Goal: Task Accomplishment & Management: Check status

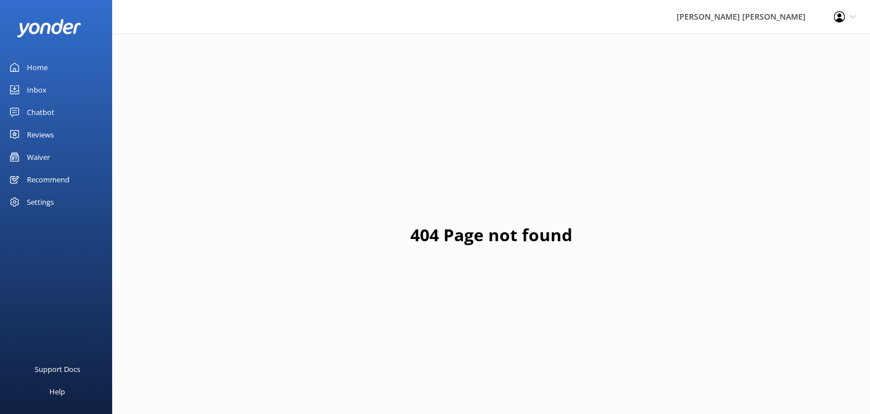
click at [34, 88] on div "Inbox" at bounding box center [37, 89] width 20 height 22
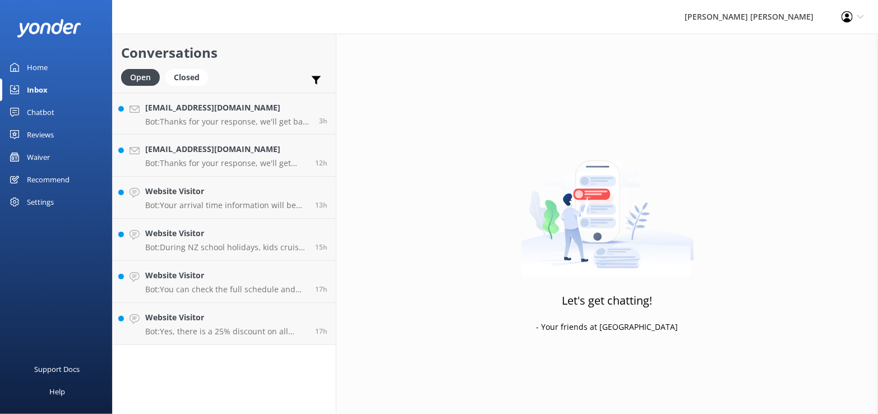
click at [44, 158] on div "Waiver" at bounding box center [38, 157] width 23 height 22
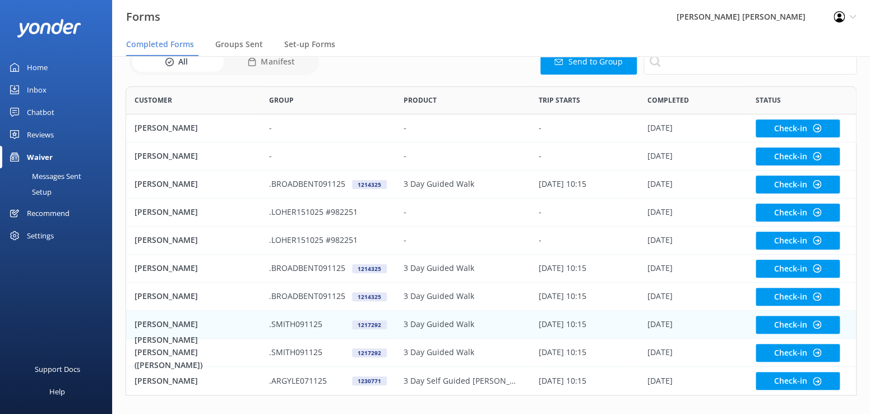
scroll to position [68, 0]
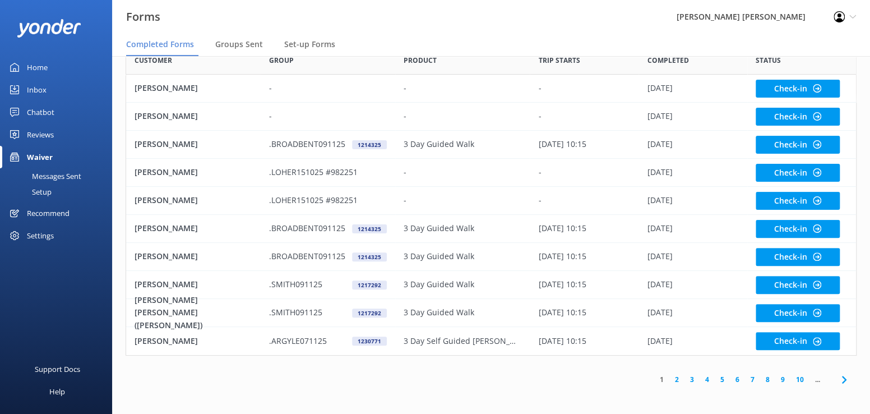
click at [711, 379] on link "4" at bounding box center [707, 379] width 15 height 11
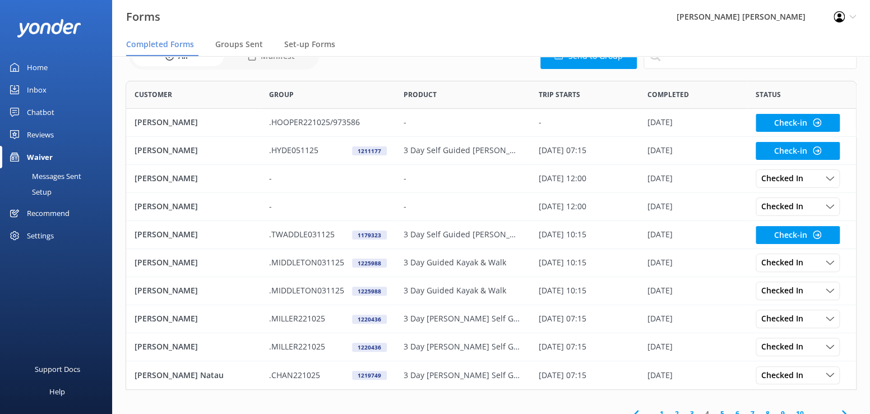
scroll to position [68, 0]
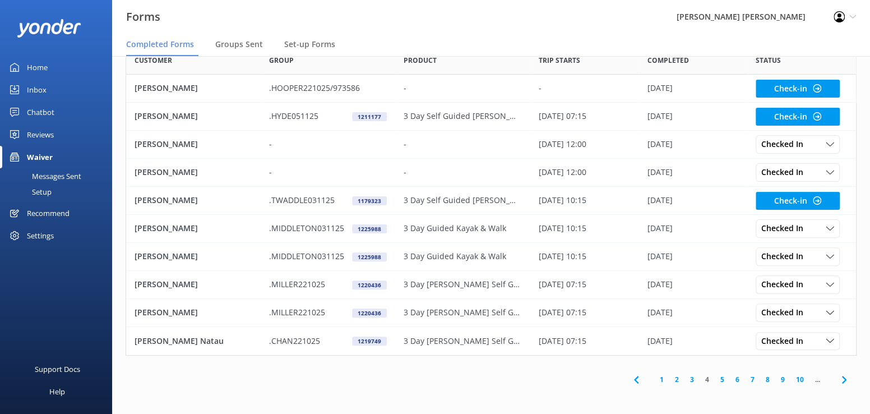
click at [721, 378] on link "5" at bounding box center [722, 379] width 15 height 11
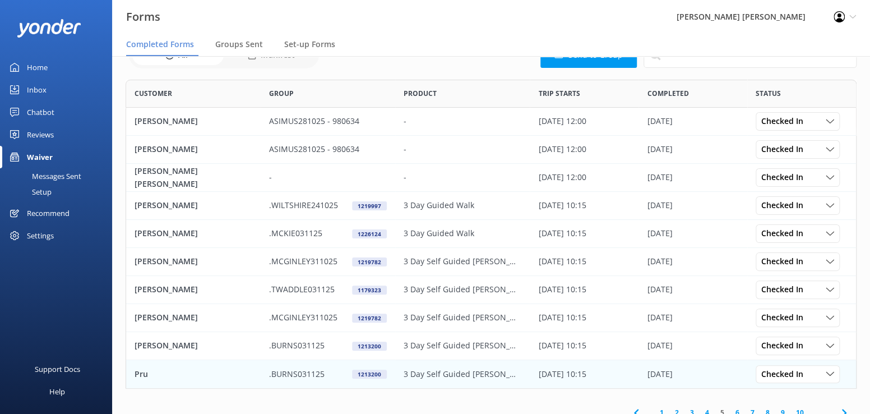
scroll to position [68, 0]
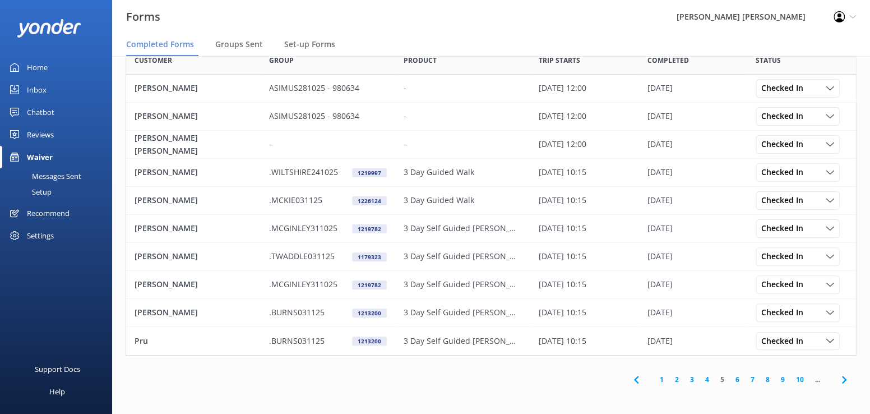
click at [706, 380] on link "4" at bounding box center [707, 379] width 15 height 11
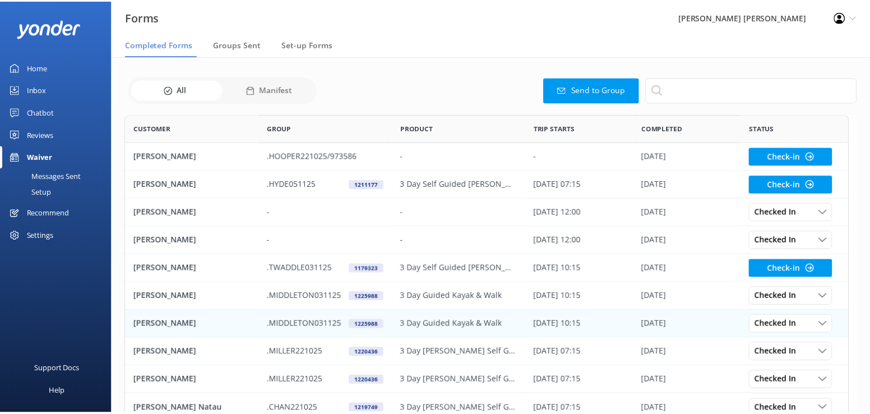
scroll to position [301, 723]
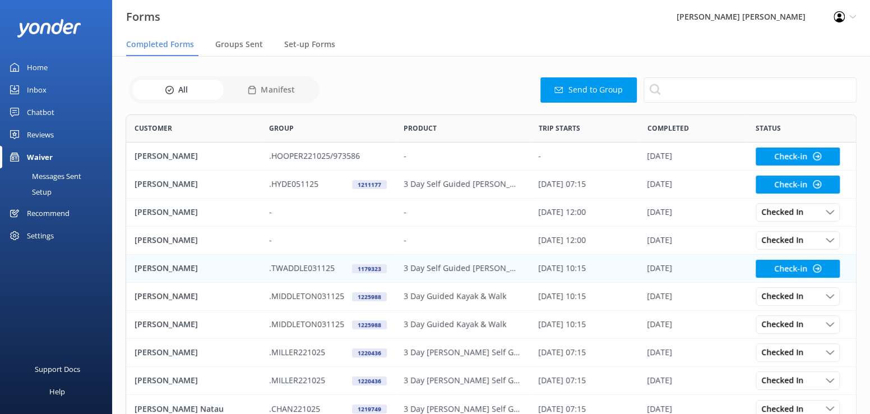
click at [162, 267] on p "[PERSON_NAME]" at bounding box center [166, 268] width 63 height 12
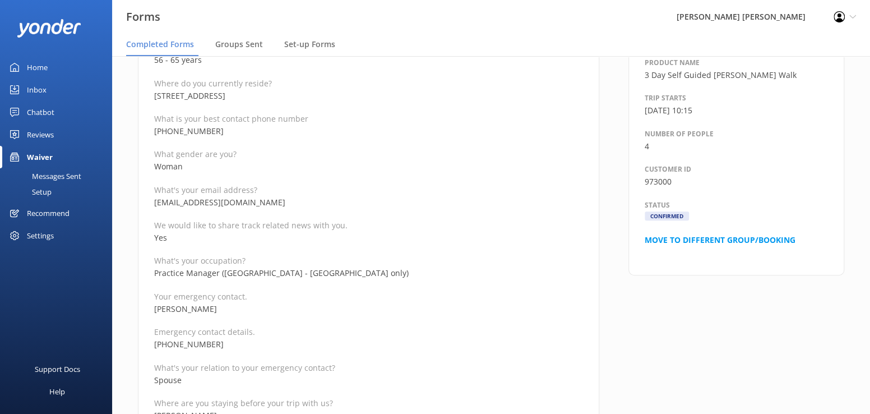
scroll to position [280, 0]
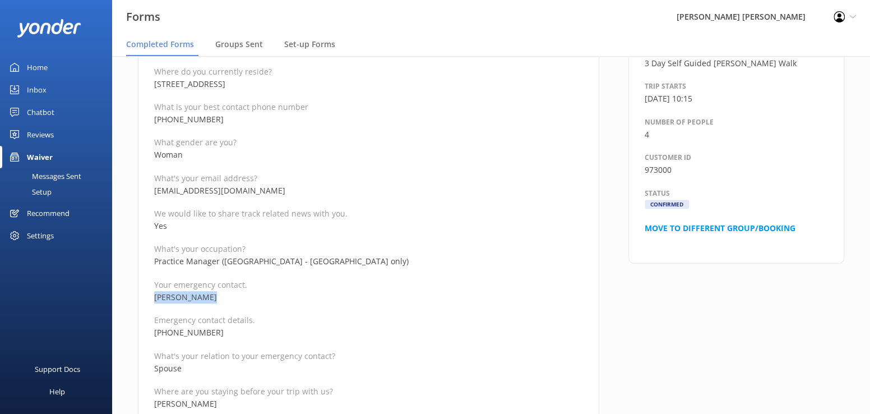
drag, startPoint x: 213, startPoint y: 296, endPoint x: 153, endPoint y: 293, distance: 59.5
click at [154, 293] on p "[PERSON_NAME]" at bounding box center [368, 297] width 429 height 12
copy p "[PERSON_NAME]"
drag, startPoint x: 237, startPoint y: 331, endPoint x: 154, endPoint y: 330, distance: 83.6
click at [154, 330] on p "[PHONE_NUMBER]" at bounding box center [368, 332] width 429 height 12
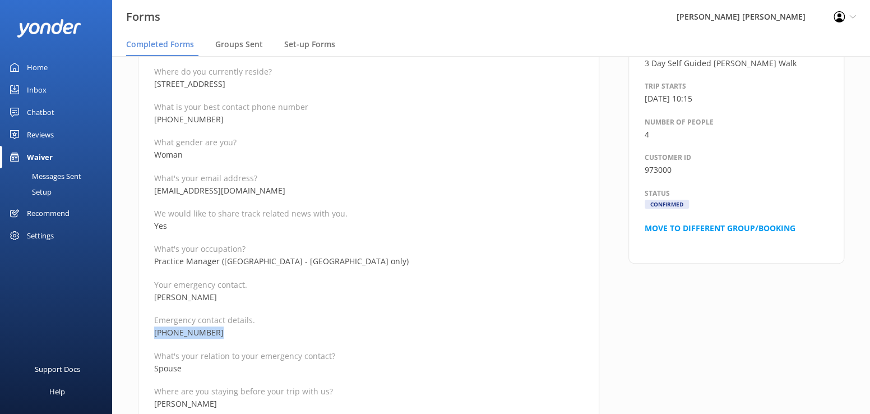
copy p "[PHONE_NUMBER]"
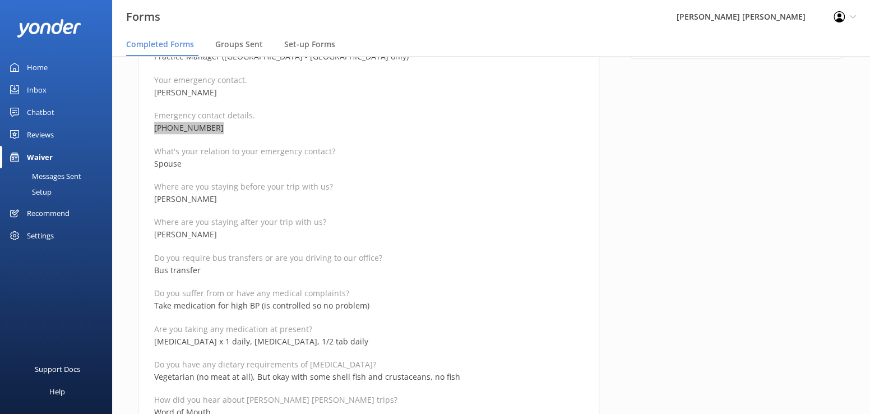
scroll to position [505, 0]
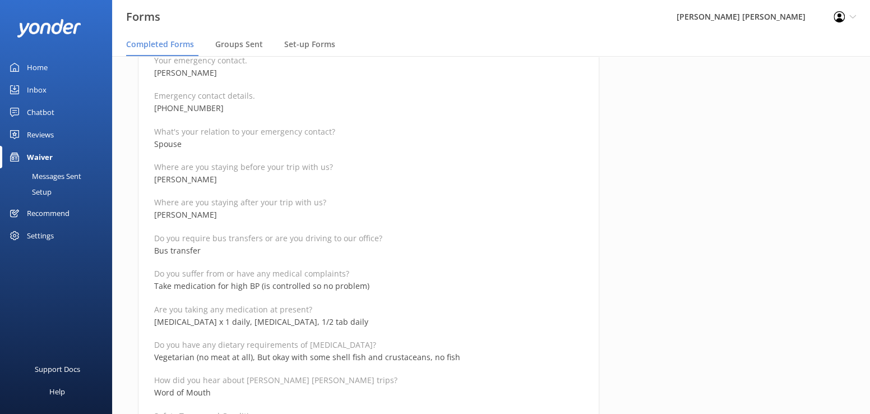
click at [248, 295] on div "Full name [PERSON_NAME] Reservation Number 973000 Departure date for your trip …" at bounding box center [368, 397] width 429 height 1397
drag, startPoint x: 303, startPoint y: 323, endPoint x: 155, endPoint y: 320, distance: 148.6
click at [155, 320] on p "[MEDICAL_DATA] x 1 daily, [MEDICAL_DATA], 1/2 tab daily" at bounding box center [368, 322] width 429 height 12
copy p "[MEDICAL_DATA] x 1 daily, [MEDICAL_DATA], 1/2 tab daily"
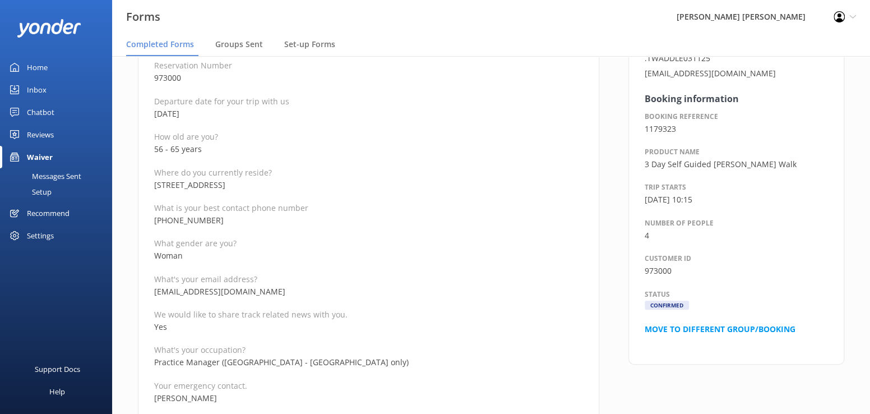
scroll to position [168, 0]
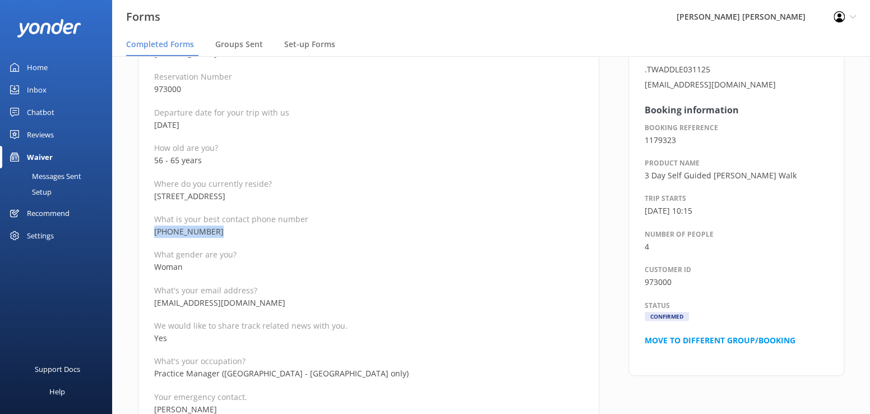
drag, startPoint x: 224, startPoint y: 232, endPoint x: 145, endPoint y: 231, distance: 78.5
copy p "[PHONE_NUMBER]"
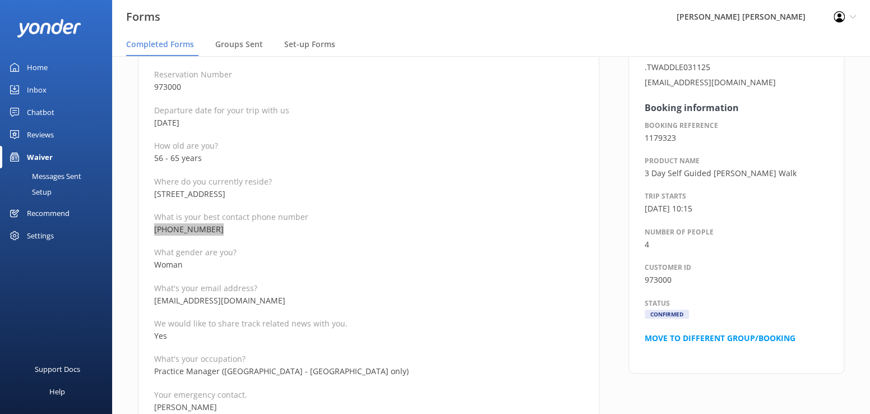
scroll to position [112, 0]
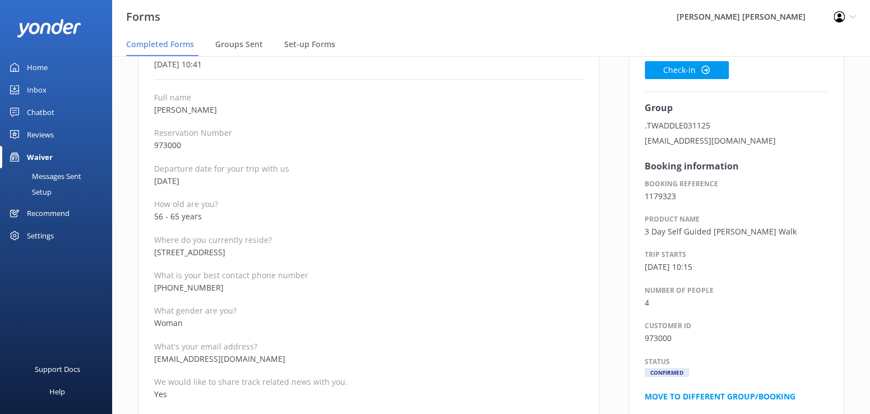
click at [222, 219] on p "56 - 65 years" at bounding box center [368, 216] width 429 height 12
drag, startPoint x: 216, startPoint y: 216, endPoint x: 151, endPoint y: 216, distance: 65.0
copy p "56 - 65 years"
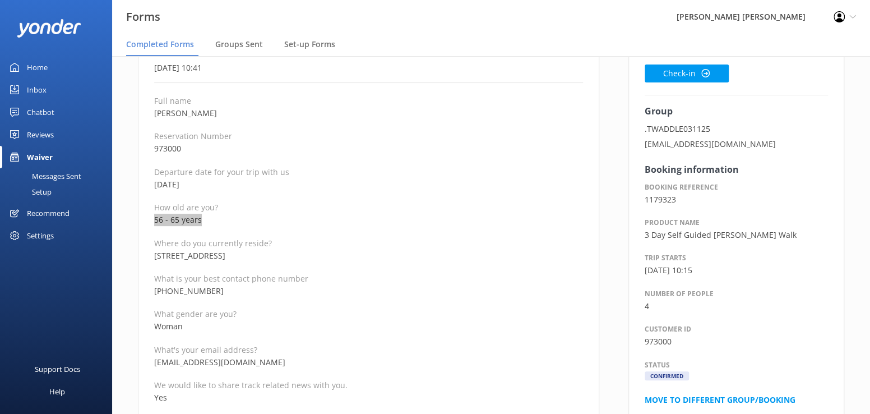
scroll to position [0, 0]
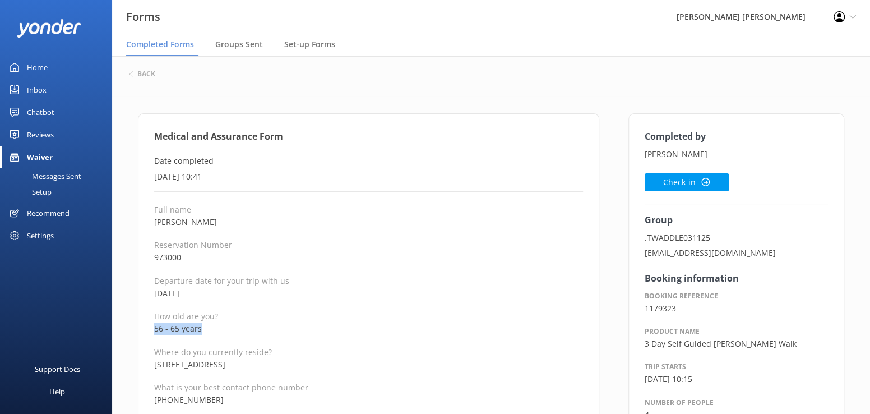
drag, startPoint x: 219, startPoint y: 223, endPoint x: 153, endPoint y: 222, distance: 66.2
click at [154, 222] on p "[PERSON_NAME]" at bounding box center [368, 222] width 429 height 12
copy p "[PERSON_NAME]"
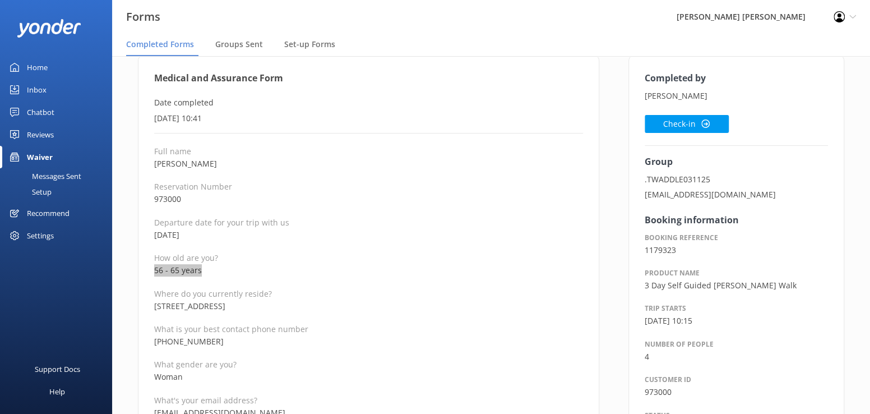
scroll to position [56, 0]
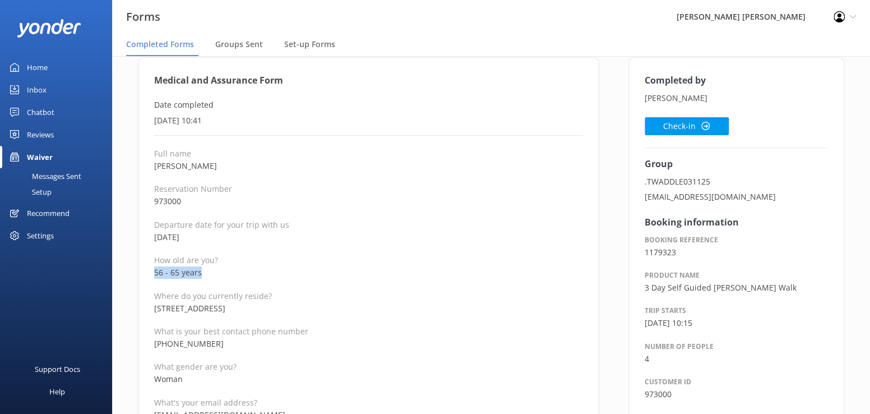
drag, startPoint x: 407, startPoint y: 201, endPoint x: 278, endPoint y: 137, distance: 144.7
click at [407, 201] on p "973000" at bounding box center [368, 201] width 429 height 12
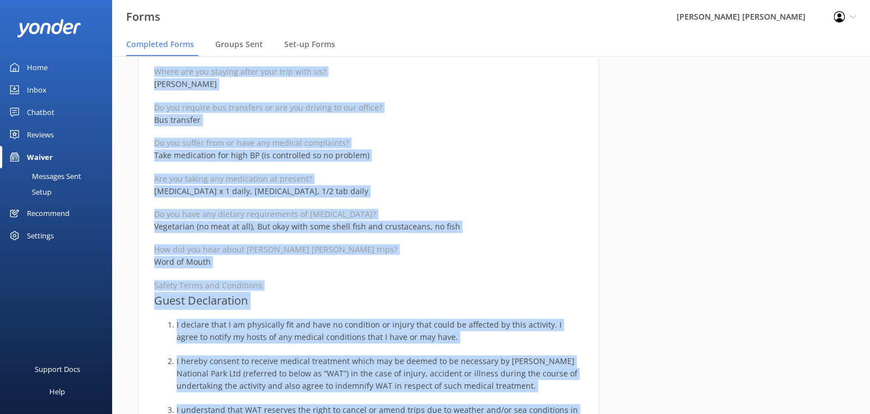
scroll to position [686, 0]
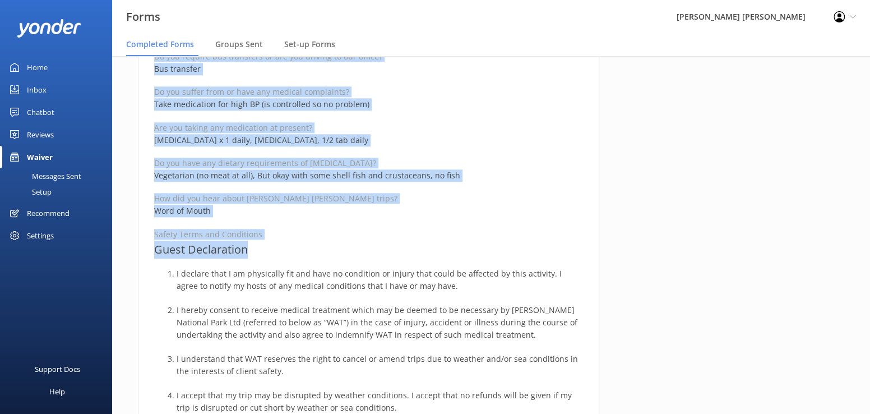
drag, startPoint x: 150, startPoint y: 82, endPoint x: 348, endPoint y: 245, distance: 256.5
click at [348, 245] on div "Medical and Assurance Form Date completed [DATE] 10:41 Full name [PERSON_NAME] …" at bounding box center [368, 179] width 461 height 1504
copy div "Medical and Assurance Form Date completed [DATE] 10:41 Full name [PERSON_NAME] …"
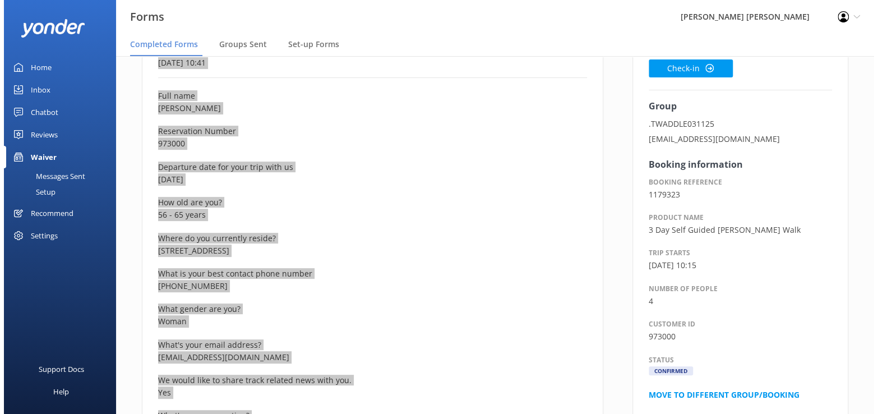
scroll to position [0, 0]
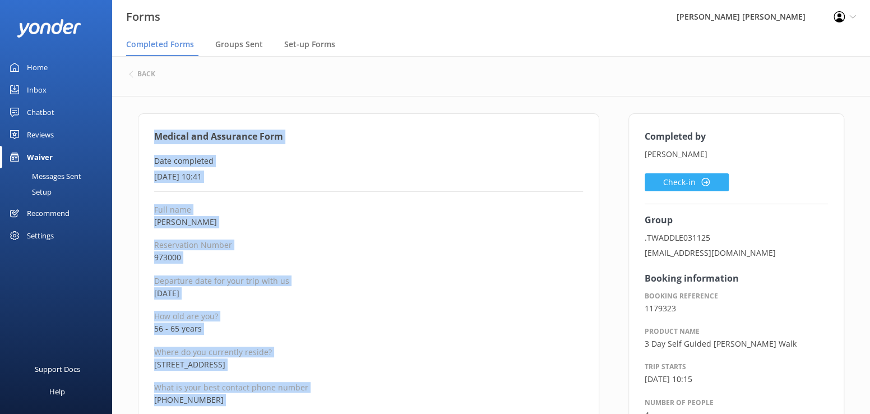
click at [682, 183] on button "Check-in" at bounding box center [687, 182] width 84 height 18
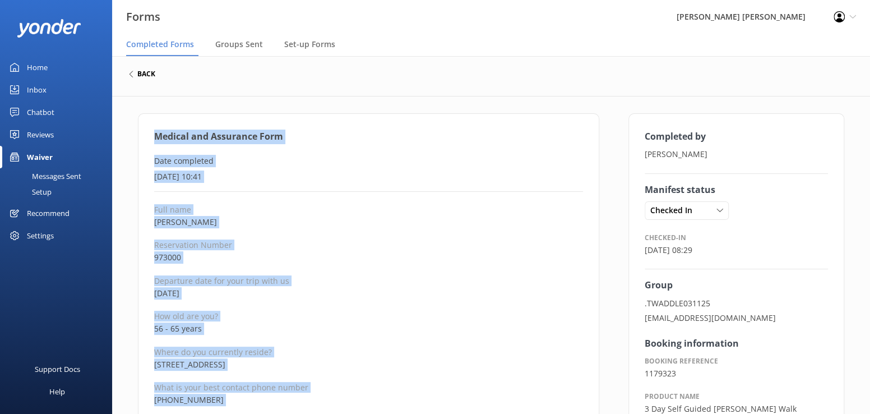
click at [148, 74] on h6 "back" at bounding box center [146, 74] width 18 height 7
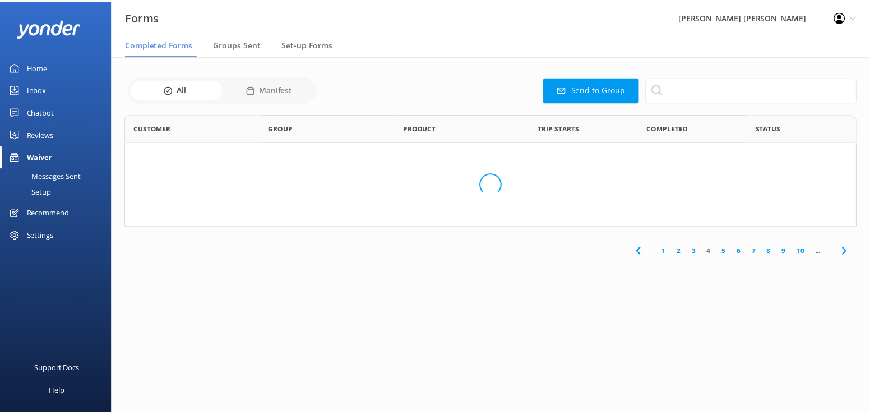
scroll to position [301, 723]
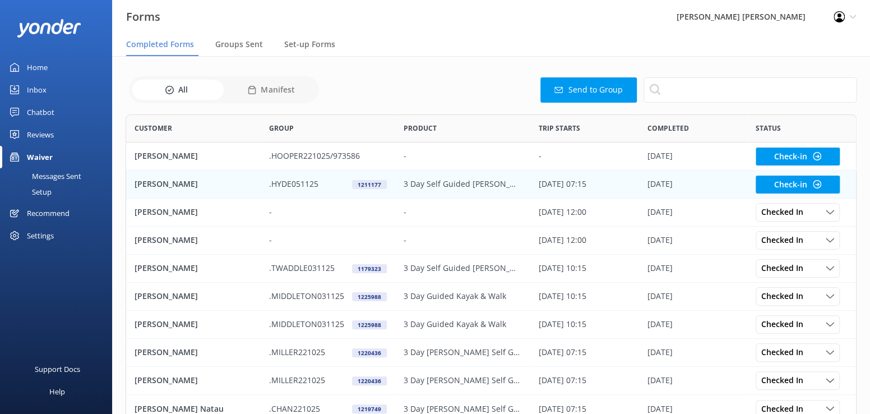
click at [146, 185] on p "[PERSON_NAME]" at bounding box center [166, 184] width 63 height 12
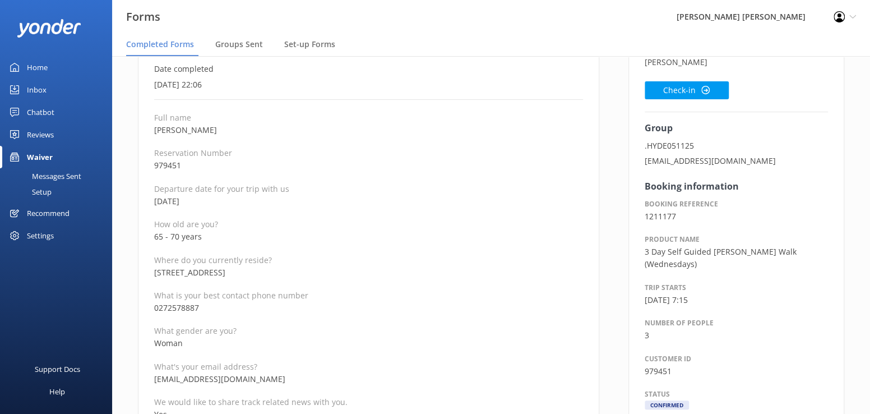
scroll to position [112, 0]
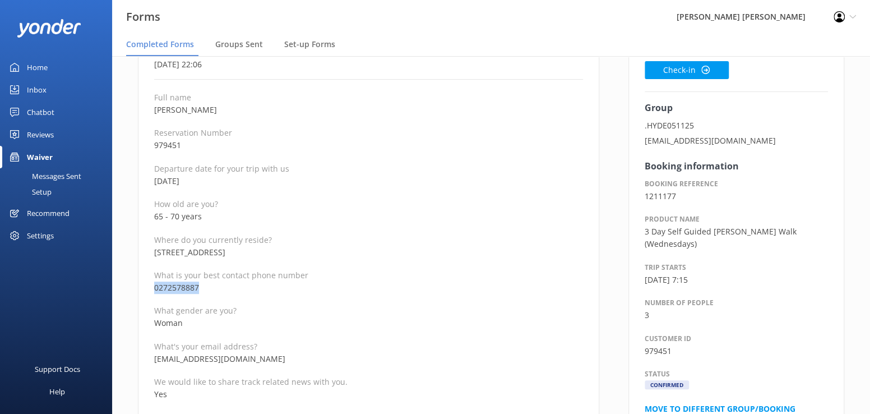
drag, startPoint x: 218, startPoint y: 285, endPoint x: 156, endPoint y: 290, distance: 61.9
click at [156, 290] on p "0272578887" at bounding box center [368, 287] width 429 height 12
copy p "0272578887"
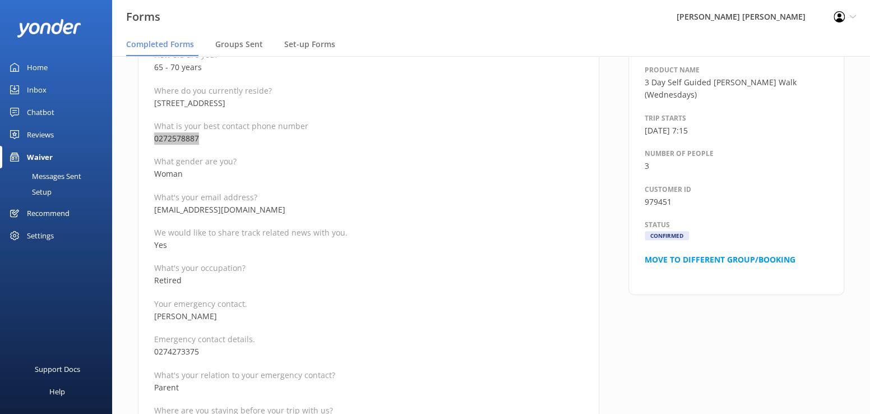
scroll to position [280, 0]
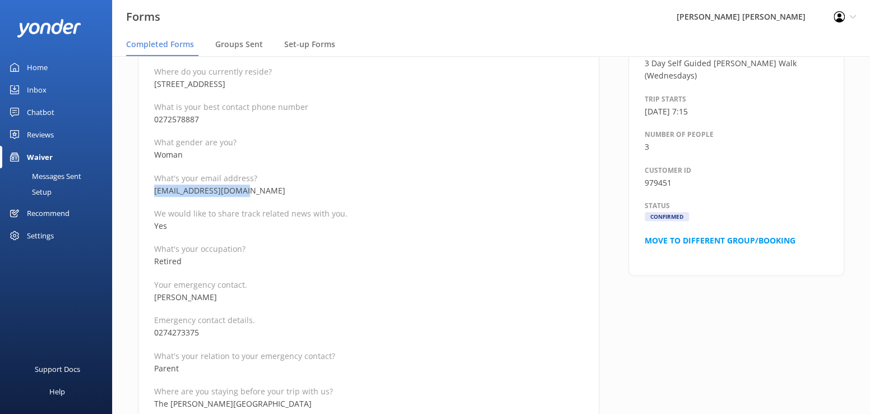
drag, startPoint x: 254, startPoint y: 190, endPoint x: 155, endPoint y: 192, distance: 99.3
click at [155, 192] on p "[EMAIL_ADDRESS][DOMAIN_NAME]" at bounding box center [368, 190] width 429 height 12
copy p "[EMAIL_ADDRESS][DOMAIN_NAME]"
drag, startPoint x: 220, startPoint y: 294, endPoint x: 149, endPoint y: 298, distance: 71.3
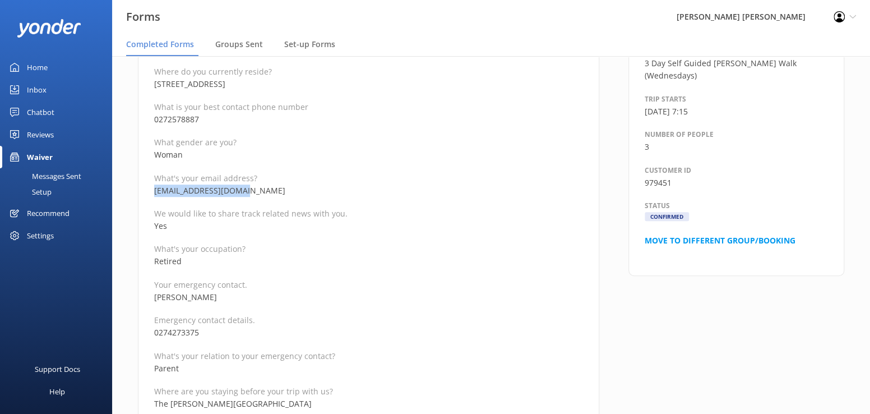
copy p "[PERSON_NAME]"
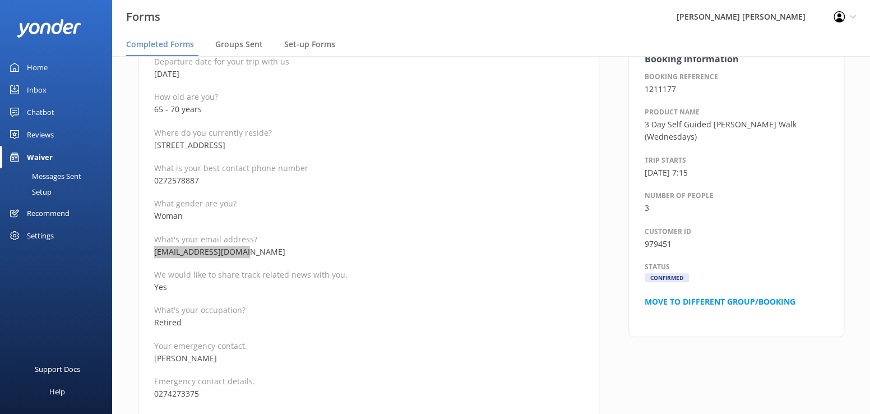
scroll to position [224, 0]
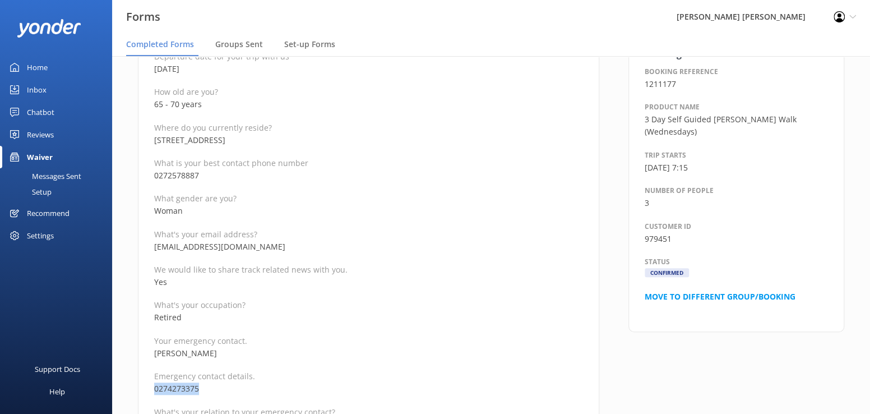
drag, startPoint x: 215, startPoint y: 389, endPoint x: 141, endPoint y: 390, distance: 74.6
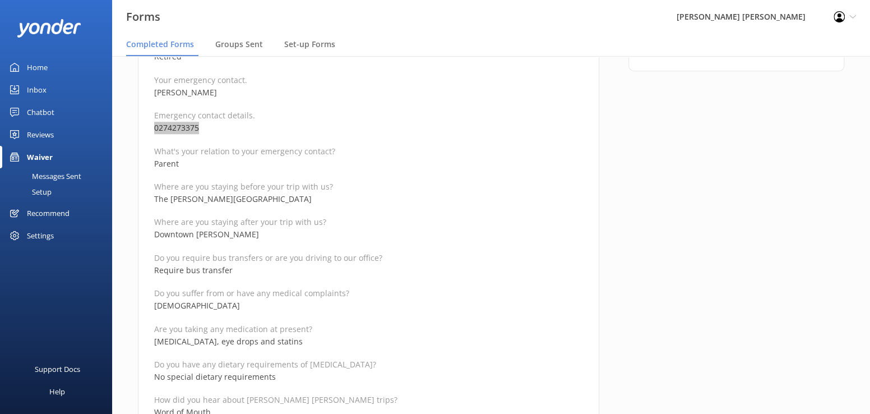
scroll to position [505, 0]
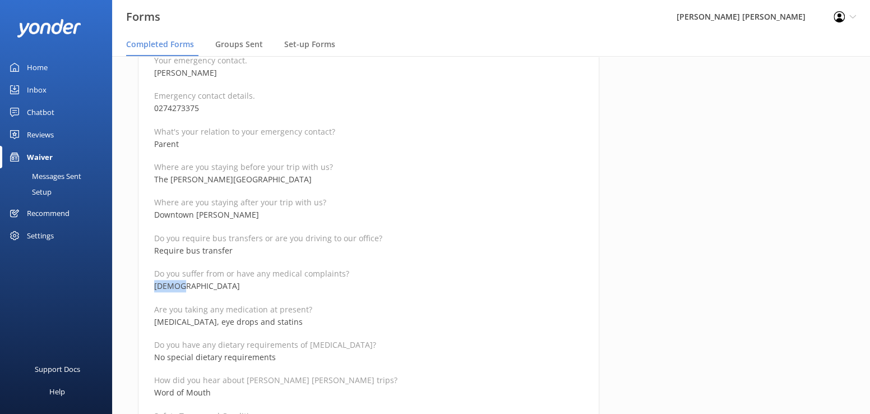
drag, startPoint x: 193, startPoint y: 288, endPoint x: 146, endPoint y: 288, distance: 47.1
click at [146, 288] on div "Medical and Assurance Form Date completed [DATE] 22:06 Full name [PERSON_NAME][…" at bounding box center [368, 361] width 461 height 1504
drag, startPoint x: 279, startPoint y: 320, endPoint x: 149, endPoint y: 321, distance: 130.1
click at [149, 321] on div "Medical and Assurance Form Date completed [DATE] 22:06 Full name [PERSON_NAME][…" at bounding box center [368, 361] width 461 height 1504
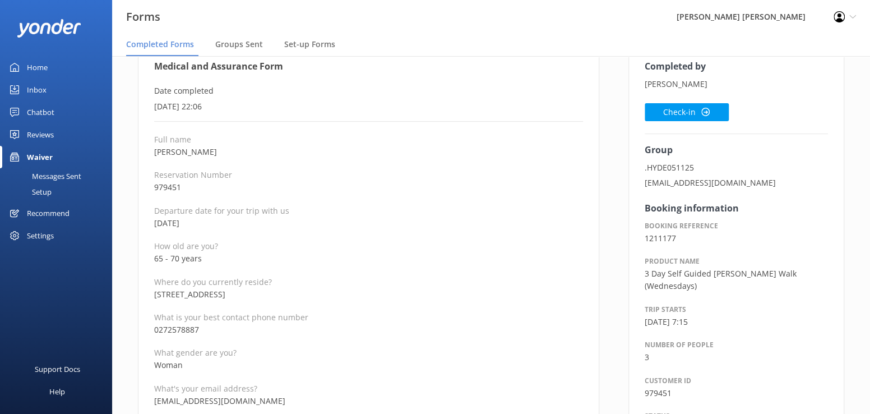
scroll to position [56, 0]
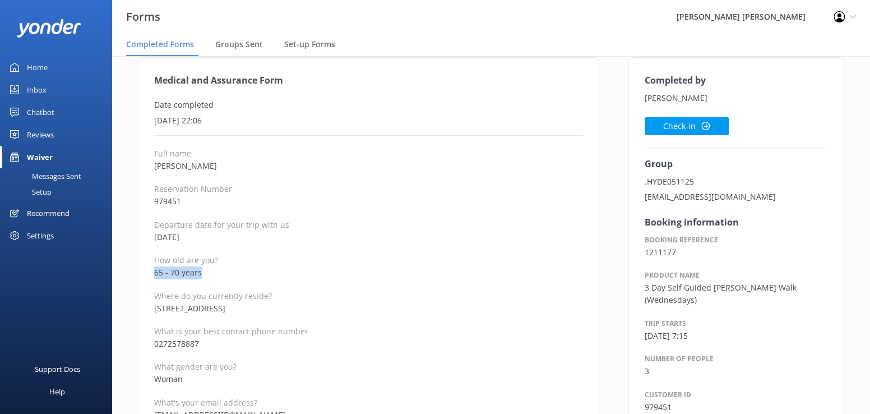
drag, startPoint x: 209, startPoint y: 272, endPoint x: 141, endPoint y: 266, distance: 68.7
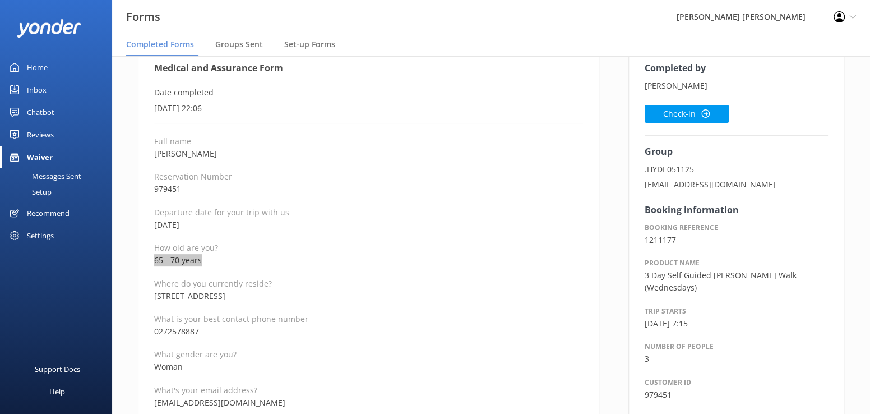
scroll to position [0, 0]
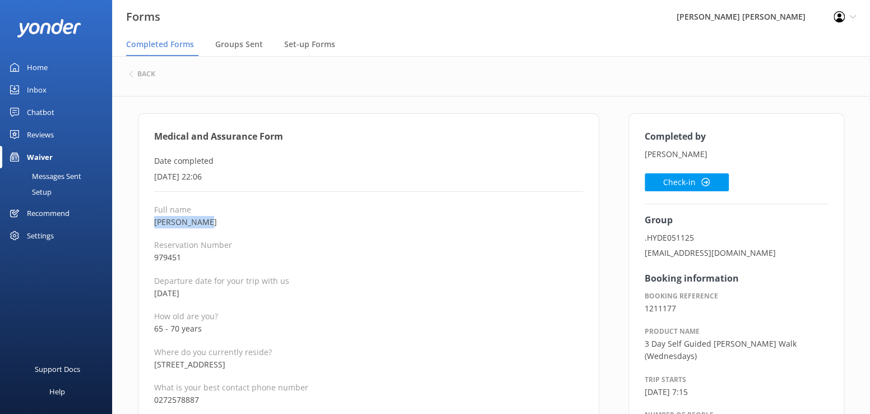
drag, startPoint x: 218, startPoint y: 224, endPoint x: 148, endPoint y: 224, distance: 70.1
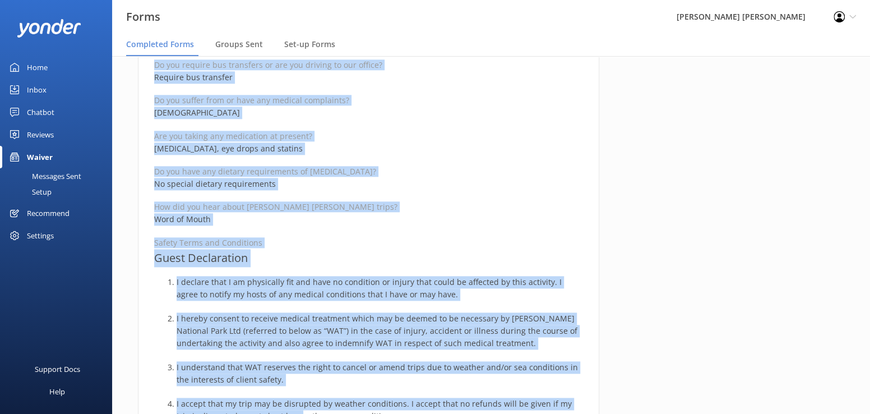
scroll to position [699, 0]
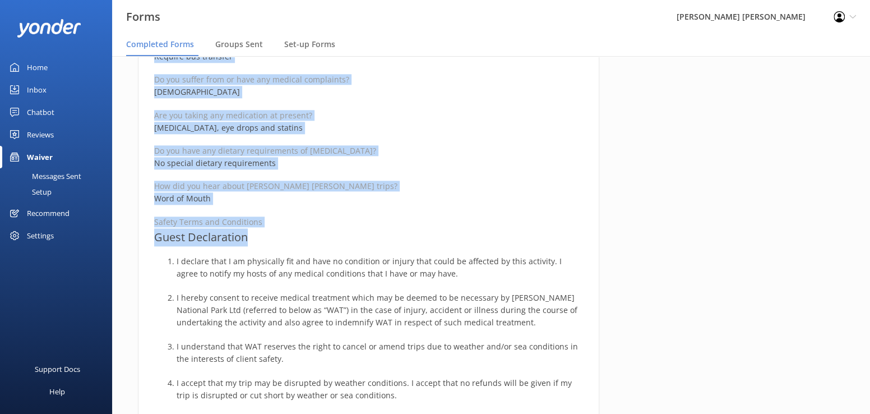
drag, startPoint x: 154, startPoint y: 136, endPoint x: 325, endPoint y: 241, distance: 200.3
click at [325, 241] on div "Medical and Assurance Form Date completed [DATE] 22:06 Full name [PERSON_NAME][…" at bounding box center [368, 167] width 461 height 1504
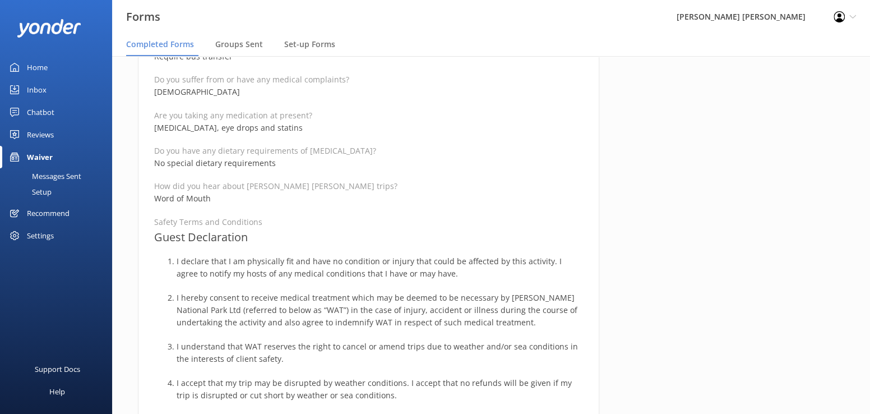
click at [692, 261] on div "Completed by [PERSON_NAME] Check-in Group .HYDE051125 [EMAIL_ADDRESS][DOMAIN_NA…" at bounding box center [736, 173] width 245 height 1516
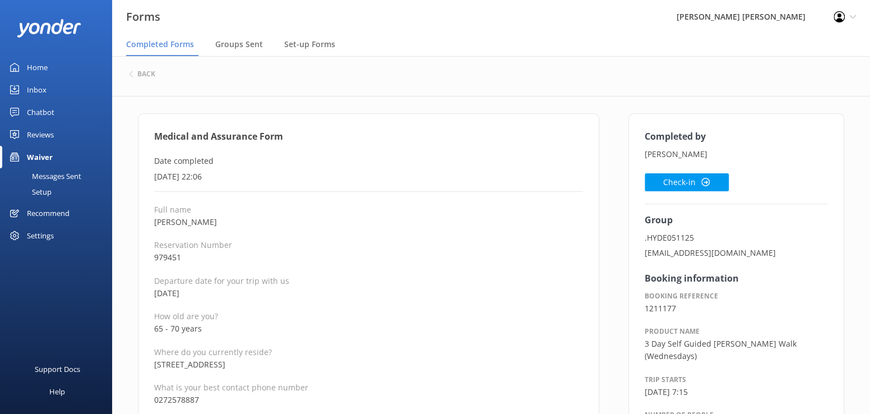
scroll to position [0, 0]
click at [671, 182] on button "Check-in" at bounding box center [687, 182] width 84 height 18
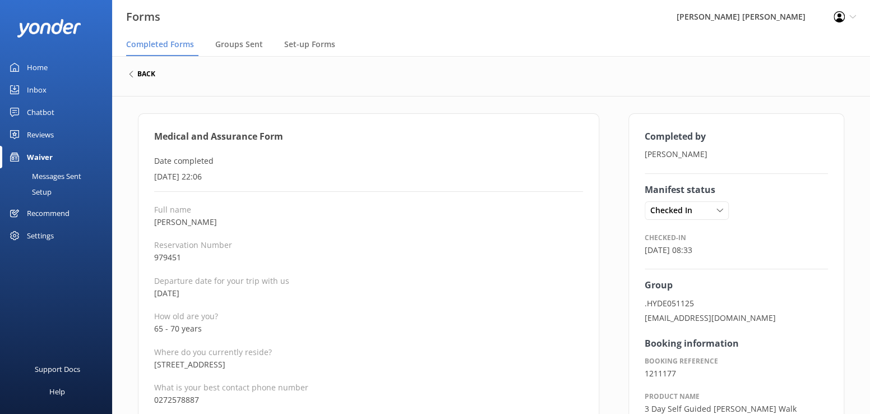
click at [144, 73] on h6 "back" at bounding box center [146, 74] width 18 height 7
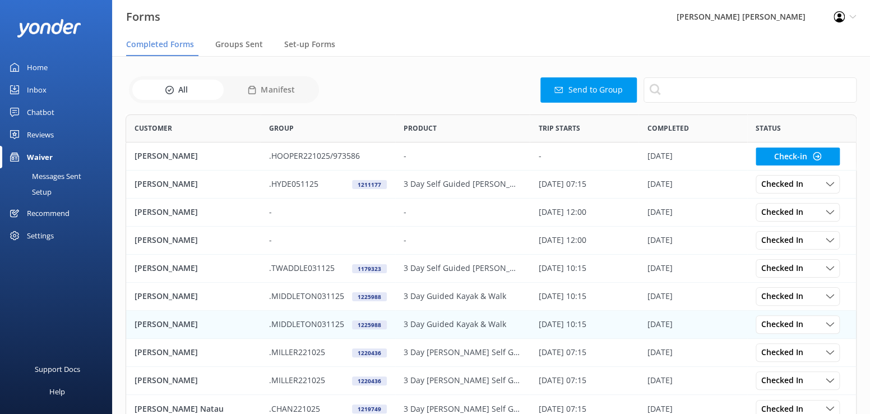
scroll to position [301, 723]
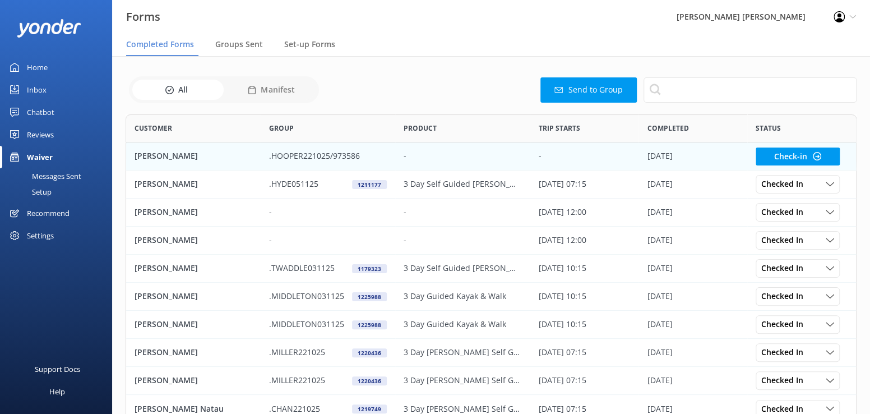
click at [161, 156] on p "[PERSON_NAME]" at bounding box center [166, 156] width 63 height 12
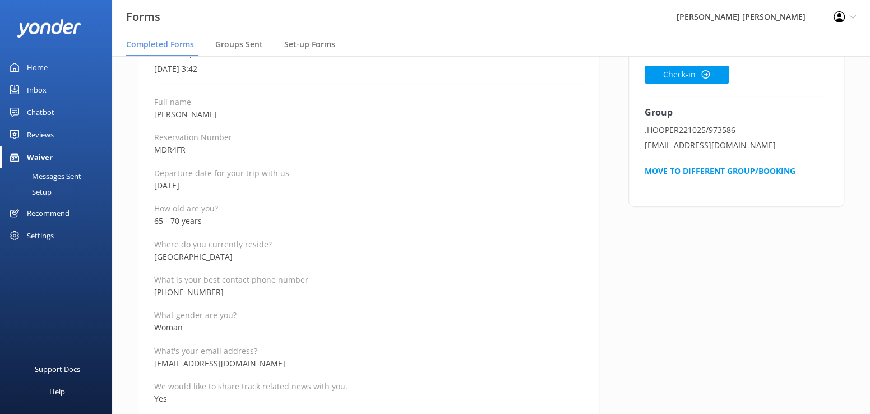
scroll to position [112, 0]
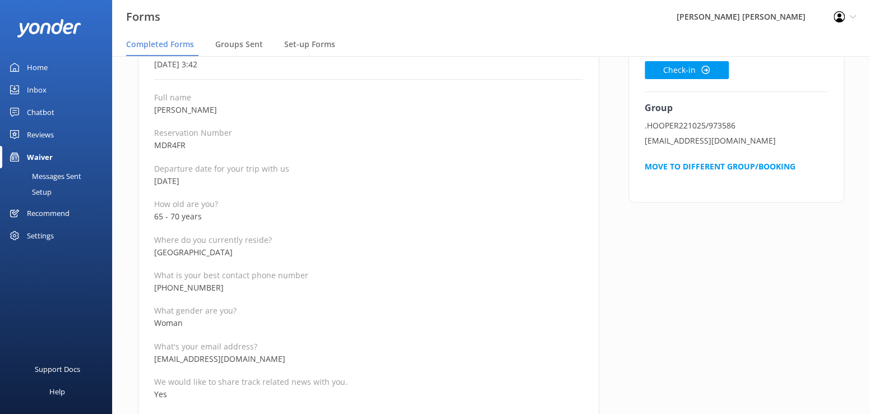
drag, startPoint x: 242, startPoint y: 287, endPoint x: 148, endPoint y: 285, distance: 94.2
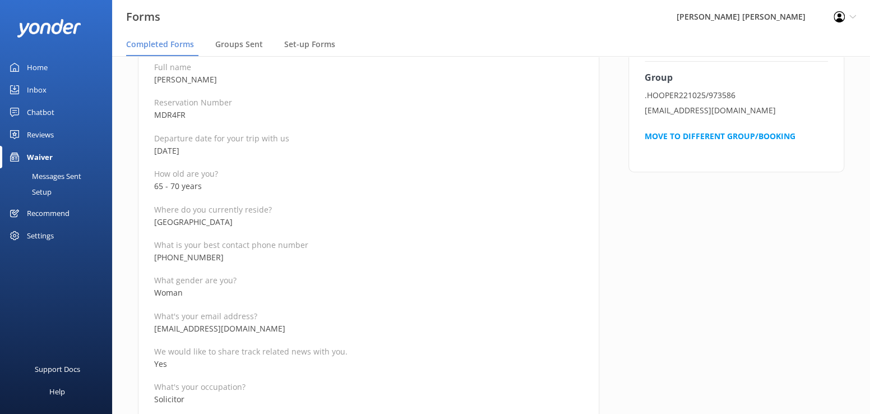
scroll to position [168, 0]
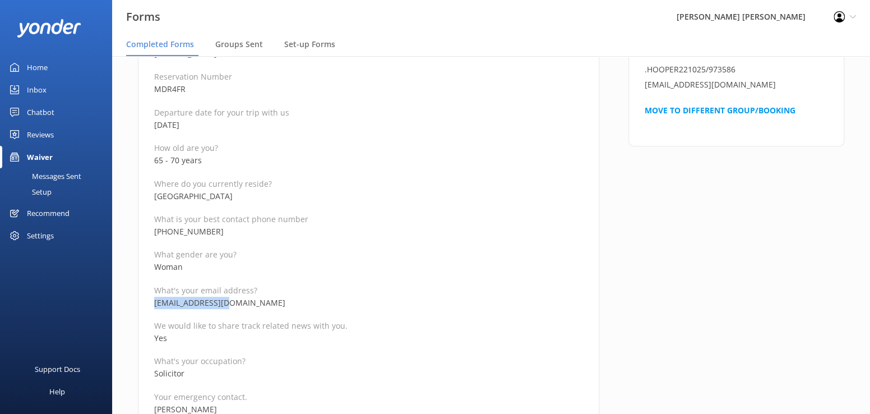
drag, startPoint x: 237, startPoint y: 303, endPoint x: 154, endPoint y: 303, distance: 83.0
click at [154, 303] on p "[EMAIL_ADDRESS][DOMAIN_NAME]" at bounding box center [368, 303] width 429 height 12
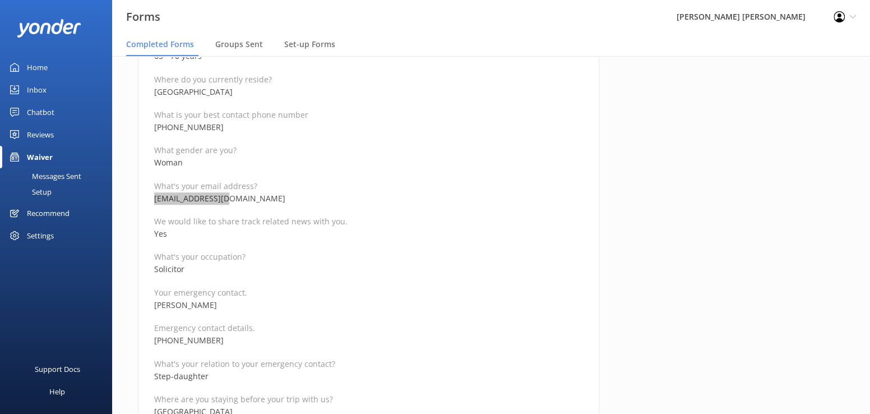
scroll to position [280, 0]
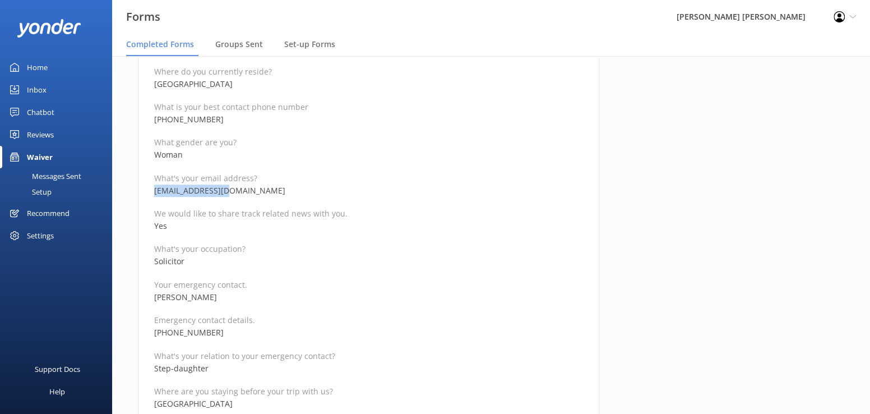
drag, startPoint x: 250, startPoint y: 295, endPoint x: 151, endPoint y: 298, distance: 98.2
drag, startPoint x: 267, startPoint y: 302, endPoint x: 256, endPoint y: 303, distance: 10.7
click at [267, 302] on p "[PERSON_NAME]" at bounding box center [368, 297] width 429 height 12
drag, startPoint x: 239, startPoint y: 297, endPoint x: 127, endPoint y: 300, distance: 111.6
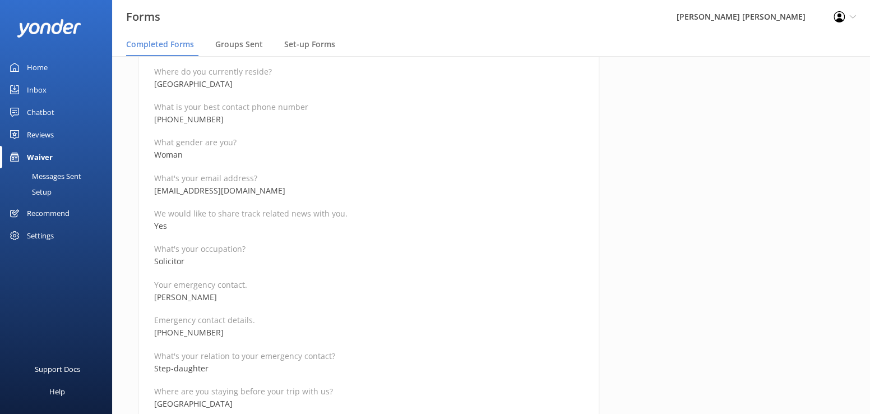
drag, startPoint x: 237, startPoint y: 331, endPoint x: 135, endPoint y: 329, distance: 102.6
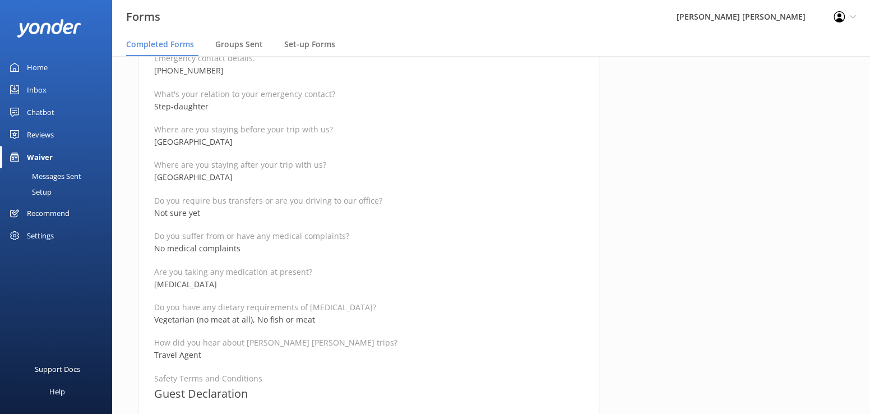
scroll to position [561, 0]
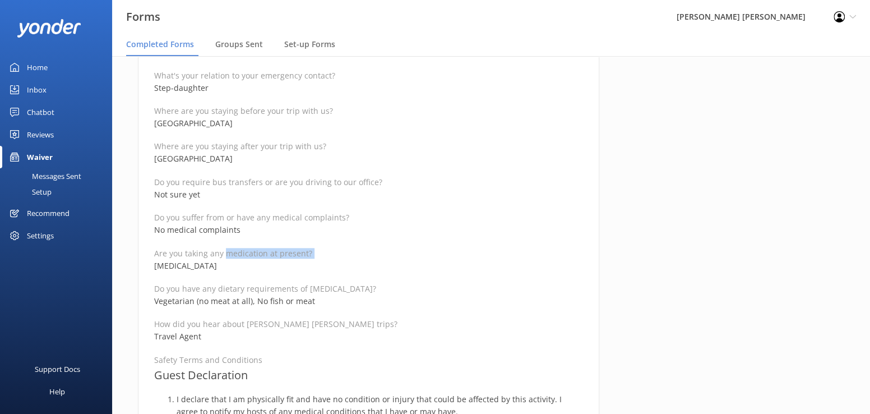
drag, startPoint x: 224, startPoint y: 257, endPoint x: 163, endPoint y: 269, distance: 62.1
click at [163, 269] on div "Full name [PERSON_NAME] Reservation Number MDR4FR Departure date for your trip …" at bounding box center [368, 341] width 429 height 1397
drag, startPoint x: 163, startPoint y: 269, endPoint x: 441, endPoint y: 256, distance: 278.4
click at [461, 255] on p "Are you taking any medication at present?" at bounding box center [368, 253] width 429 height 11
drag, startPoint x: 216, startPoint y: 262, endPoint x: 154, endPoint y: 263, distance: 62.8
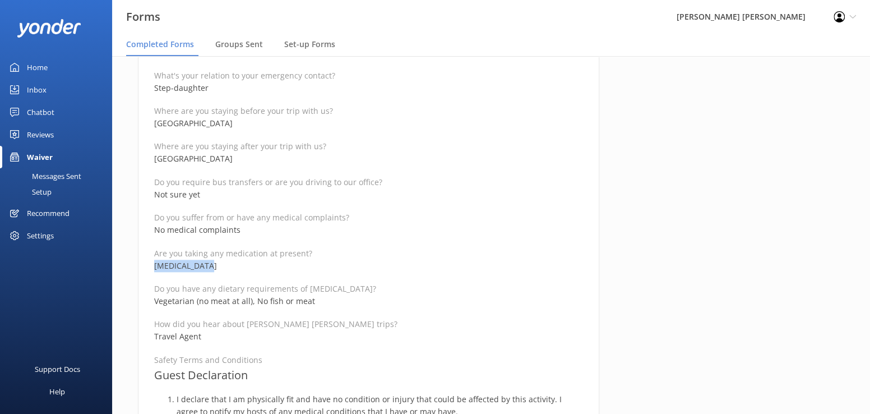
click at [154, 263] on p "[MEDICAL_DATA]" at bounding box center [368, 266] width 429 height 12
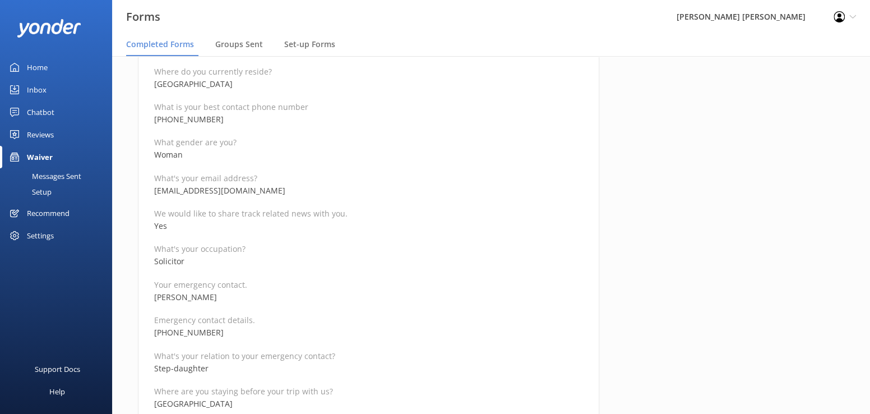
scroll to position [168, 0]
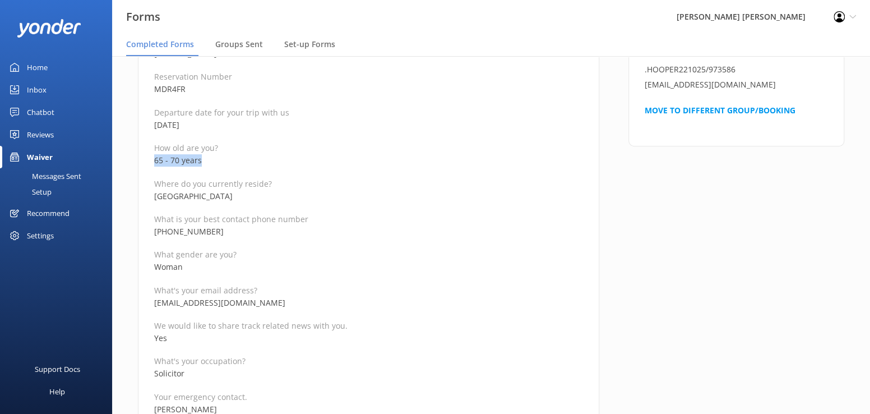
drag, startPoint x: 203, startPoint y: 158, endPoint x: 140, endPoint y: 160, distance: 62.9
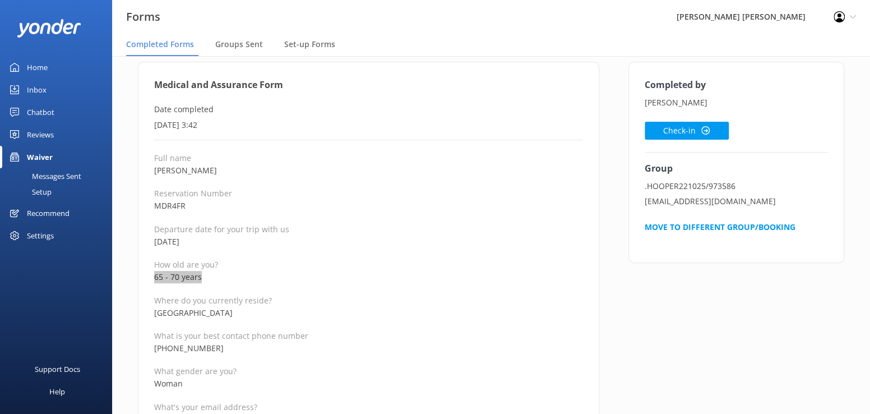
scroll to position [0, 0]
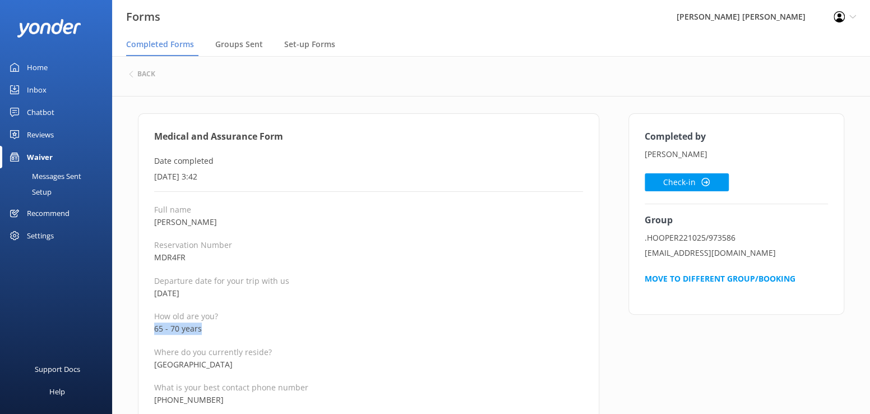
drag, startPoint x: 234, startPoint y: 219, endPoint x: 149, endPoint y: 226, distance: 85.5
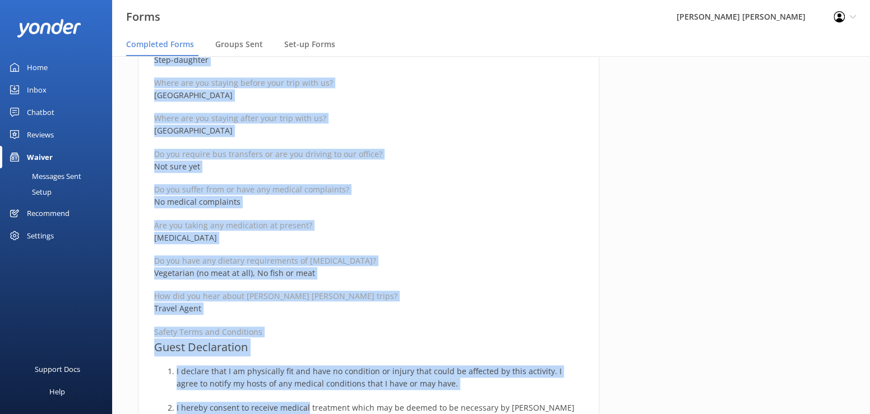
scroll to position [663, 0]
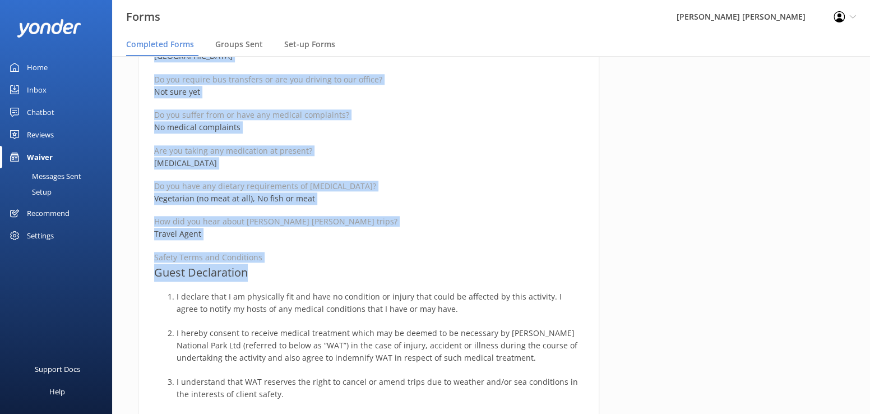
drag, startPoint x: 151, startPoint y: 137, endPoint x: 308, endPoint y: 272, distance: 207.1
click at [308, 272] on div "Medical and Assurance Form Date completed [DATE] 3:42 Full name [PERSON_NAME] R…" at bounding box center [368, 202] width 461 height 1504
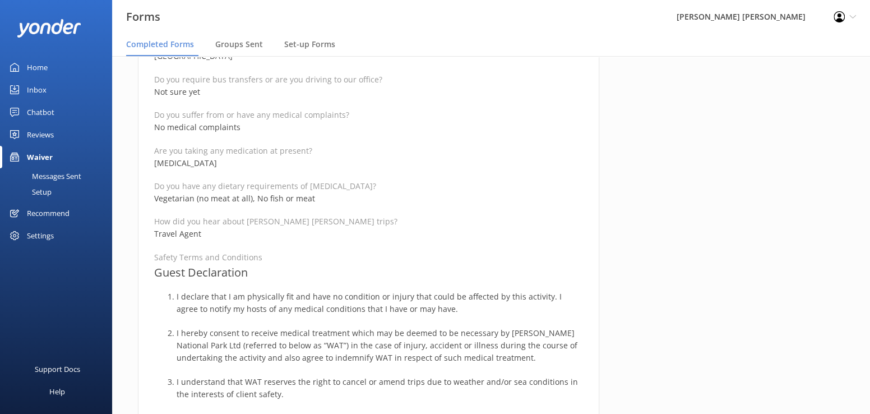
click at [734, 273] on div "Completed by [PERSON_NAME] Check-in Group .HOOPER221025/973586 [EMAIL_ADDRESS][…" at bounding box center [736, 208] width 245 height 1516
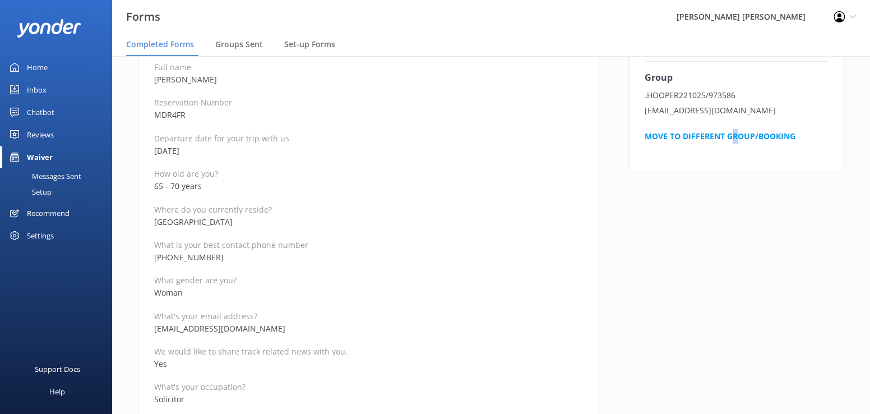
scroll to position [0, 0]
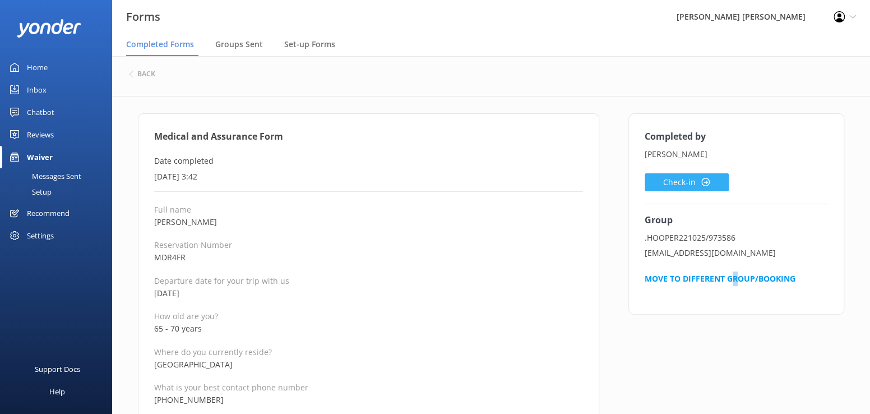
click at [653, 182] on button "Check-in" at bounding box center [687, 182] width 84 height 18
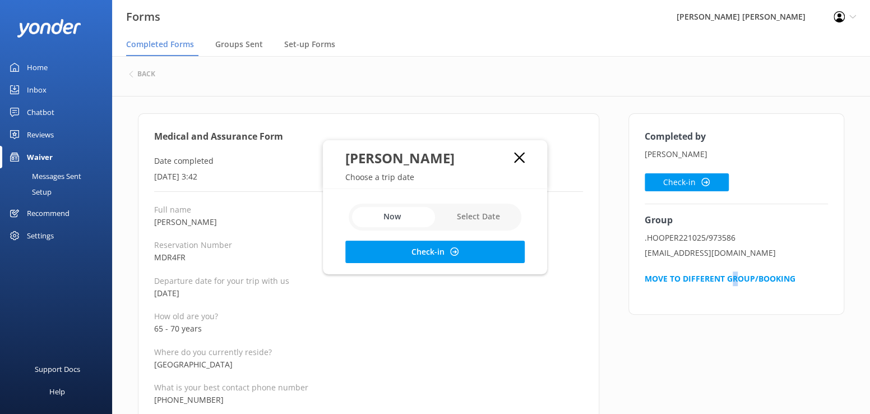
click at [461, 211] on input "checkbox" at bounding box center [435, 217] width 173 height 27
checkbox input "true"
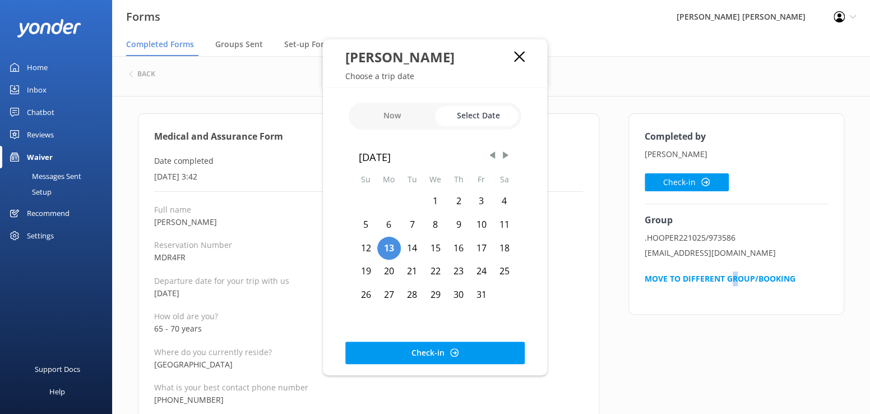
click at [436, 273] on div "22" at bounding box center [436, 272] width 24 height 24
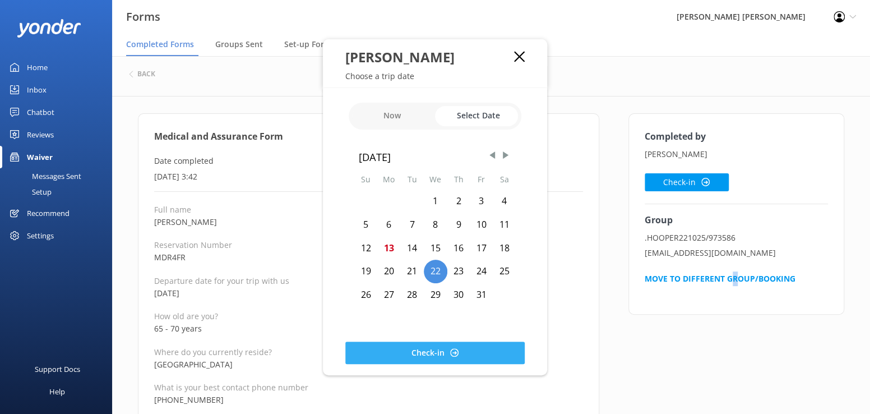
click at [425, 353] on button "Check-in" at bounding box center [434, 352] width 179 height 22
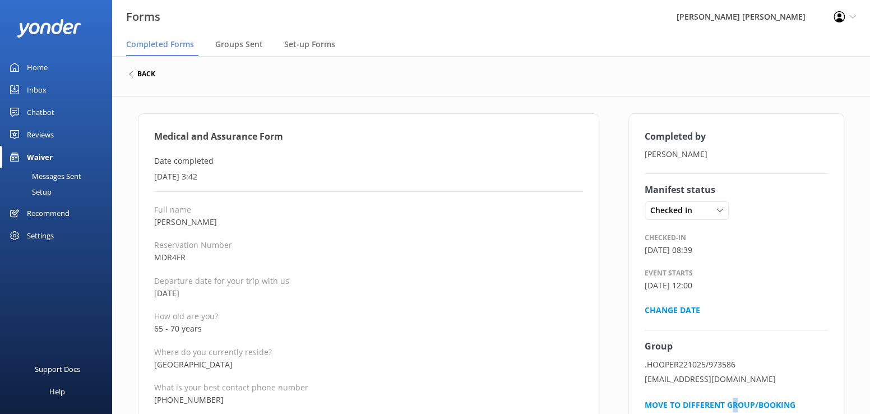
click at [139, 75] on h6 "back" at bounding box center [146, 74] width 18 height 7
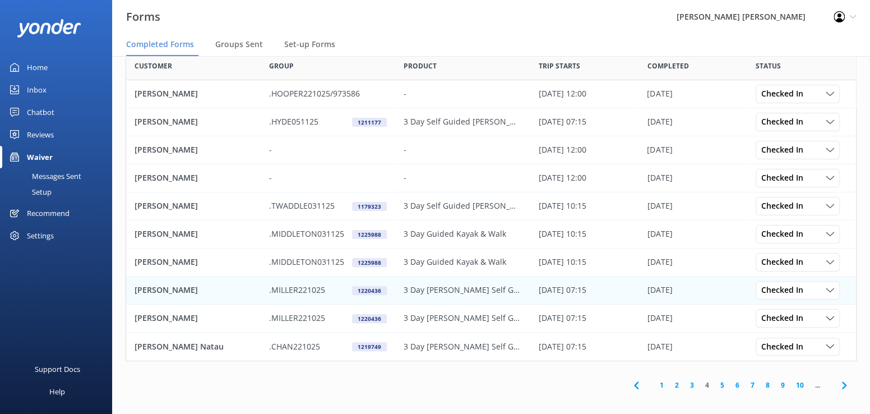
scroll to position [68, 0]
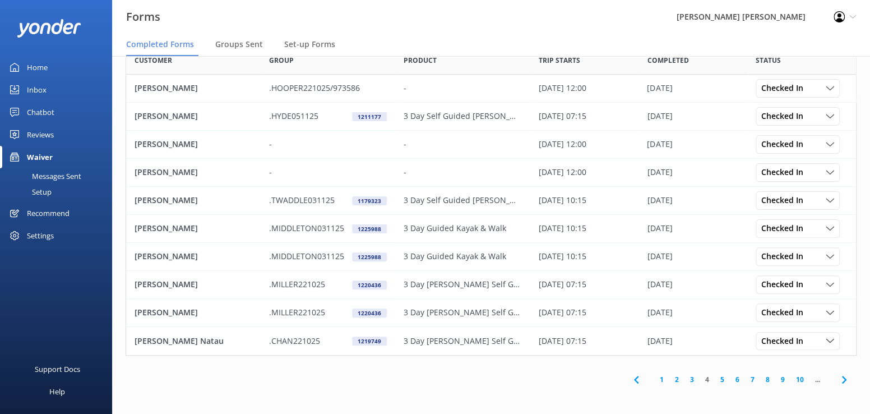
click at [691, 382] on link "3" at bounding box center [692, 379] width 15 height 11
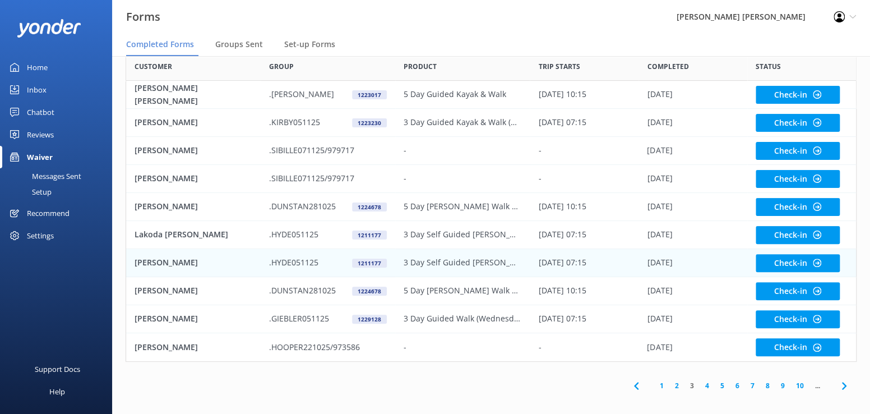
scroll to position [68, 0]
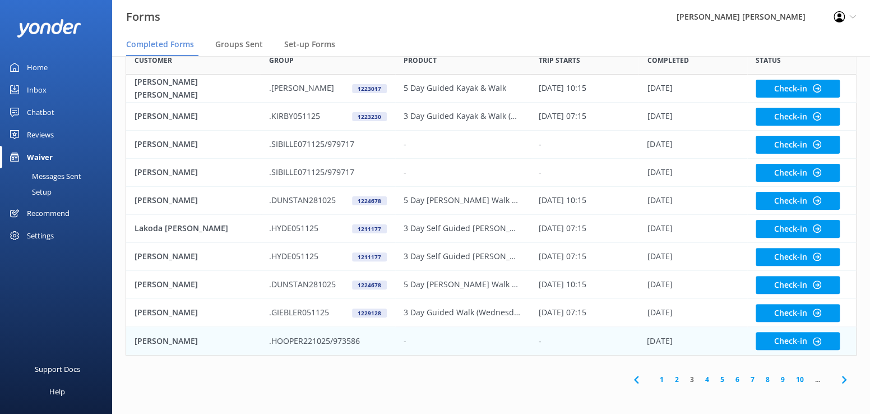
click at [150, 341] on p "[PERSON_NAME]" at bounding box center [166, 341] width 63 height 12
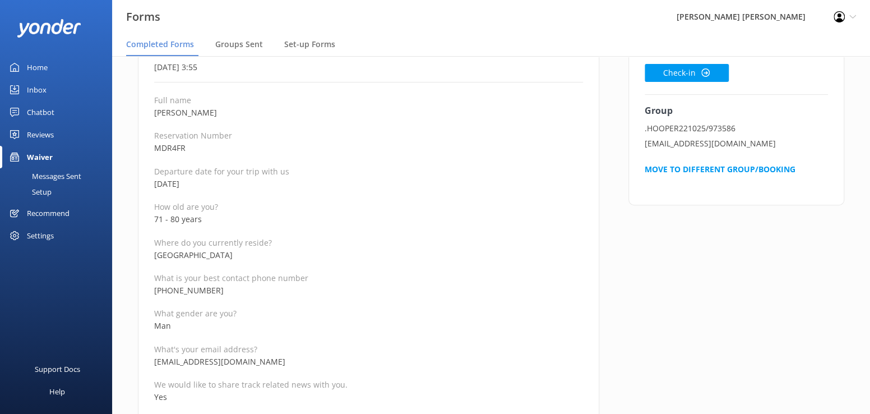
scroll to position [112, 0]
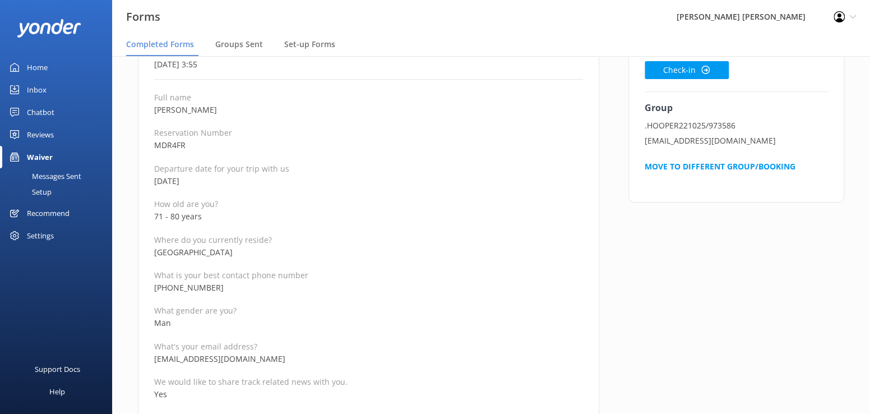
drag, startPoint x: 234, startPoint y: 287, endPoint x: 158, endPoint y: 292, distance: 76.4
click at [158, 292] on p "[PHONE_NUMBER]" at bounding box center [368, 287] width 429 height 12
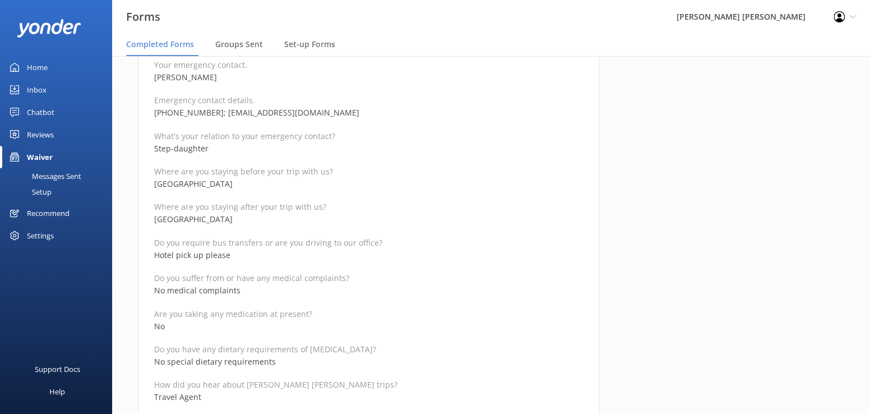
scroll to position [392, 0]
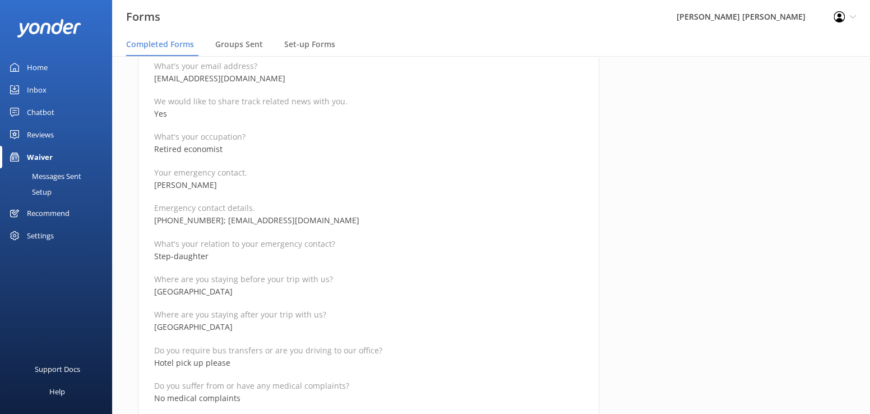
drag, startPoint x: 331, startPoint y: 220, endPoint x: 229, endPoint y: 222, distance: 102.1
click at [229, 222] on p "[PHONE_NUMBER]; [EMAIL_ADDRESS][DOMAIN_NAME]" at bounding box center [368, 220] width 429 height 12
drag, startPoint x: 224, startPoint y: 221, endPoint x: 151, endPoint y: 214, distance: 73.2
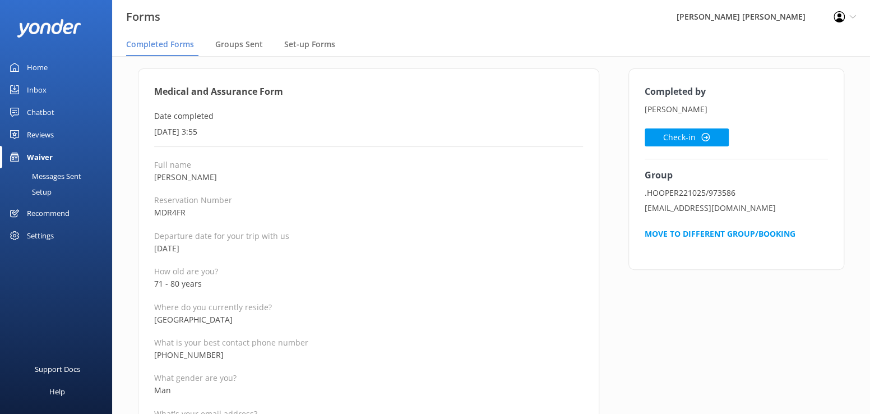
scroll to position [0, 0]
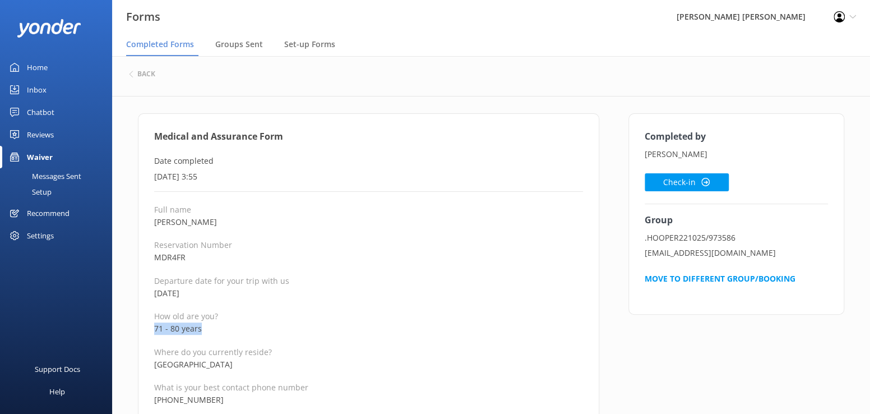
drag, startPoint x: 215, startPoint y: 326, endPoint x: 143, endPoint y: 329, distance: 71.8
drag, startPoint x: 215, startPoint y: 222, endPoint x: 142, endPoint y: 217, distance: 72.5
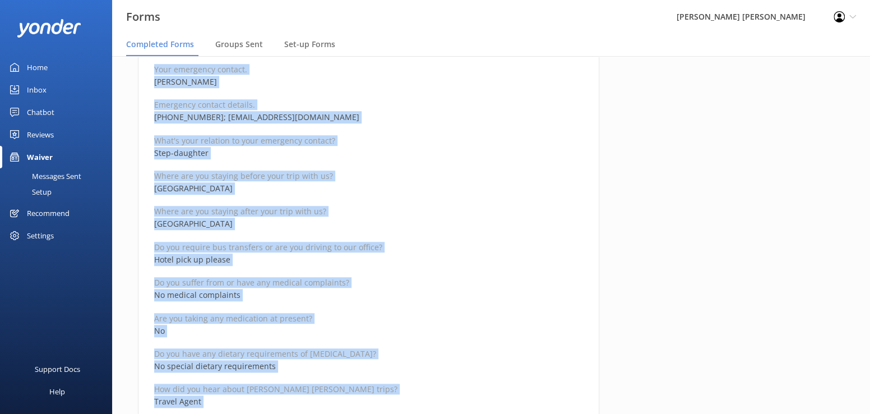
scroll to position [618, 0]
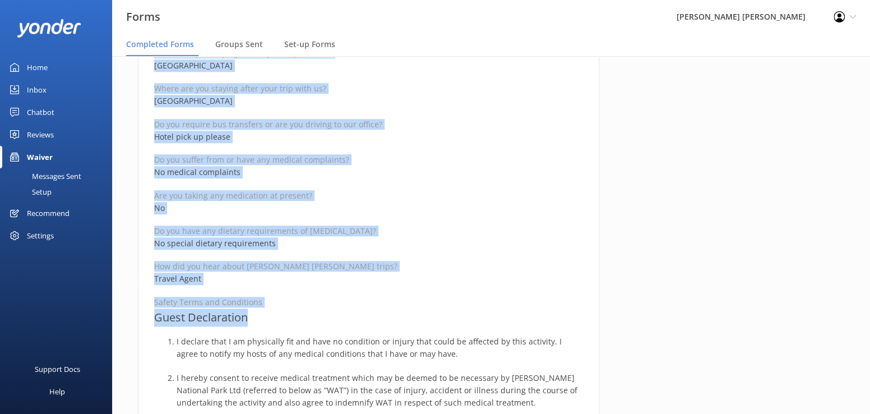
drag, startPoint x: 152, startPoint y: 136, endPoint x: 357, endPoint y: 310, distance: 269.3
click at [357, 310] on div "Medical and Assurance Form Date completed [DATE] 3:55 Full name [PERSON_NAME] R…" at bounding box center [368, 247] width 461 height 1504
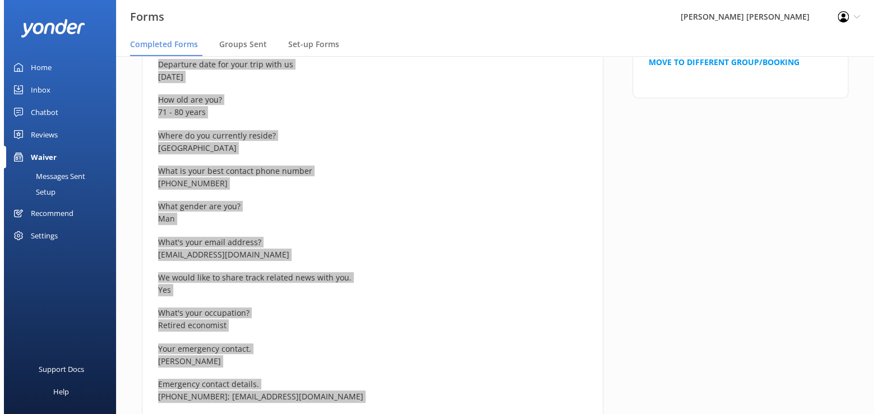
scroll to position [0, 0]
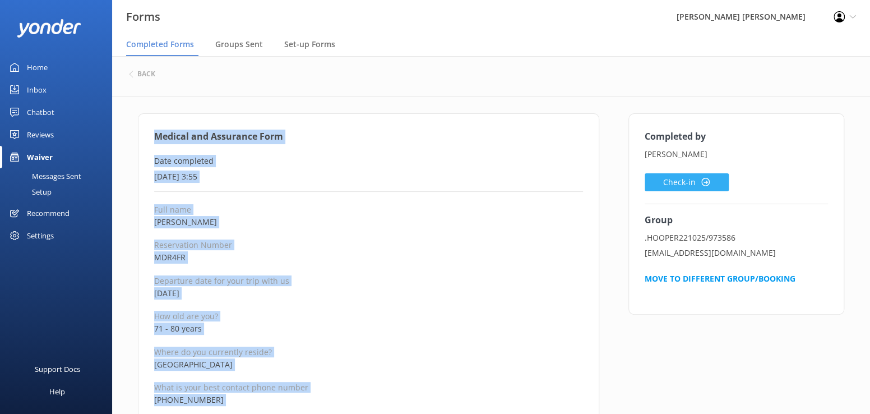
click at [676, 181] on button "Check-in" at bounding box center [687, 182] width 84 height 18
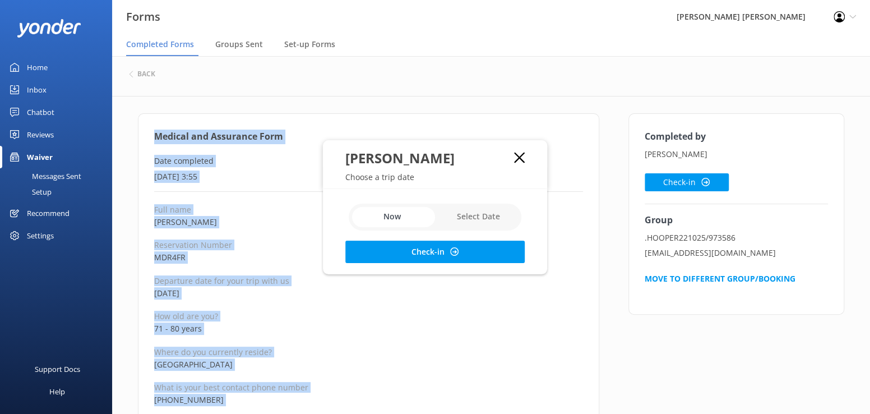
click at [485, 215] on input "checkbox" at bounding box center [435, 217] width 173 height 27
checkbox input "true"
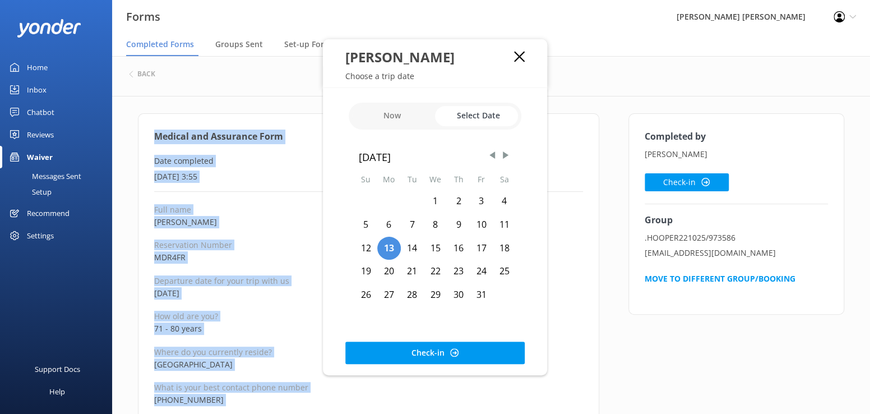
click at [437, 272] on div "22" at bounding box center [436, 272] width 24 height 24
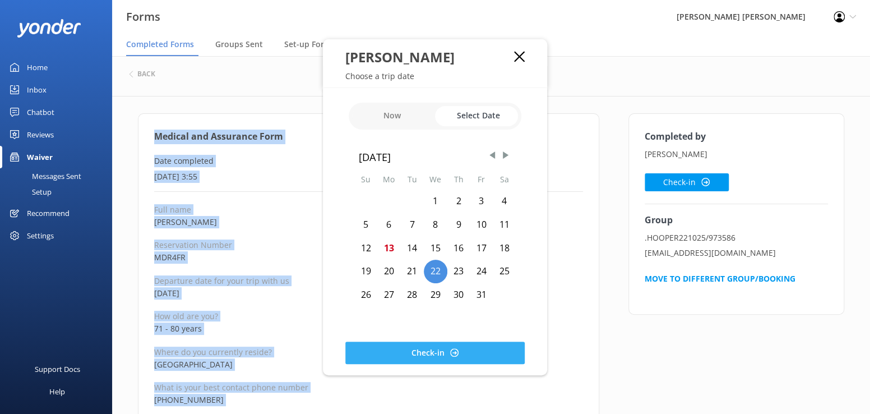
click at [436, 349] on button "Check-in" at bounding box center [434, 352] width 179 height 22
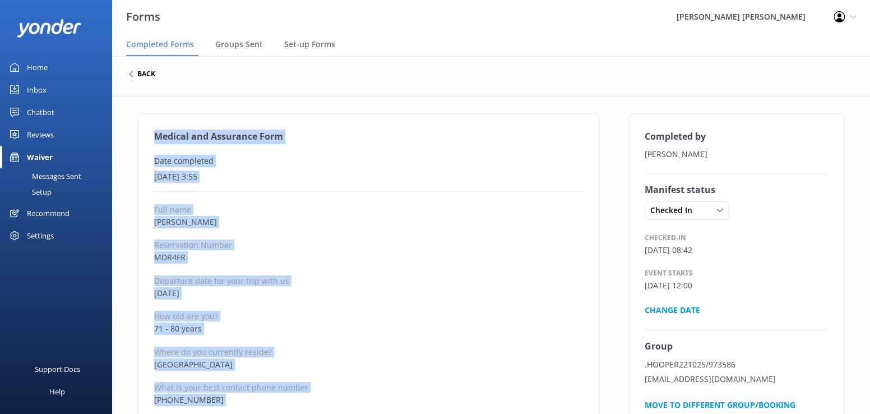
click at [146, 73] on h6 "back" at bounding box center [146, 74] width 18 height 7
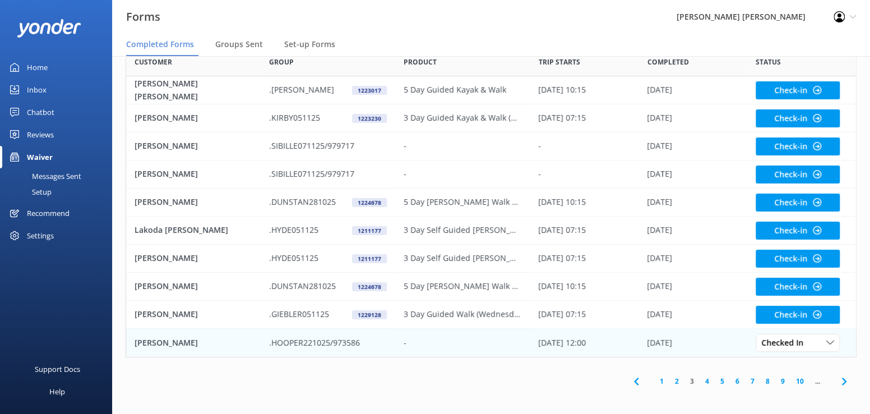
scroll to position [68, 0]
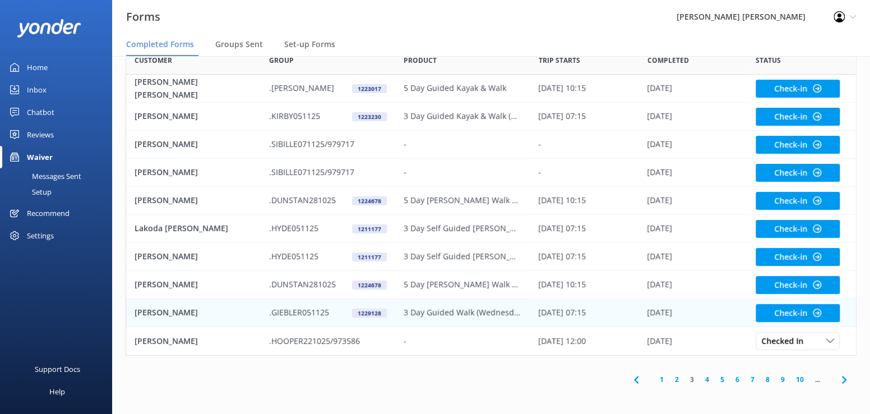
click at [152, 310] on p "[PERSON_NAME]" at bounding box center [166, 312] width 63 height 12
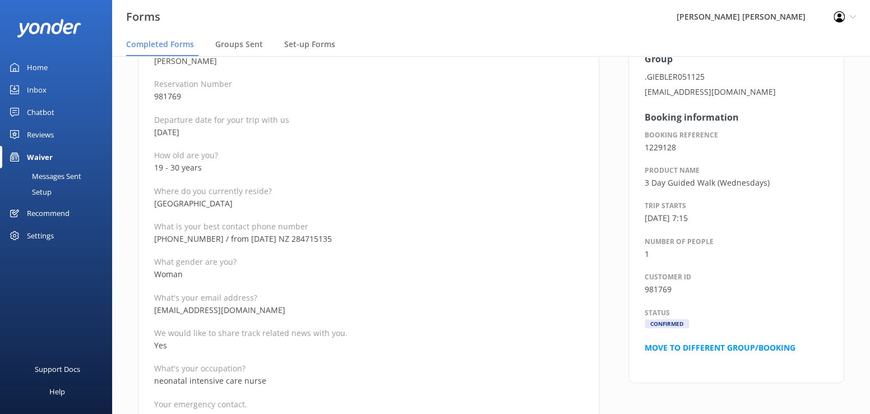
scroll to position [168, 0]
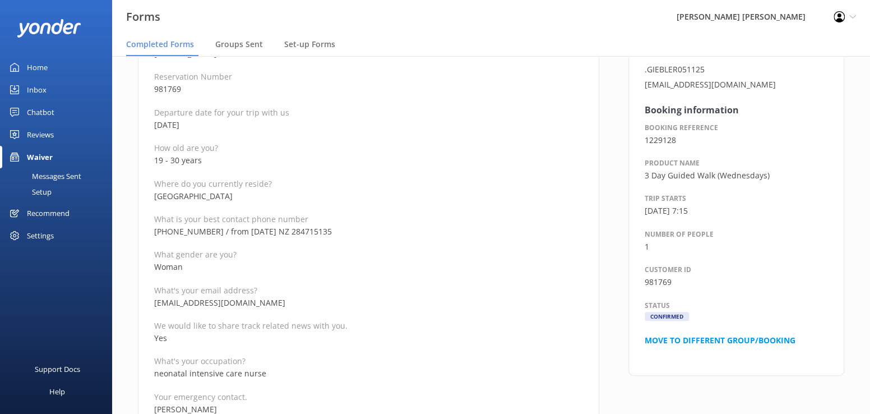
drag, startPoint x: 216, startPoint y: 231, endPoint x: 151, endPoint y: 233, distance: 65.6
click at [370, 297] on p "[EMAIL_ADDRESS][DOMAIN_NAME]" at bounding box center [368, 303] width 429 height 12
drag, startPoint x: 303, startPoint y: 247, endPoint x: 325, endPoint y: 235, distance: 24.6
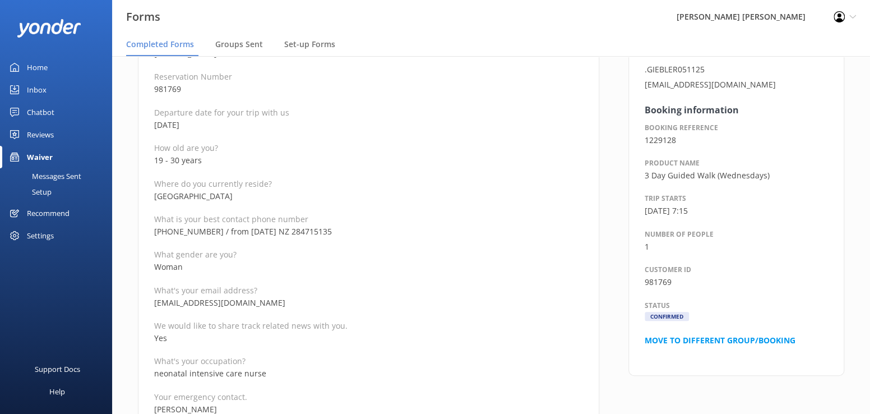
drag, startPoint x: 331, startPoint y: 231, endPoint x: 290, endPoint y: 235, distance: 41.2
click at [290, 235] on p "[PHONE_NUMBER] / from [DATE] NZ 284715135" at bounding box center [368, 231] width 429 height 12
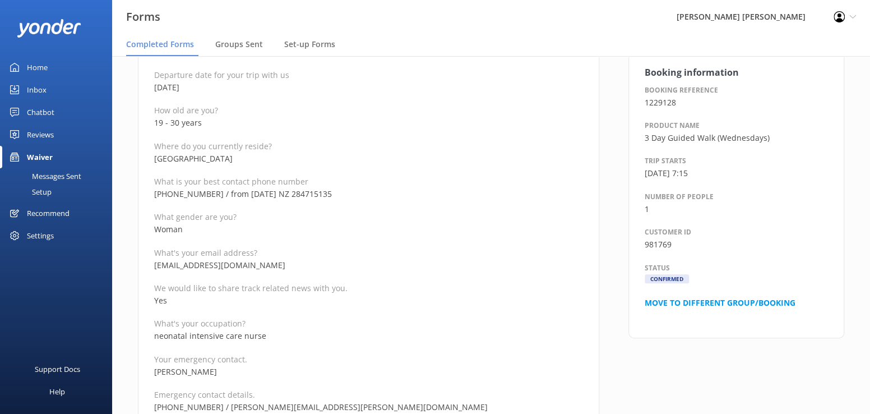
scroll to position [224, 0]
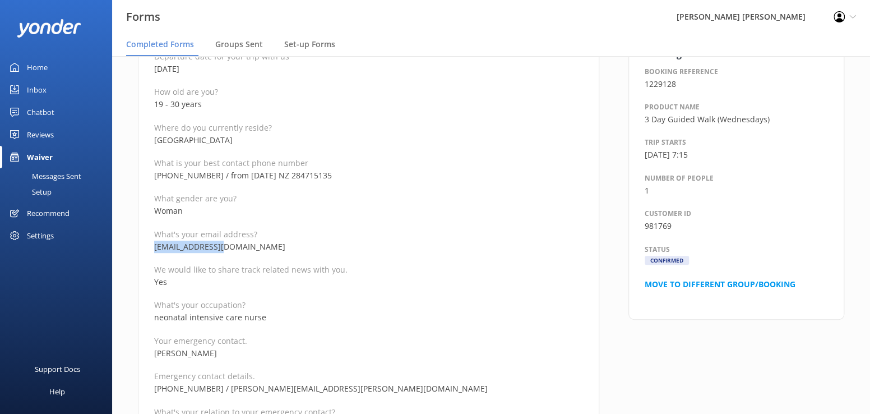
drag, startPoint x: 239, startPoint y: 248, endPoint x: 150, endPoint y: 250, distance: 89.7
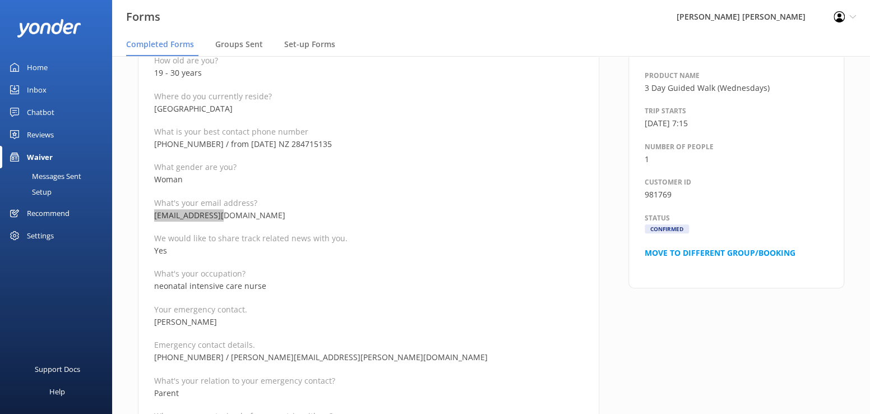
scroll to position [280, 0]
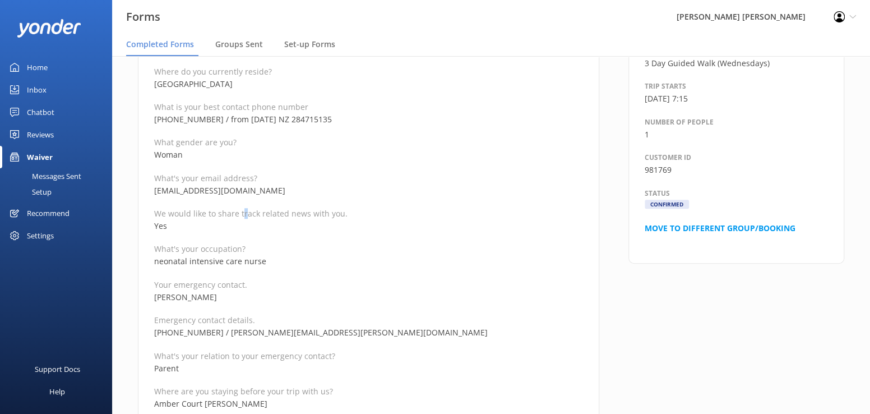
drag, startPoint x: 243, startPoint y: 197, endPoint x: 153, endPoint y: 191, distance: 90.5
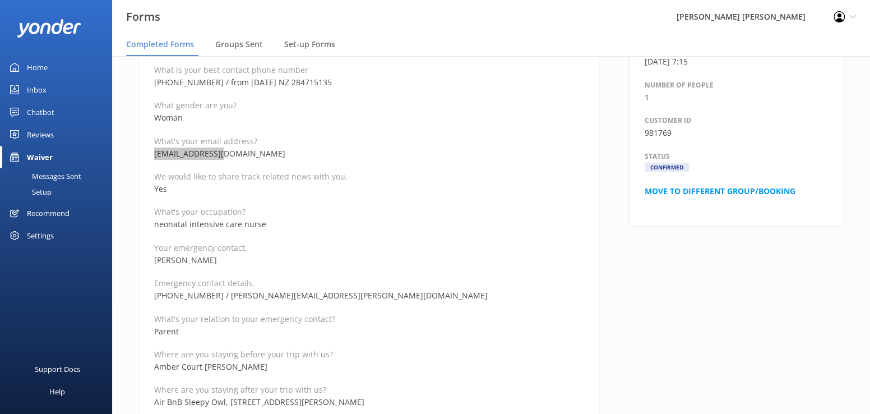
scroll to position [336, 0]
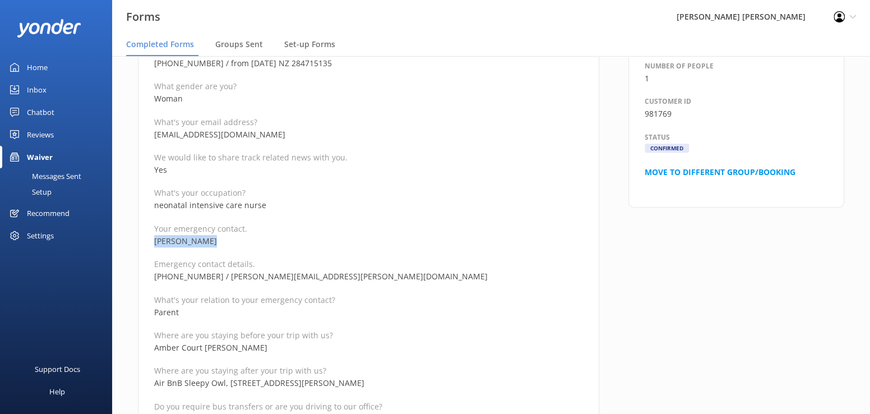
drag, startPoint x: 206, startPoint y: 239, endPoint x: 148, endPoint y: 243, distance: 58.4
drag, startPoint x: 306, startPoint y: 278, endPoint x: 217, endPoint y: 279, distance: 89.2
click at [217, 279] on p "[PHONE_NUMBER] / [PERSON_NAME][EMAIL_ADDRESS][PERSON_NAME][DOMAIN_NAME]" at bounding box center [368, 276] width 429 height 12
drag, startPoint x: 179, startPoint y: 285, endPoint x: 187, endPoint y: 281, distance: 8.5
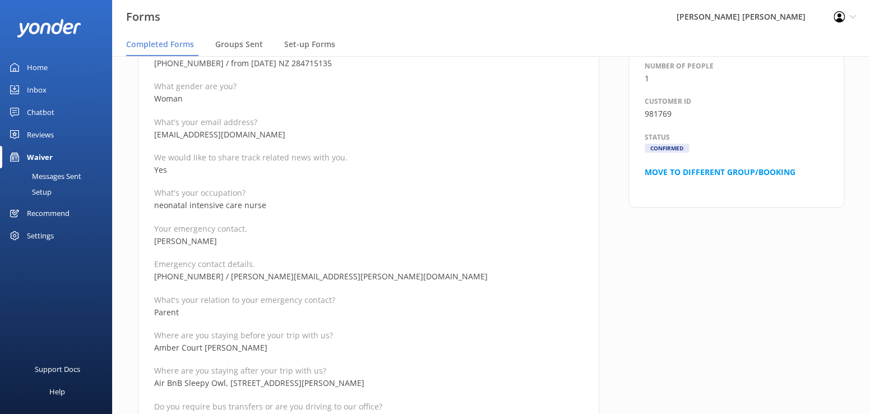
drag, startPoint x: 211, startPoint y: 275, endPoint x: 148, endPoint y: 274, distance: 63.4
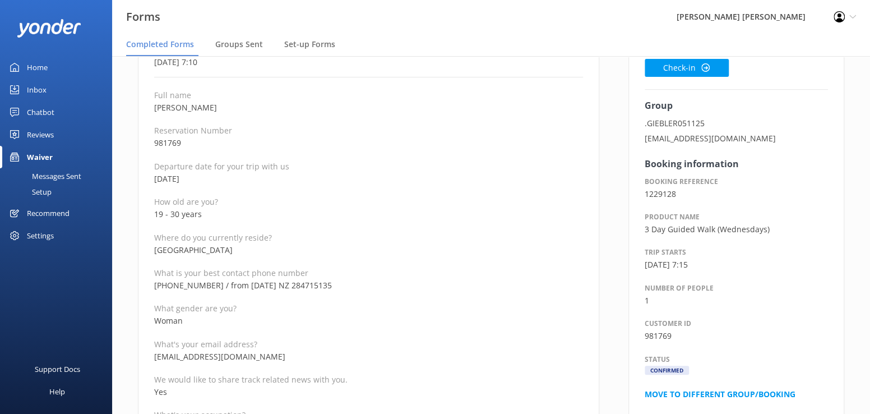
scroll to position [112, 0]
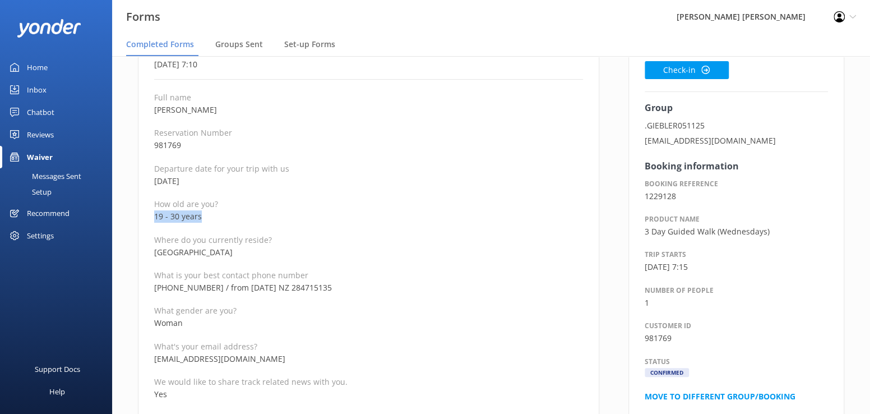
drag, startPoint x: 226, startPoint y: 216, endPoint x: 147, endPoint y: 218, distance: 79.1
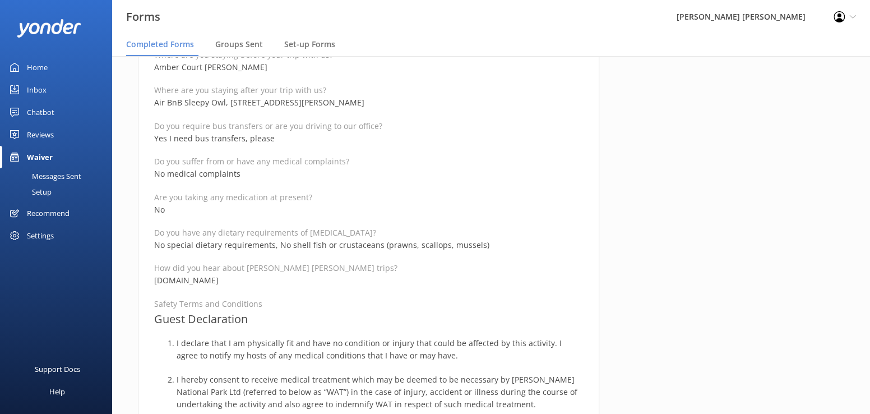
scroll to position [561, 0]
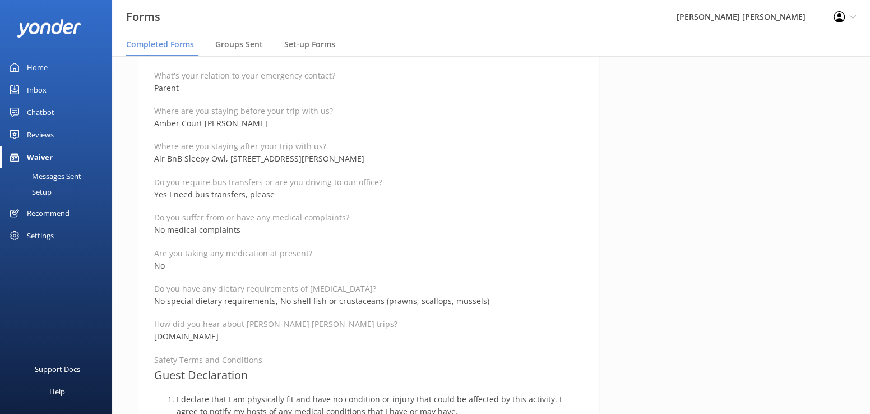
drag, startPoint x: 291, startPoint y: 169, endPoint x: 298, endPoint y: 169, distance: 7.3
click at [291, 169] on div "Full name [PERSON_NAME] Reservation Number 981769 Departure date for your trip …" at bounding box center [368, 341] width 429 height 1397
drag, startPoint x: 352, startPoint y: 159, endPoint x: 184, endPoint y: 159, distance: 167.7
click at [184, 159] on p "Air BnB Sleepy Owl, [STREET_ADDRESS][PERSON_NAME]" at bounding box center [368, 159] width 429 height 12
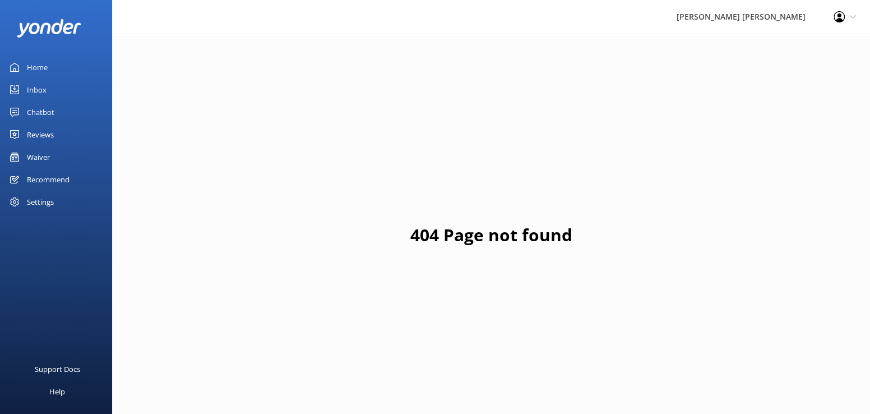
drag, startPoint x: 37, startPoint y: 154, endPoint x: 45, endPoint y: 160, distance: 10.4
click at [37, 154] on div "Waiver" at bounding box center [38, 157] width 23 height 22
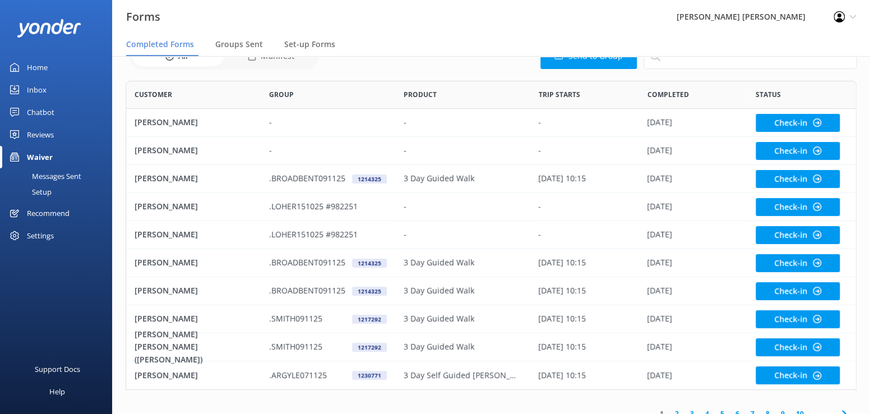
scroll to position [68, 0]
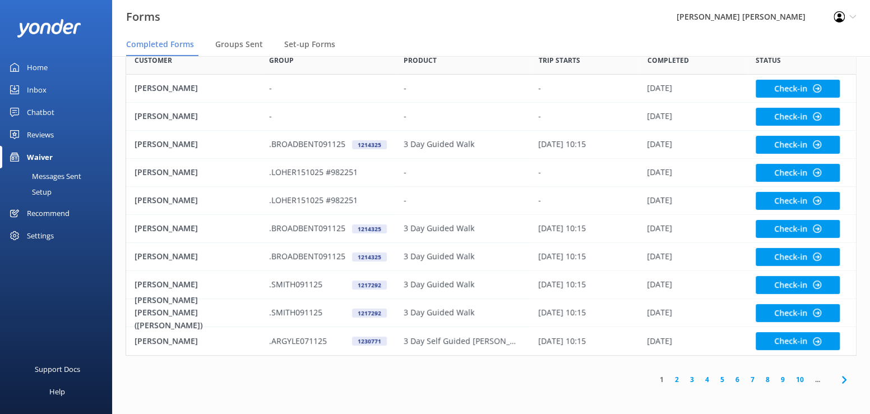
click at [694, 378] on link "3" at bounding box center [692, 379] width 15 height 11
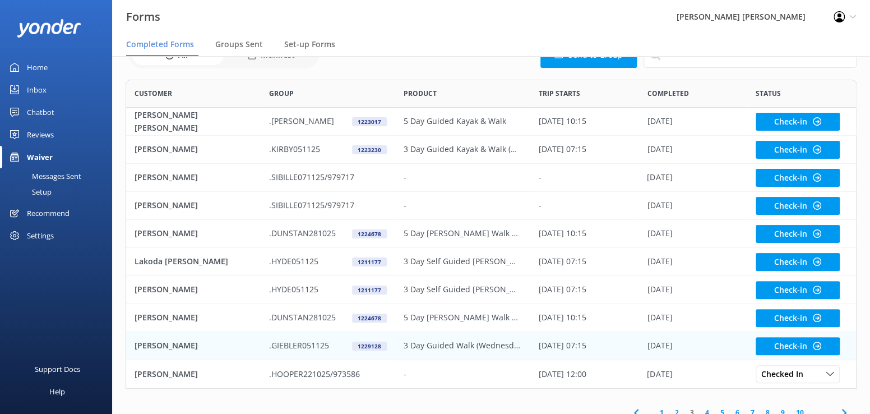
scroll to position [68, 0]
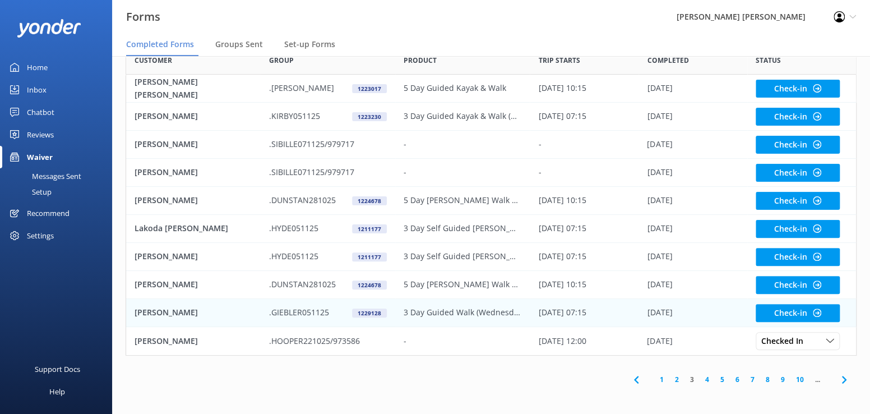
click at [161, 311] on p "[PERSON_NAME]" at bounding box center [166, 312] width 63 height 12
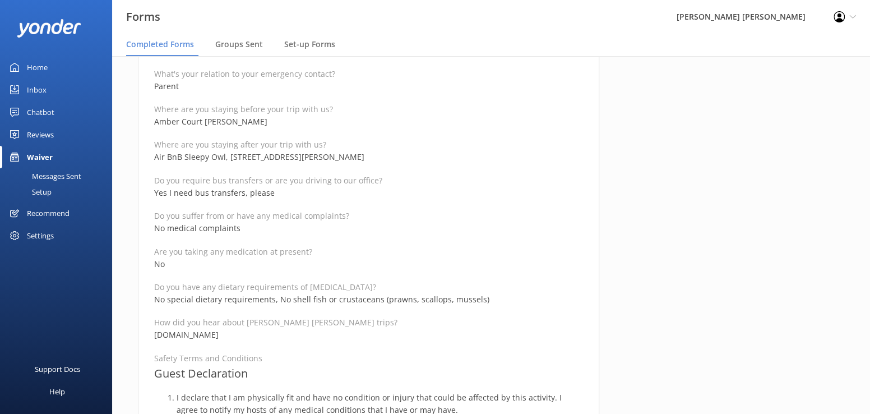
scroll to position [561, 0]
drag, startPoint x: 354, startPoint y: 156, endPoint x: 149, endPoint y: 161, distance: 205.3
click at [149, 161] on div "Medical and Assurance Form Date completed [DATE] 7:10 Full name [PERSON_NAME] R…" at bounding box center [368, 305] width 461 height 1504
copy p "Air BnB Sleepy Owl, [STREET_ADDRESS][PERSON_NAME]"
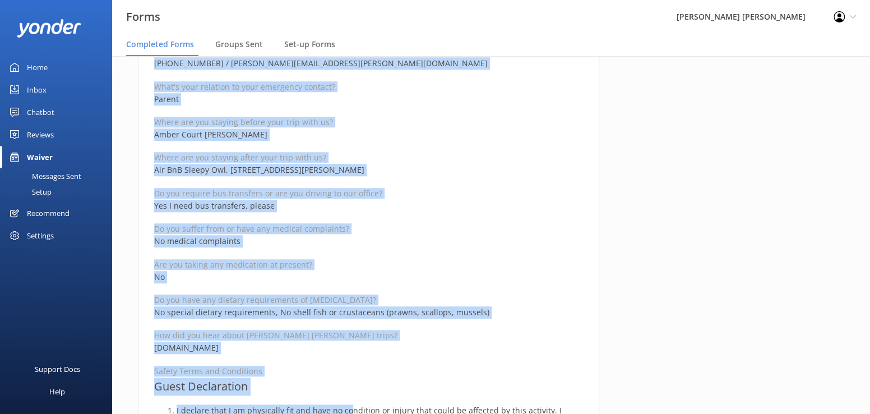
scroll to position [569, 0]
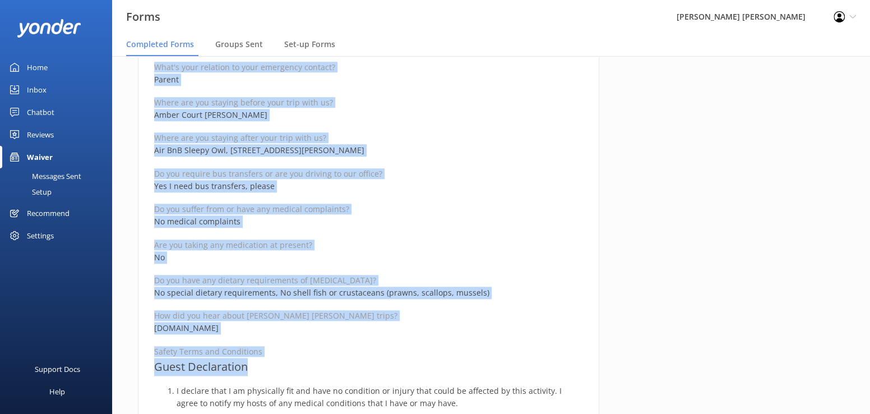
drag, startPoint x: 152, startPoint y: 132, endPoint x: 347, endPoint y: 366, distance: 304.5
click at [347, 366] on div "Medical and Assurance Form Date completed [DATE] 7:10 Full name [PERSON_NAME] R…" at bounding box center [368, 296] width 461 height 1504
copy div "Medical and Assurance Form Date completed 9th October 2025, 7:10 Full name Hélè…"
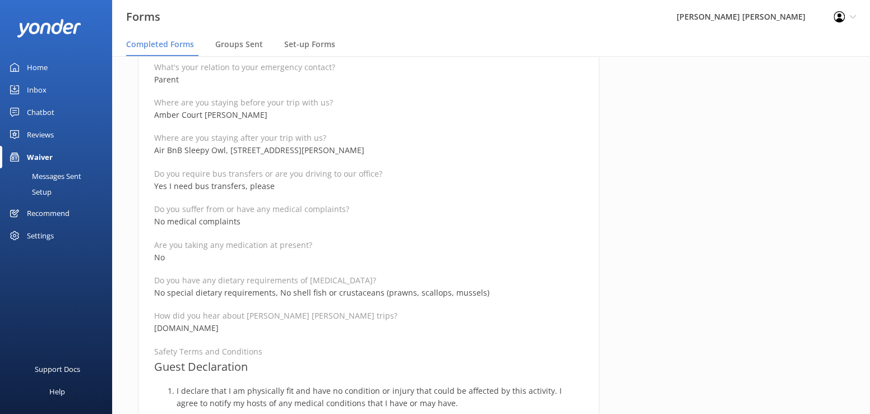
drag, startPoint x: 715, startPoint y: 222, endPoint x: 712, endPoint y: 263, distance: 41.1
click at [715, 222] on div "Completed by Hélène Gießler Check-in Group .GIEBLER051125 hgiessler@gmx.de Book…" at bounding box center [736, 302] width 245 height 1516
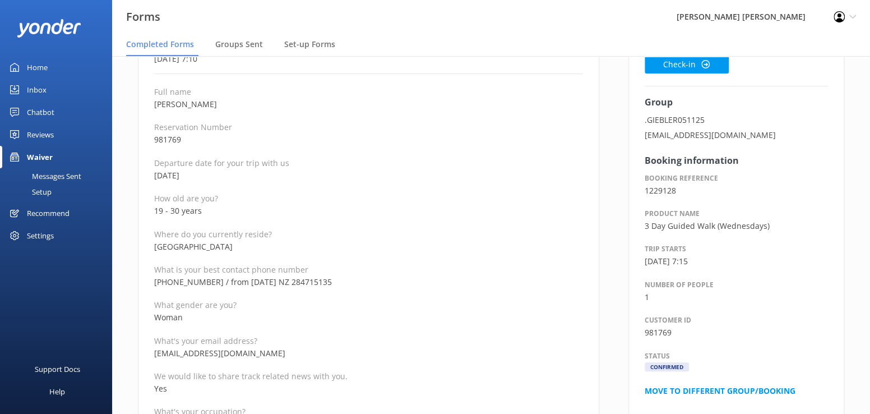
scroll to position [0, 0]
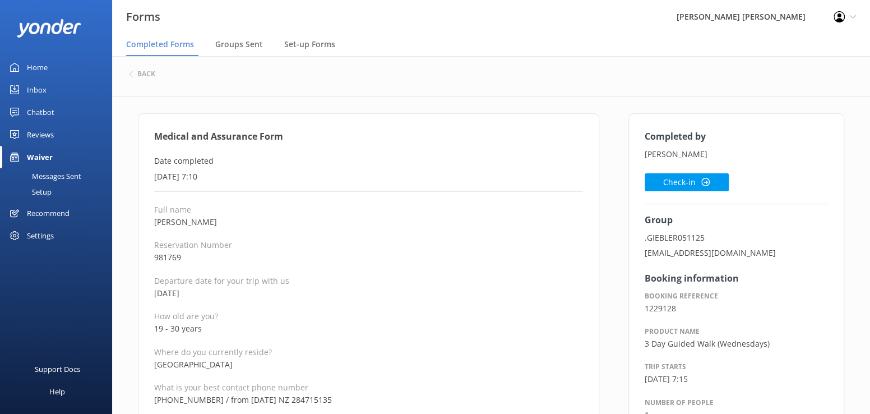
drag, startPoint x: 220, startPoint y: 222, endPoint x: 146, endPoint y: 220, distance: 73.5
copy p "[PERSON_NAME]"
drag, startPoint x: 664, startPoint y: 183, endPoint x: 620, endPoint y: 200, distance: 47.2
click at [664, 183] on button "Check-in" at bounding box center [687, 182] width 84 height 18
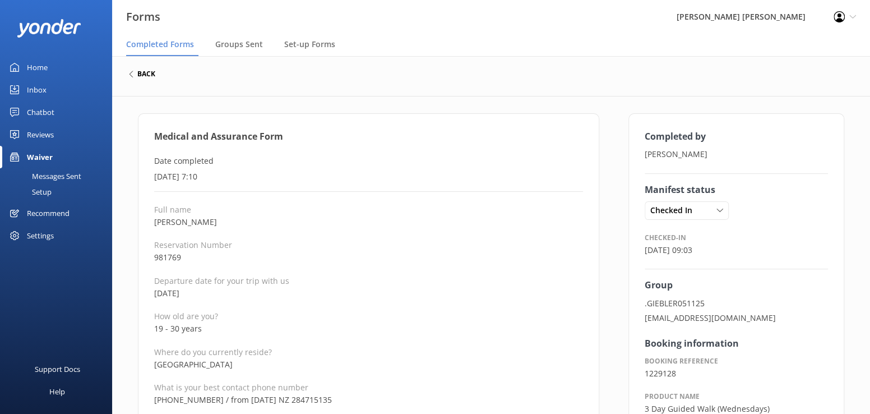
click at [138, 73] on h6 "back" at bounding box center [146, 74] width 18 height 7
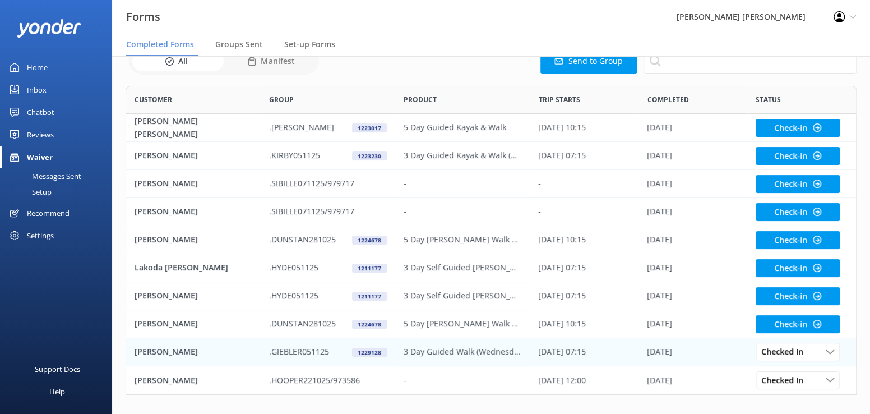
scroll to position [68, 0]
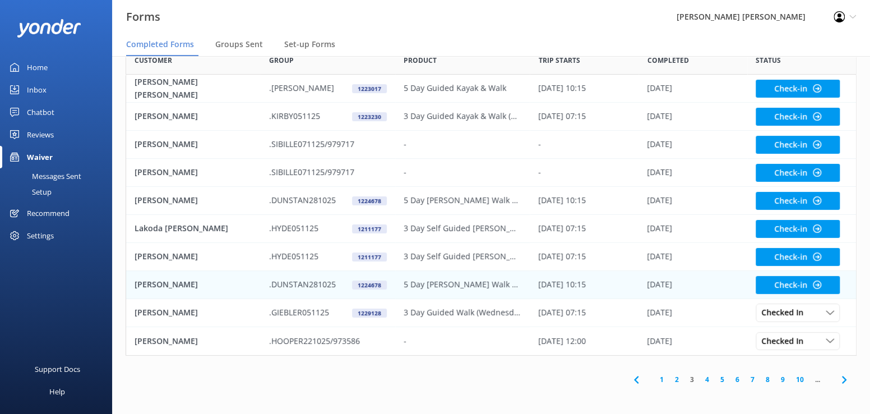
click at [158, 284] on p "[PERSON_NAME]" at bounding box center [166, 284] width 63 height 12
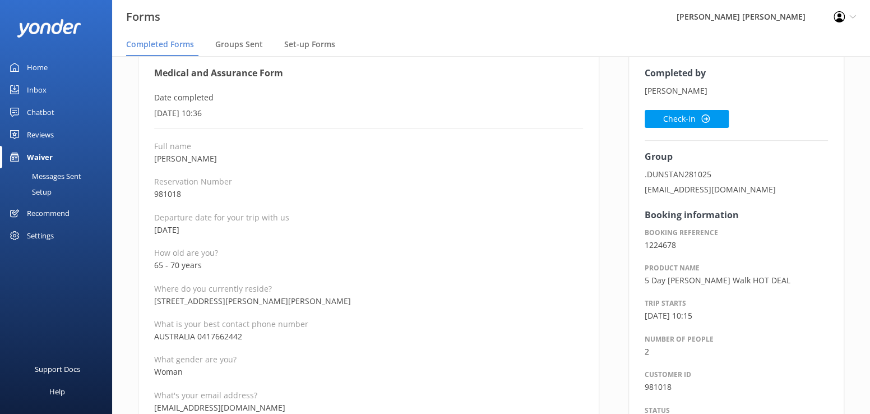
scroll to position [112, 0]
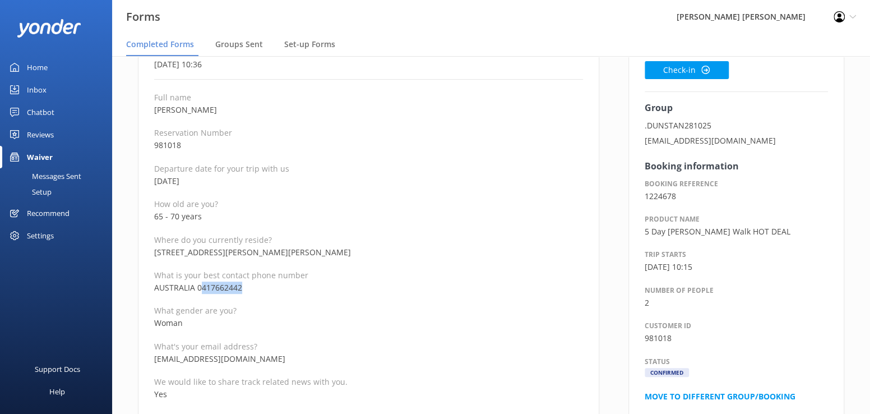
drag, startPoint x: 255, startPoint y: 287, endPoint x: 202, endPoint y: 287, distance: 53.3
click at [202, 287] on p "AUSTRALIA 0417662442" at bounding box center [368, 287] width 429 height 12
copy p "417662442"
drag, startPoint x: 262, startPoint y: 357, endPoint x: 153, endPoint y: 353, distance: 108.8
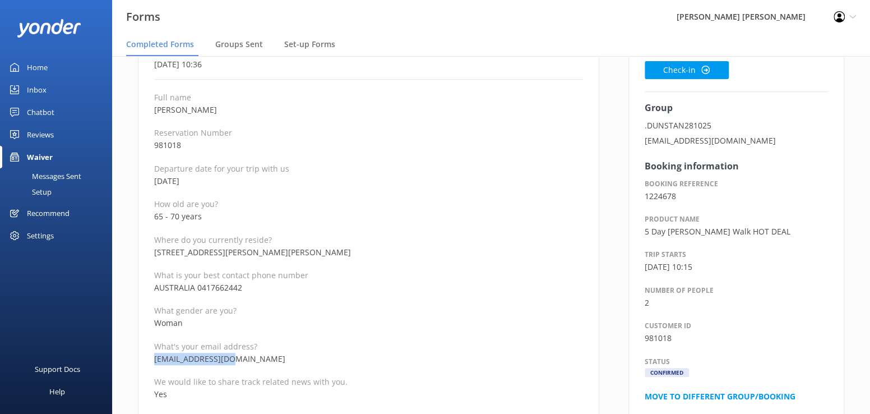
copy p "cjduns@outlook.com"
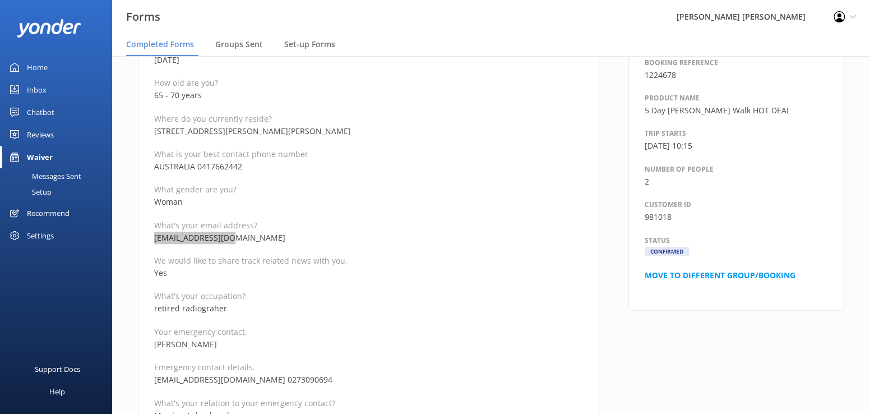
scroll to position [280, 0]
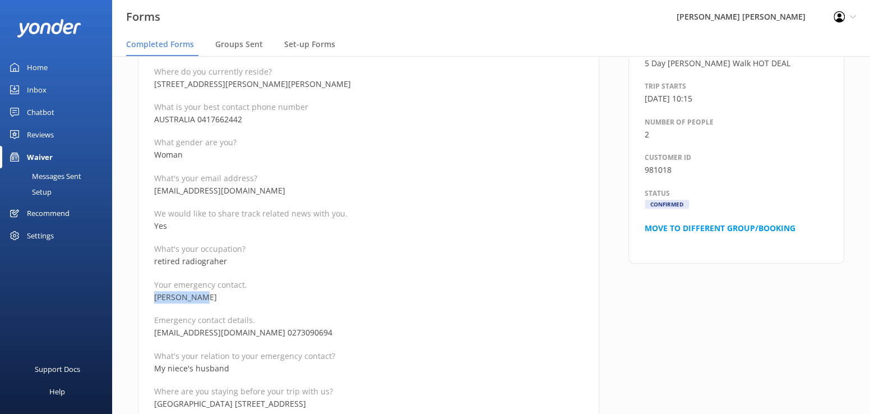
drag, startPoint x: 204, startPoint y: 298, endPoint x: 152, endPoint y: 297, distance: 52.2
copy p "seibo naito"
drag, startPoint x: 275, startPoint y: 347, endPoint x: 280, endPoint y: 343, distance: 6.4
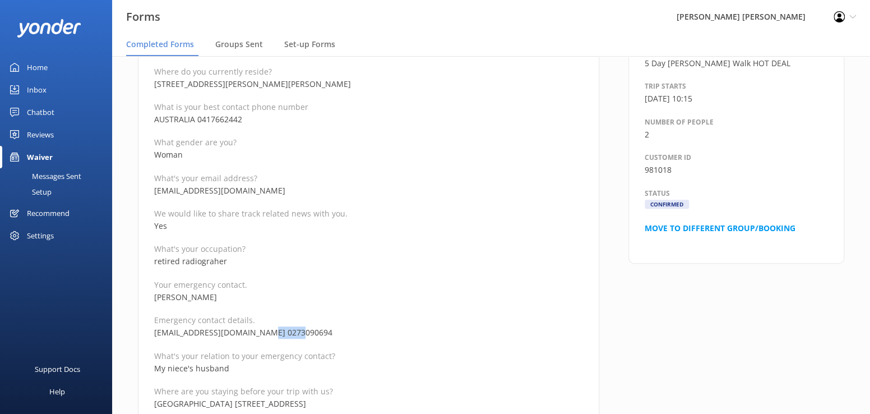
drag, startPoint x: 301, startPoint y: 334, endPoint x: 247, endPoint y: 330, distance: 53.5
click at [247, 330] on p "seibonaito75@gmail.com 0273090694" at bounding box center [368, 332] width 429 height 12
copy p "0273090694"
drag, startPoint x: 247, startPoint y: 333, endPoint x: 145, endPoint y: 326, distance: 101.7
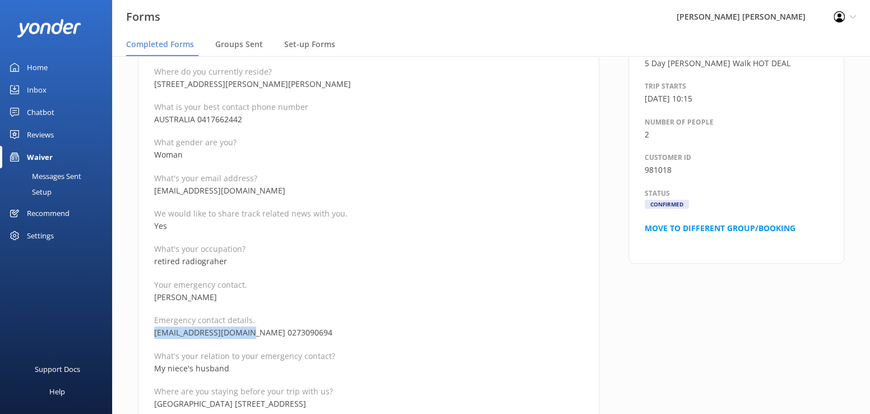
copy p "seibonaito75@gmail.com"
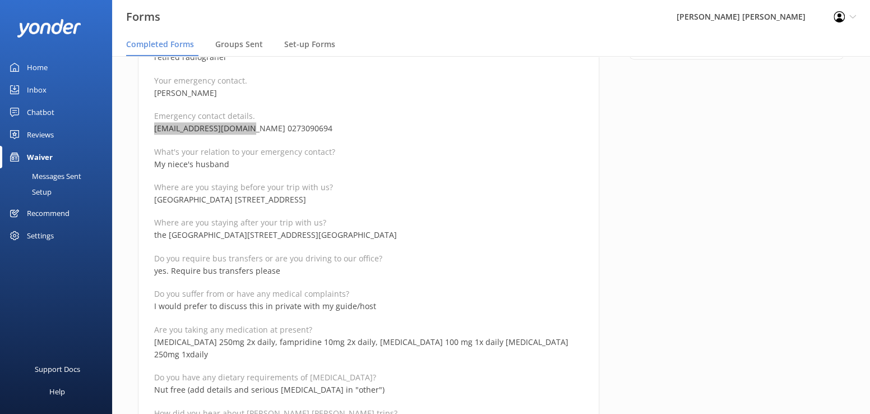
scroll to position [505, 0]
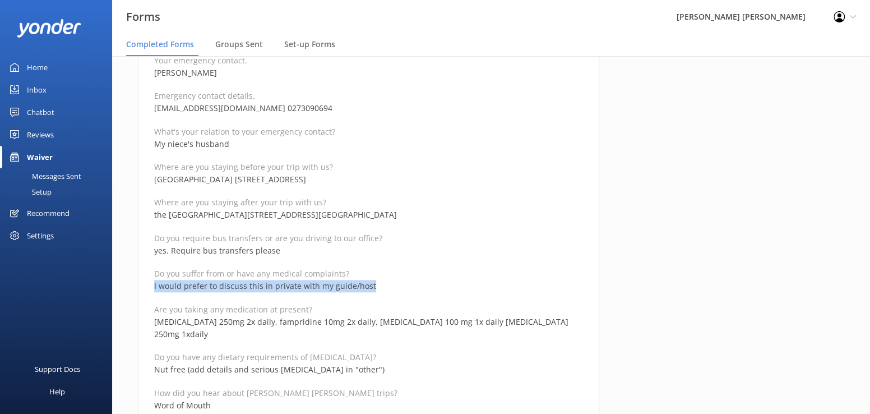
drag, startPoint x: 375, startPoint y: 286, endPoint x: 146, endPoint y: 283, distance: 228.8
click at [146, 283] on div "Medical and Assurance Form Date completed 9th October 2025, 10:36 Full name CAR…" at bounding box center [368, 367] width 461 height 1517
copy p "I would prefer to discuss this in private with my guide/host"
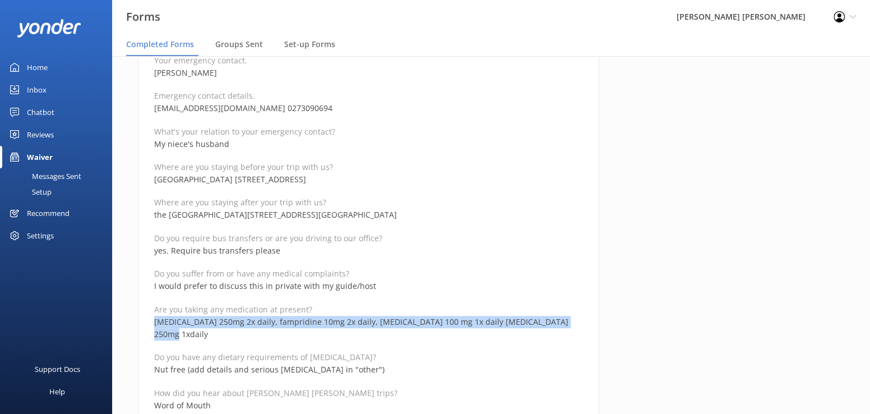
drag, startPoint x: 568, startPoint y: 324, endPoint x: 145, endPoint y: 318, distance: 422.8
click at [145, 318] on div "Medical and Assurance Form Date completed 9th October 2025, 10:36 Full name CAR…" at bounding box center [368, 367] width 461 height 1517
copy p "acetazolamide 250mg 2x daily, fampridine 10mg 2x daily, zonisamide 100 mg 1x da…"
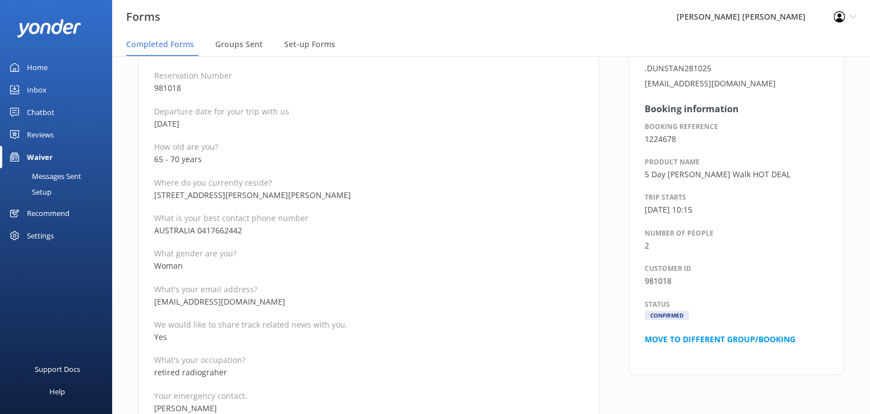
scroll to position [168, 0]
drag, startPoint x: 207, startPoint y: 162, endPoint x: 142, endPoint y: 159, distance: 65.1
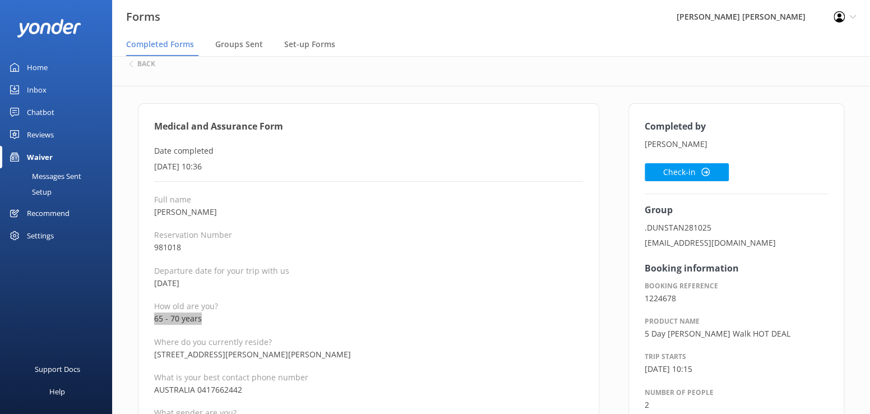
scroll to position [0, 0]
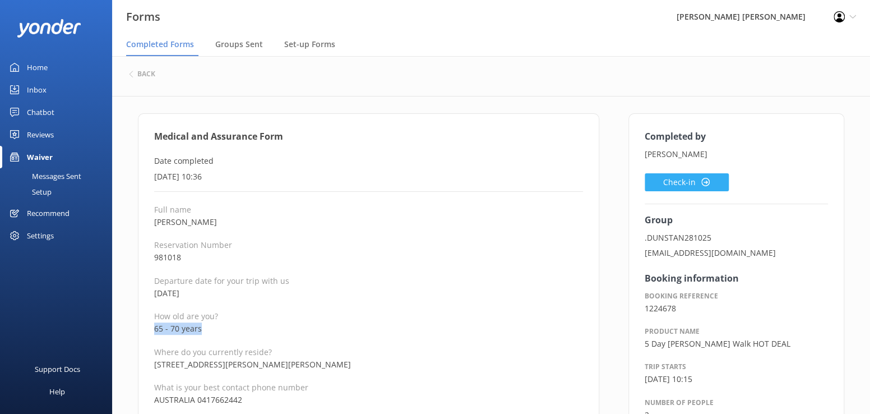
drag, startPoint x: 690, startPoint y: 183, endPoint x: 658, endPoint y: 201, distance: 36.7
click at [689, 184] on button "Check-in" at bounding box center [687, 182] width 84 height 18
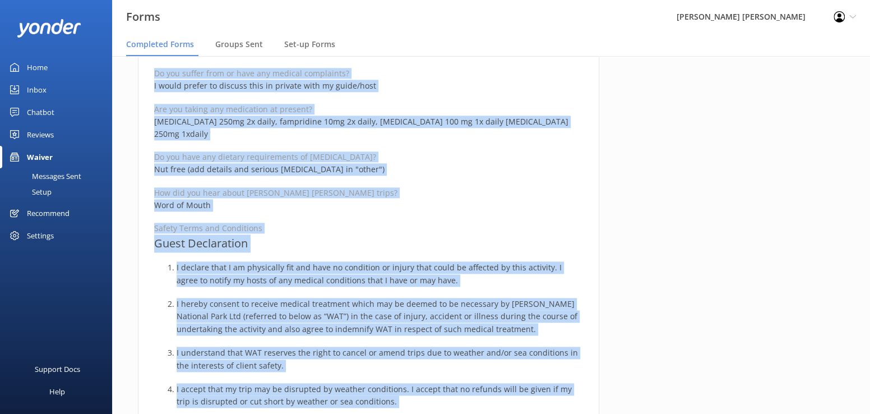
scroll to position [759, 0]
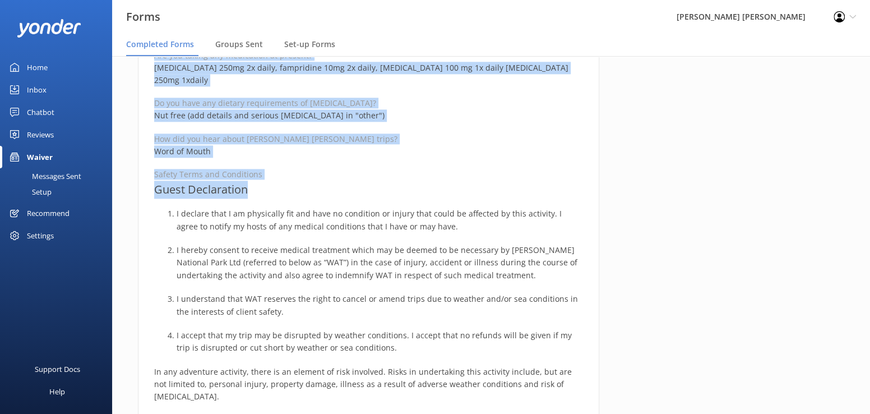
drag, startPoint x: 153, startPoint y: 135, endPoint x: 339, endPoint y: 180, distance: 192.0
click at [339, 180] on div "Medical and Assurance Form Date completed 9th October 2025, 10:36 Full name CAR…" at bounding box center [368, 113] width 461 height 1517
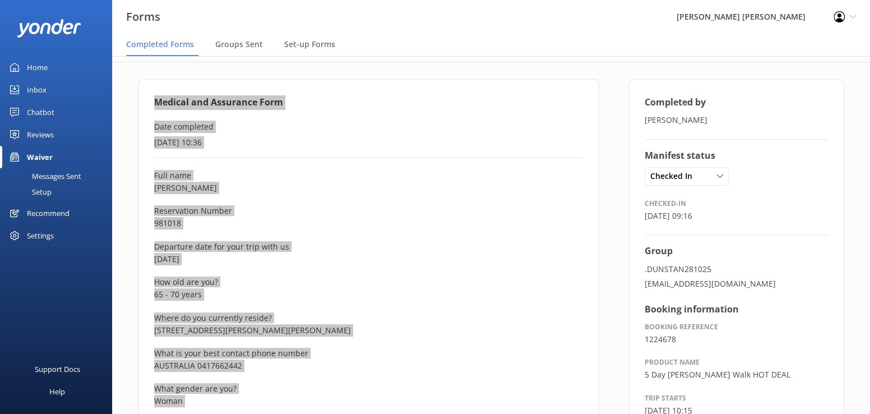
scroll to position [0, 0]
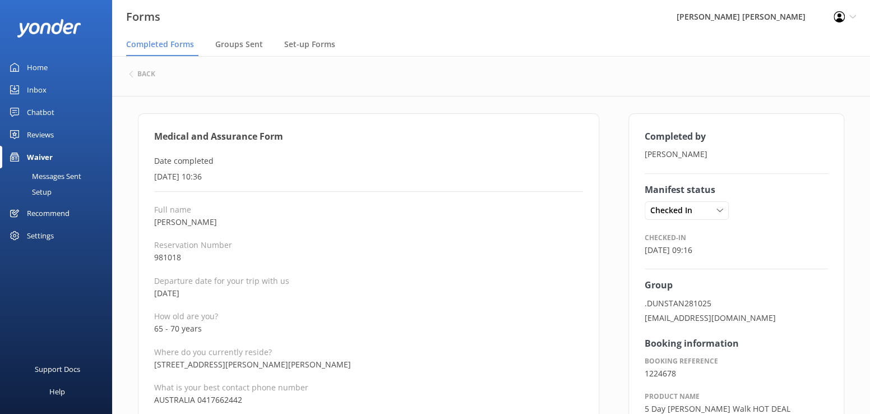
click at [155, 75] on div "back" at bounding box center [491, 74] width 724 height 15
click at [145, 76] on h6 "back" at bounding box center [146, 74] width 18 height 7
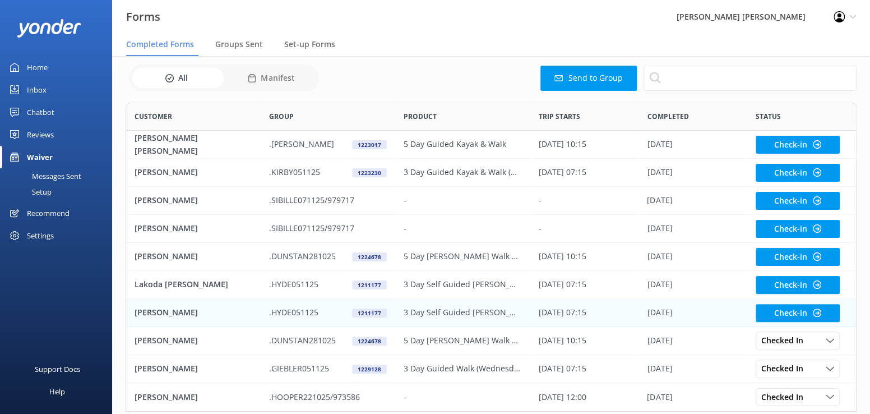
scroll to position [68, 0]
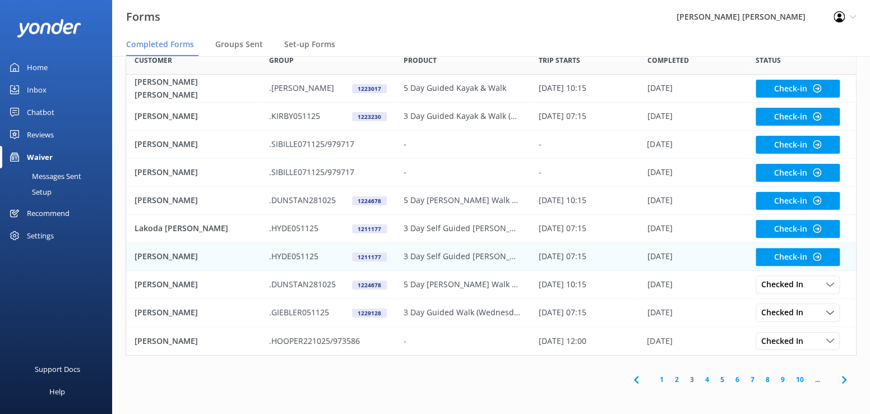
click at [141, 260] on p "[PERSON_NAME]" at bounding box center [166, 256] width 63 height 12
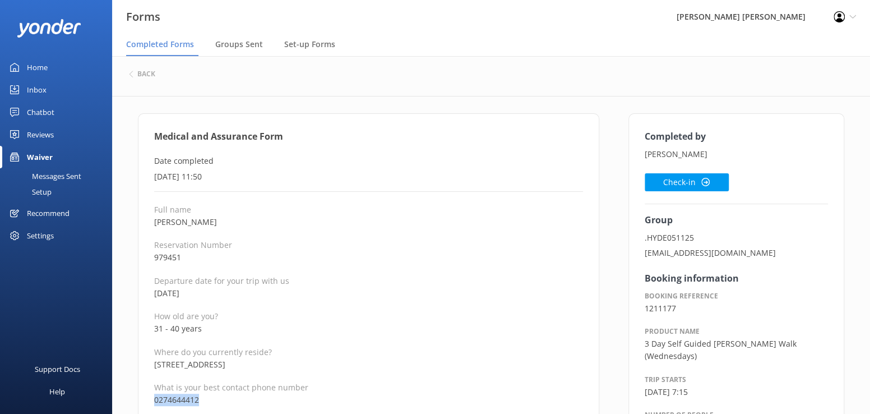
drag, startPoint x: 219, startPoint y: 401, endPoint x: 153, endPoint y: 403, distance: 66.2
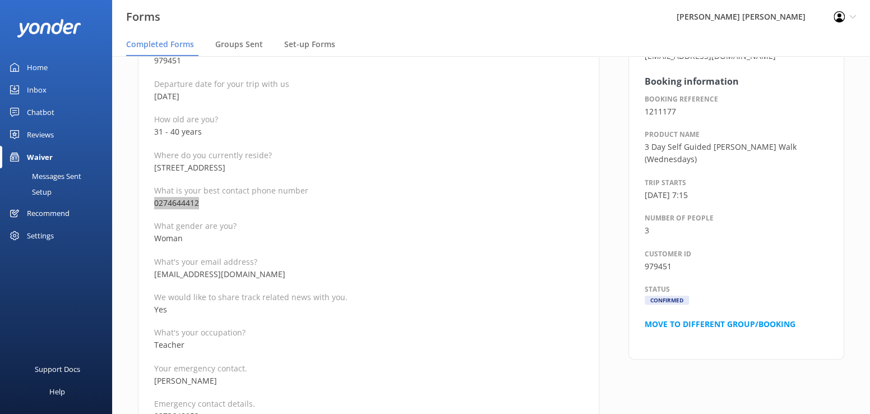
scroll to position [224, 0]
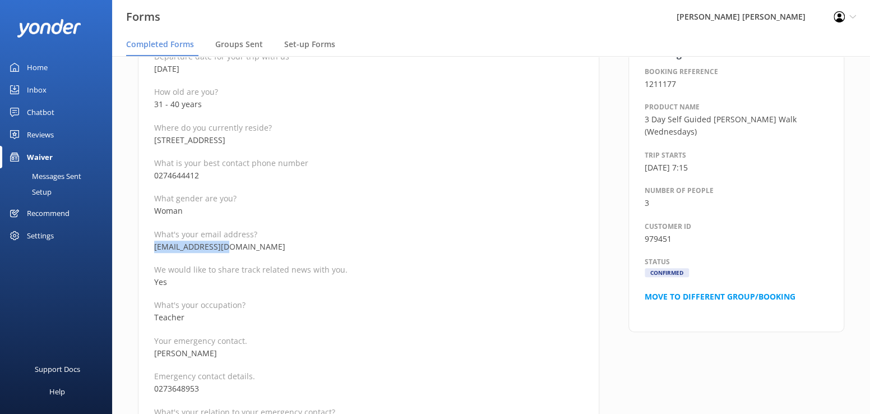
drag, startPoint x: 230, startPoint y: 247, endPoint x: 149, endPoint y: 252, distance: 80.9
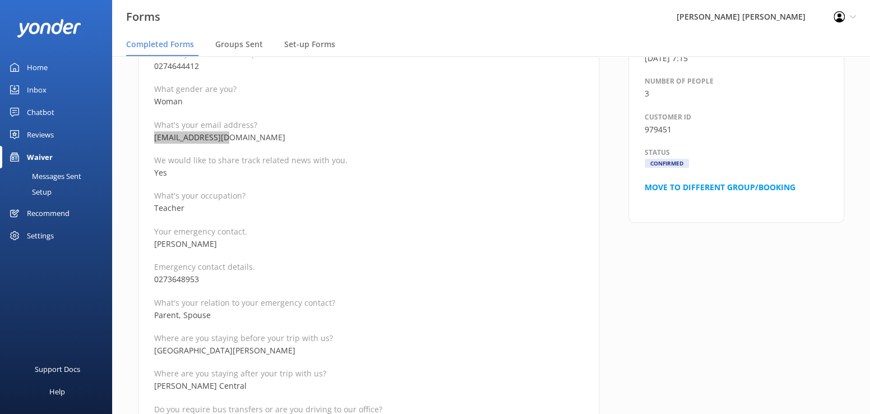
scroll to position [336, 0]
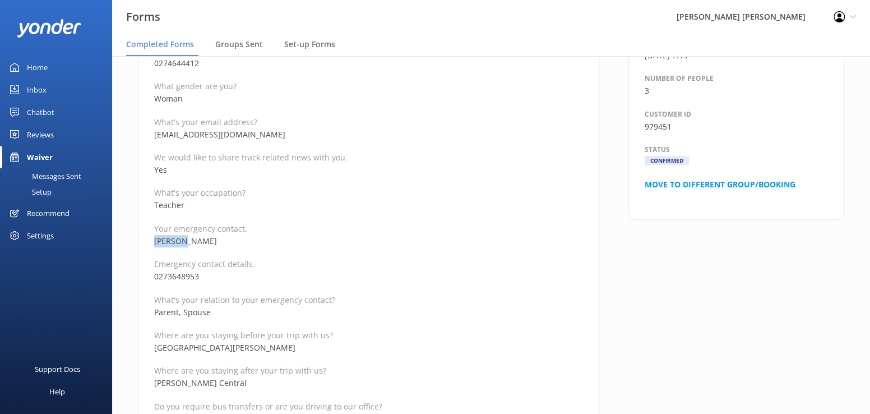
drag, startPoint x: 201, startPoint y: 244, endPoint x: 149, endPoint y: 245, distance: 52.2
drag, startPoint x: 220, startPoint y: 275, endPoint x: 149, endPoint y: 274, distance: 70.7
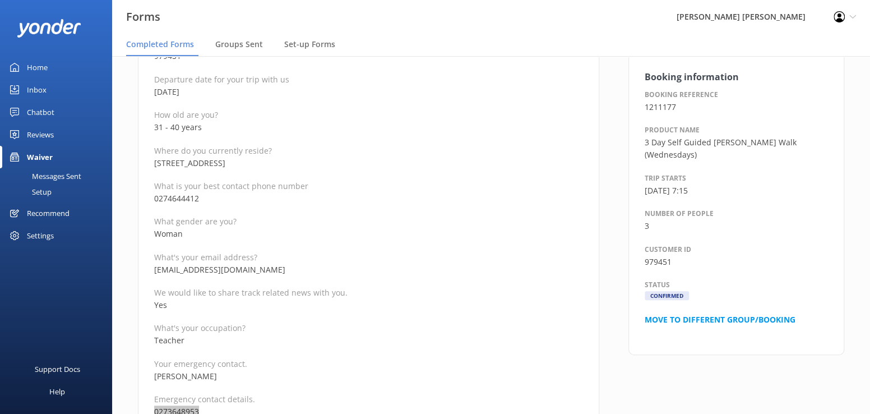
scroll to position [112, 0]
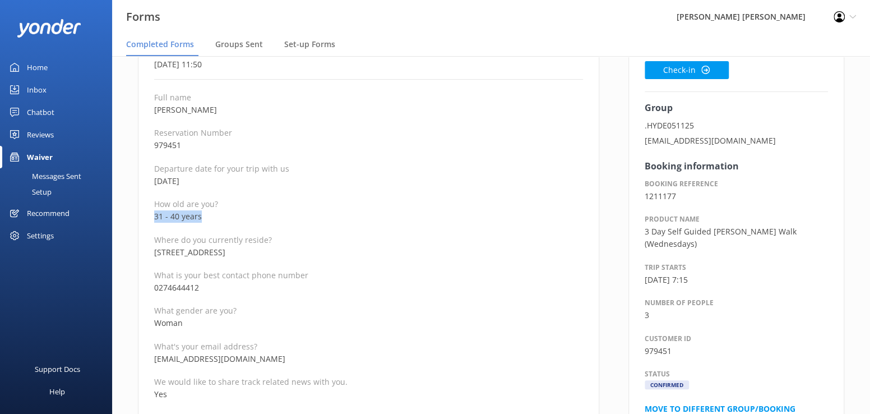
drag, startPoint x: 216, startPoint y: 218, endPoint x: 139, endPoint y: 218, distance: 77.4
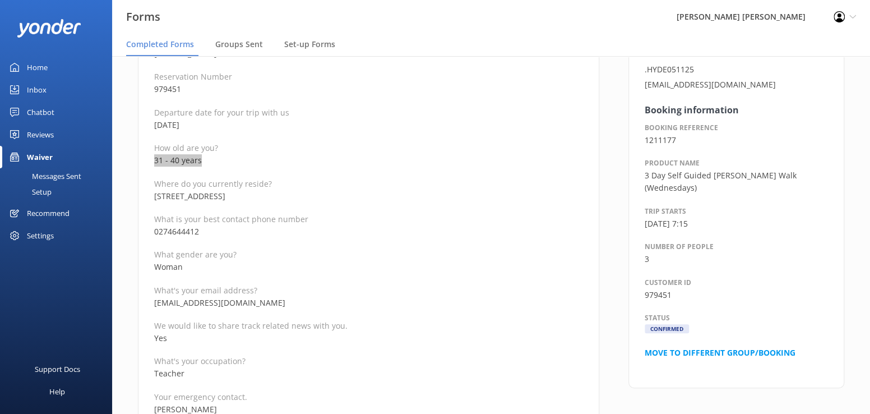
scroll to position [0, 0]
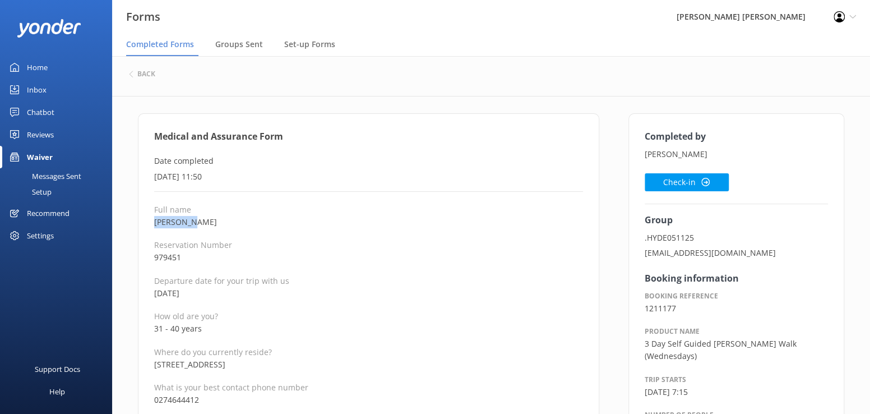
drag, startPoint x: 202, startPoint y: 223, endPoint x: 137, endPoint y: 221, distance: 65.1
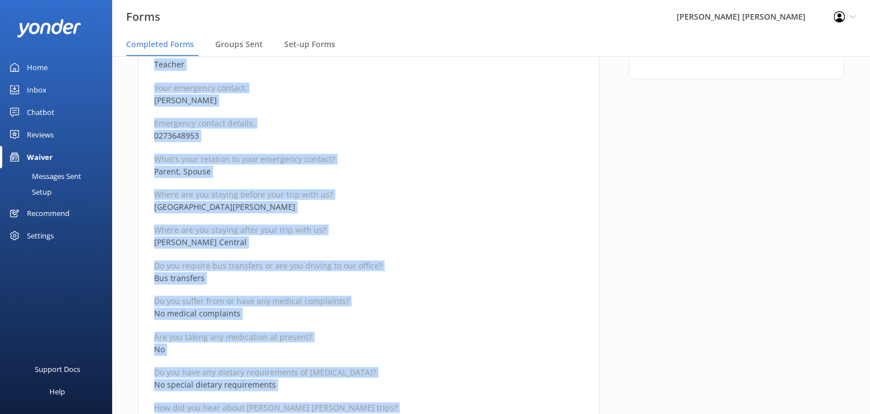
scroll to position [571, 0]
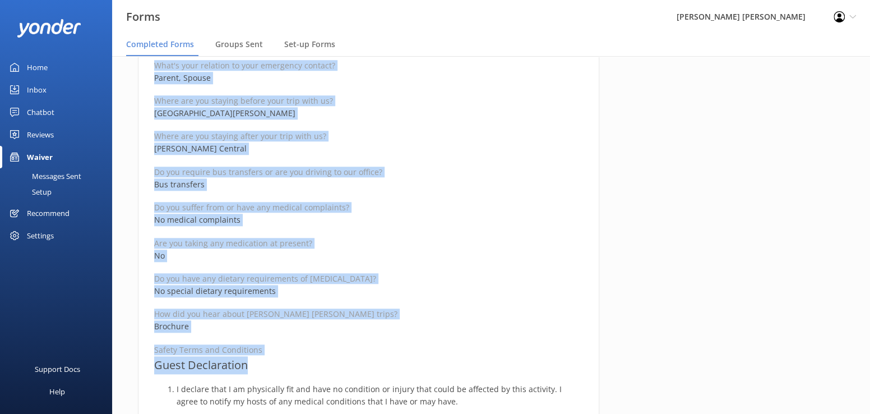
drag, startPoint x: 153, startPoint y: 133, endPoint x: 413, endPoint y: 358, distance: 344.7
click at [413, 358] on div "Medical and Assurance Form Date completed 9th October 2025, 11:50 Full name Ali…" at bounding box center [368, 294] width 461 height 1504
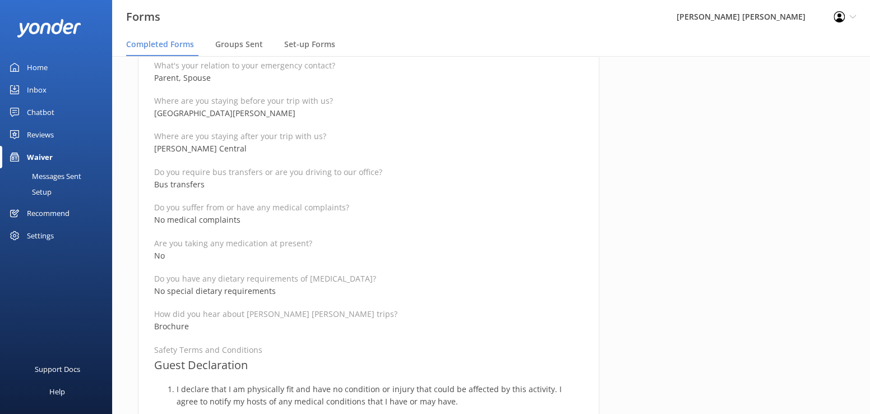
click at [746, 210] on div "Completed by Alice Cox Check-in Group .HYDE051125 hydelyndsay@gmail.com Booking…" at bounding box center [736, 300] width 245 height 1516
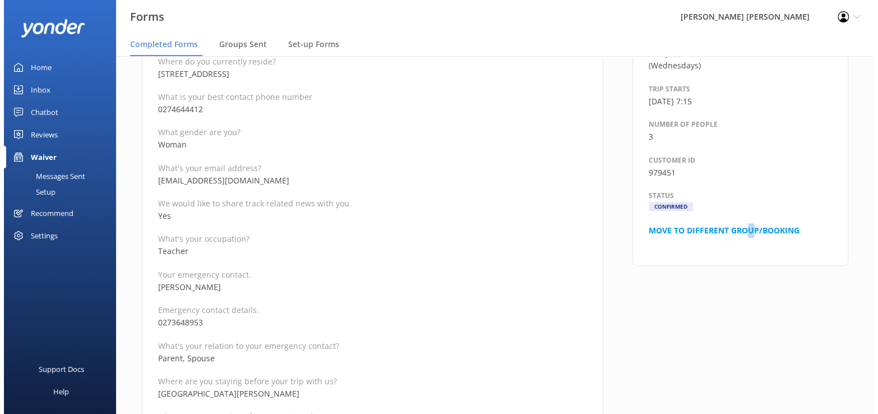
scroll to position [0, 0]
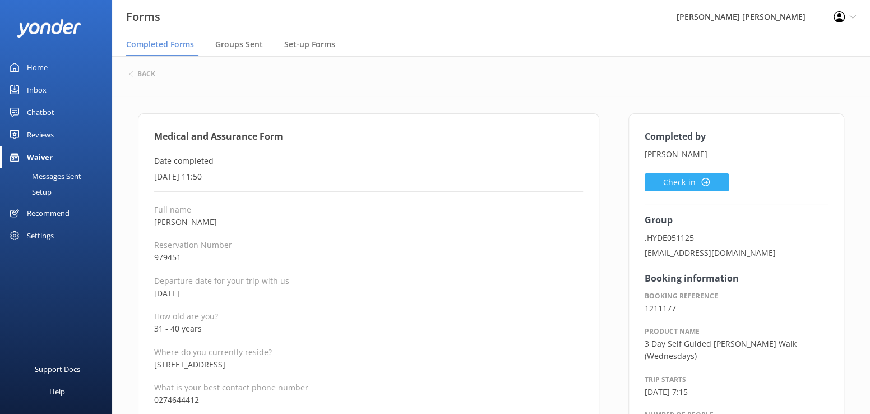
click at [673, 182] on button "Check-in" at bounding box center [687, 182] width 84 height 18
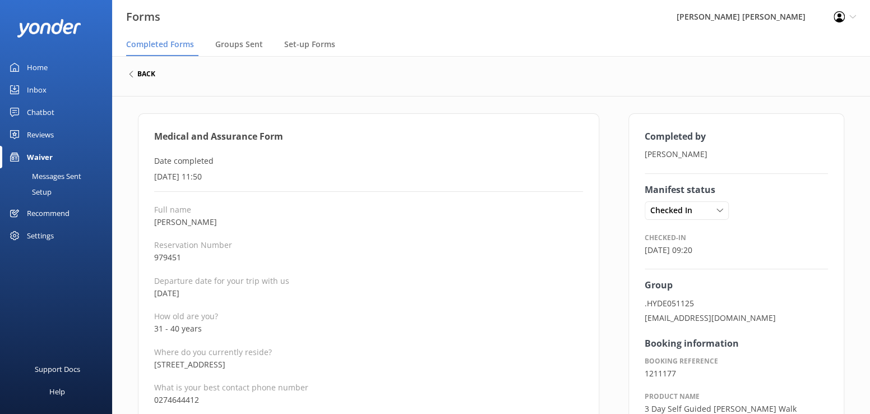
click at [138, 71] on h6 "back" at bounding box center [146, 74] width 18 height 7
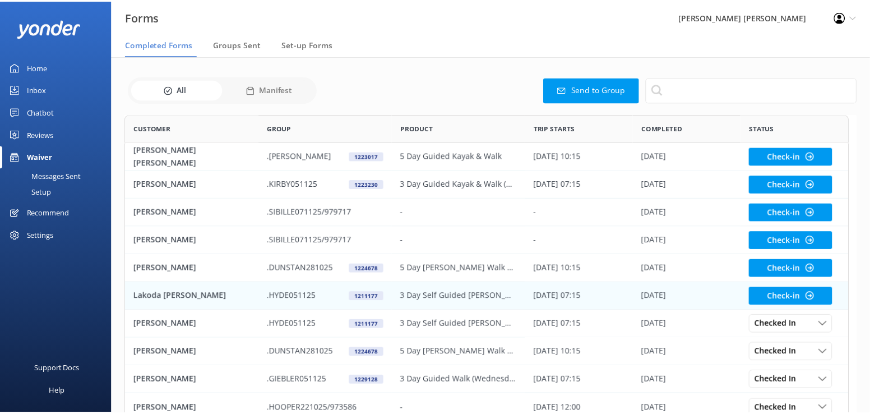
scroll to position [301, 723]
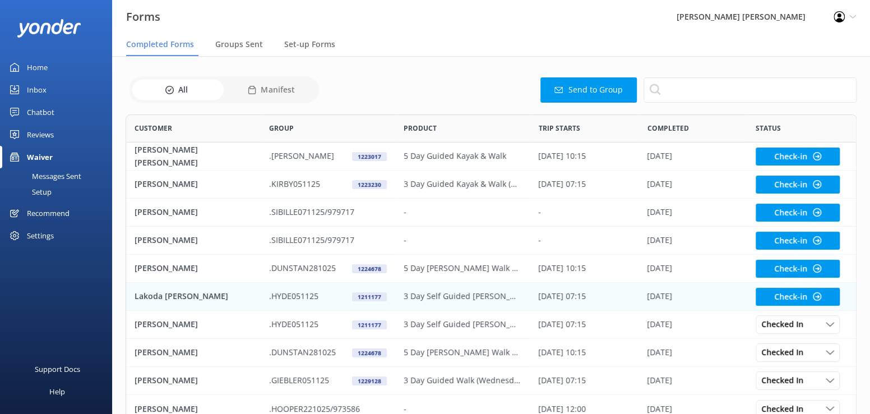
click at [161, 295] on p "Lakoda [PERSON_NAME]" at bounding box center [182, 296] width 94 height 12
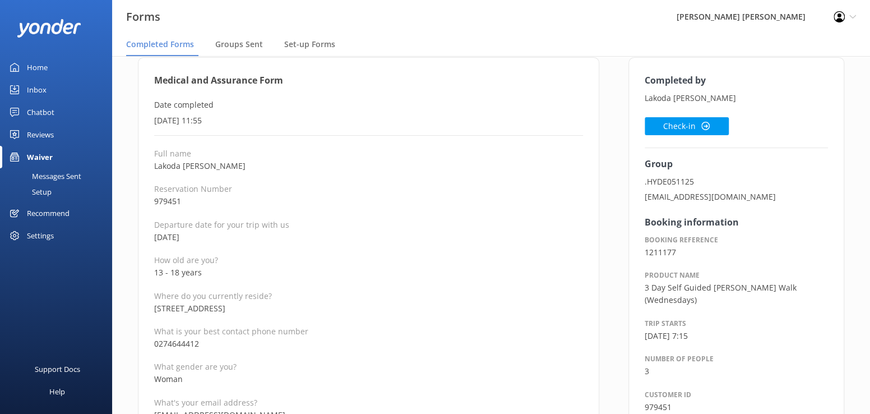
scroll to position [112, 0]
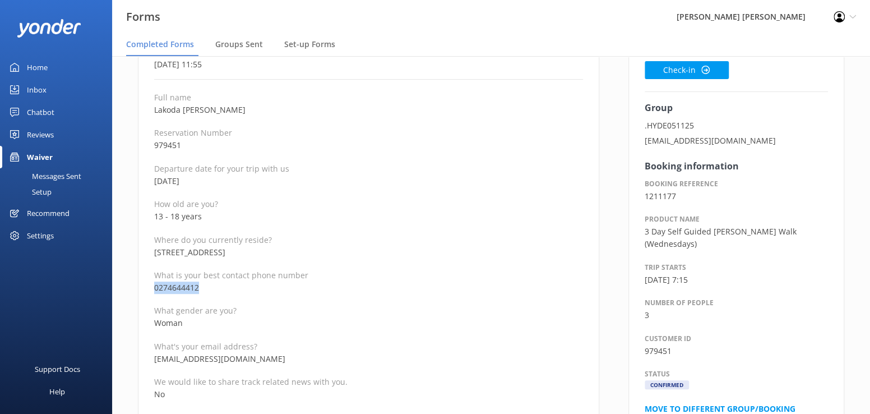
drag, startPoint x: 218, startPoint y: 286, endPoint x: 153, endPoint y: 292, distance: 65.8
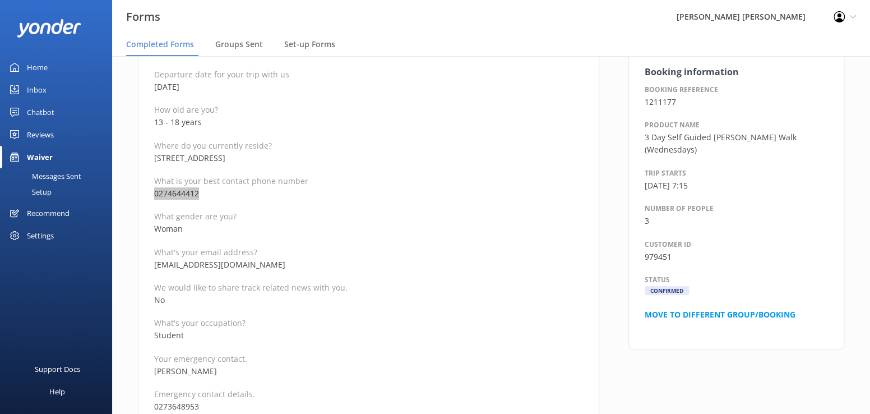
scroll to position [224, 0]
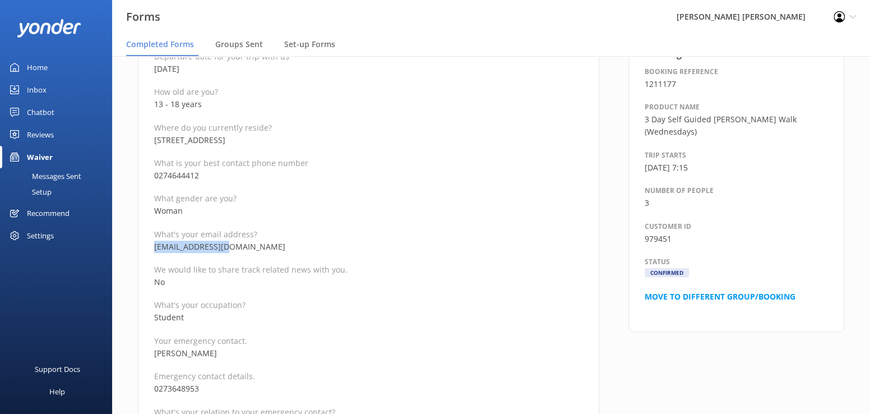
drag, startPoint x: 234, startPoint y: 248, endPoint x: 153, endPoint y: 251, distance: 81.4
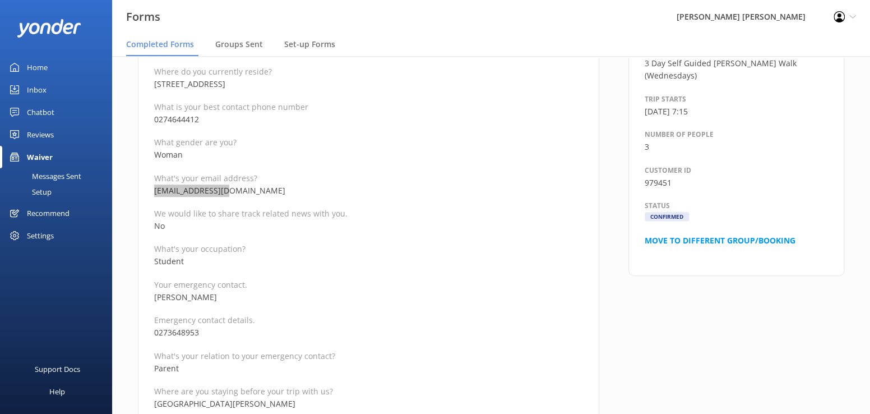
scroll to position [336, 0]
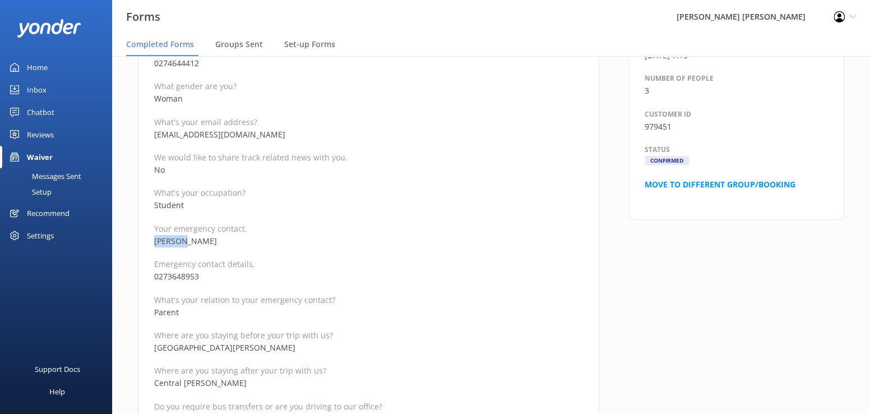
drag, startPoint x: 201, startPoint y: 237, endPoint x: 150, endPoint y: 242, distance: 51.3
drag, startPoint x: 224, startPoint y: 277, endPoint x: 154, endPoint y: 280, distance: 70.7
click at [154, 280] on p "0273648953" at bounding box center [368, 276] width 429 height 12
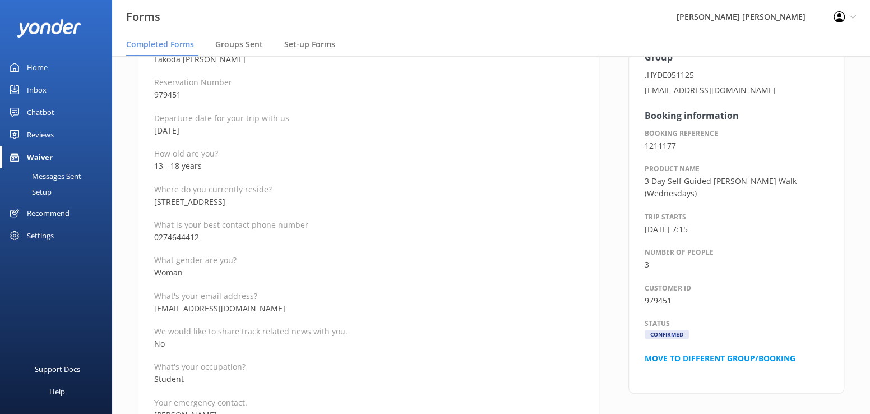
scroll to position [112, 0]
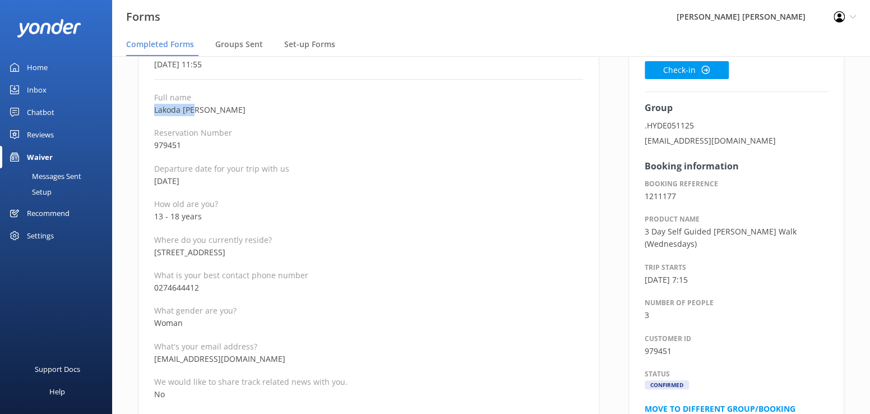
drag, startPoint x: 209, startPoint y: 109, endPoint x: 140, endPoint y: 112, distance: 69.0
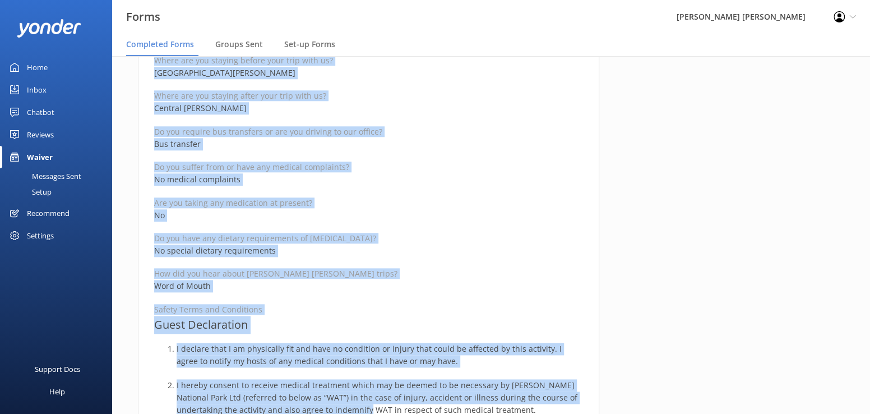
scroll to position [637, 0]
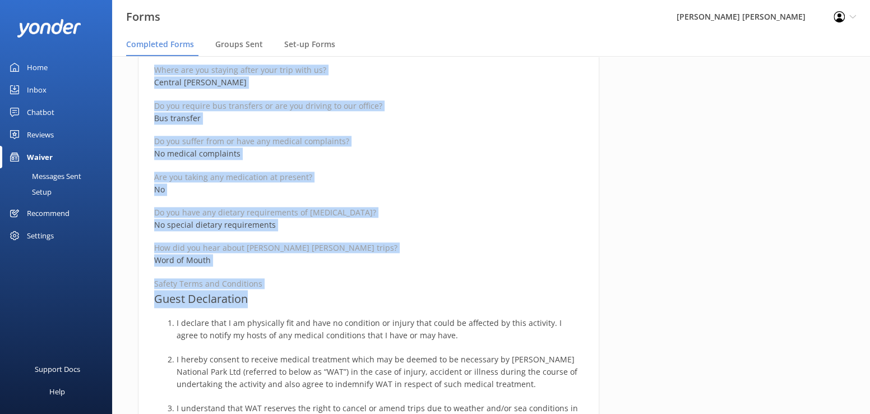
drag, startPoint x: 149, startPoint y: 136, endPoint x: 370, endPoint y: 295, distance: 271.9
click at [370, 295] on div "Medical and Assurance Form Date completed 9th October 2025, 11:55 Full name Lak…" at bounding box center [368, 228] width 461 height 1504
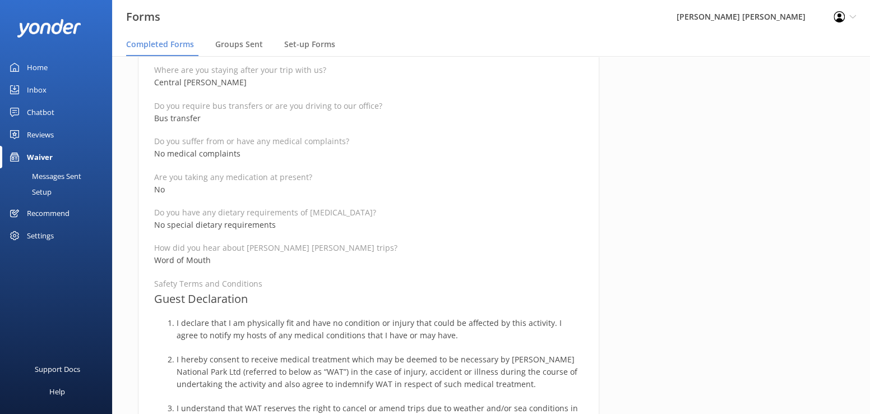
drag, startPoint x: 701, startPoint y: 229, endPoint x: 621, endPoint y: 286, distance: 98.2
click at [701, 230] on div "Completed by Lakoda Cox Check-in Group .HYDE051125 hydelyndsay@gmail.com Bookin…" at bounding box center [736, 234] width 245 height 1516
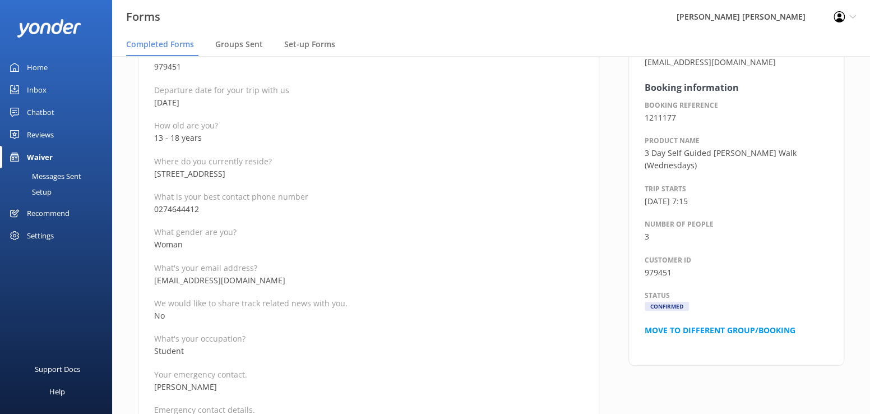
scroll to position [20, 0]
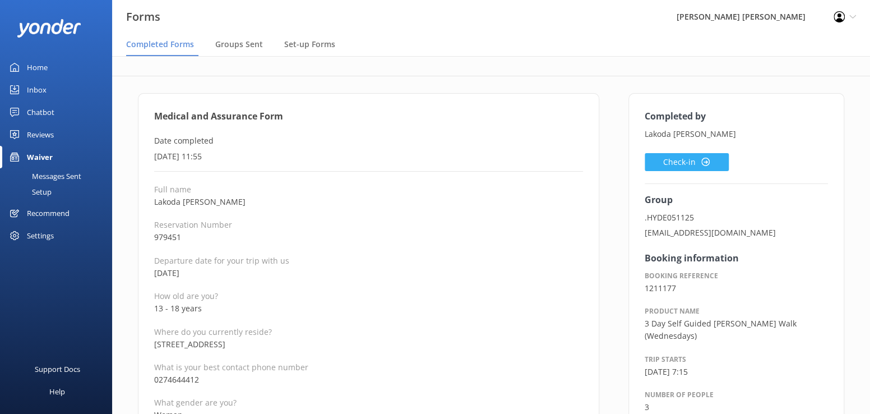
click at [674, 162] on button "Check-in" at bounding box center [687, 162] width 84 height 18
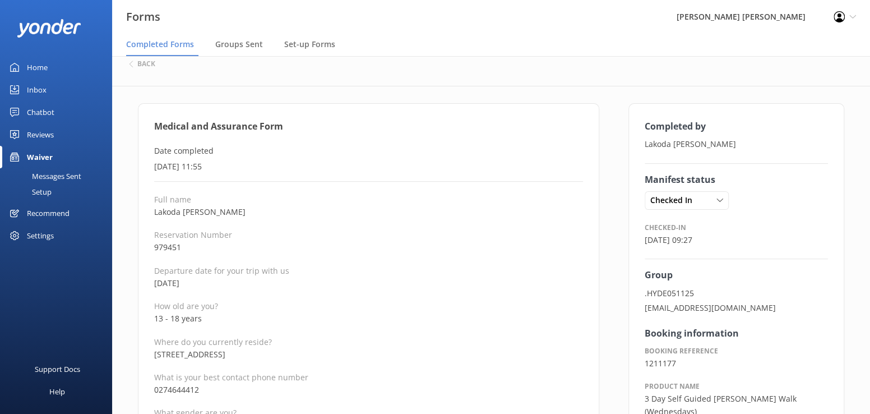
scroll to position [0, 0]
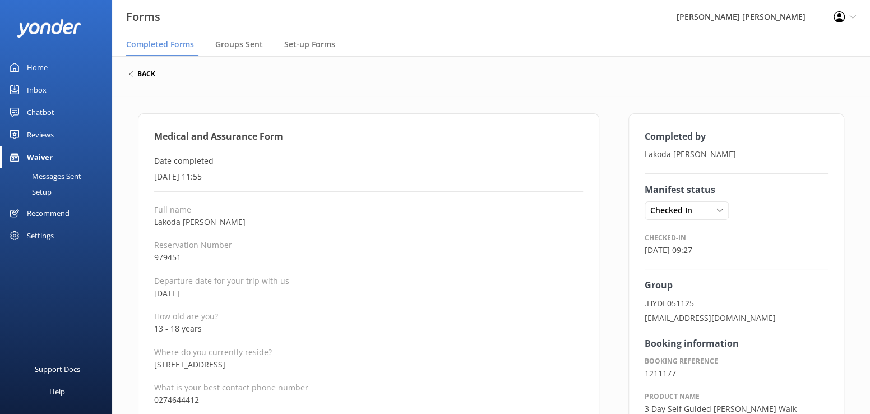
click at [149, 75] on h6 "back" at bounding box center [146, 74] width 18 height 7
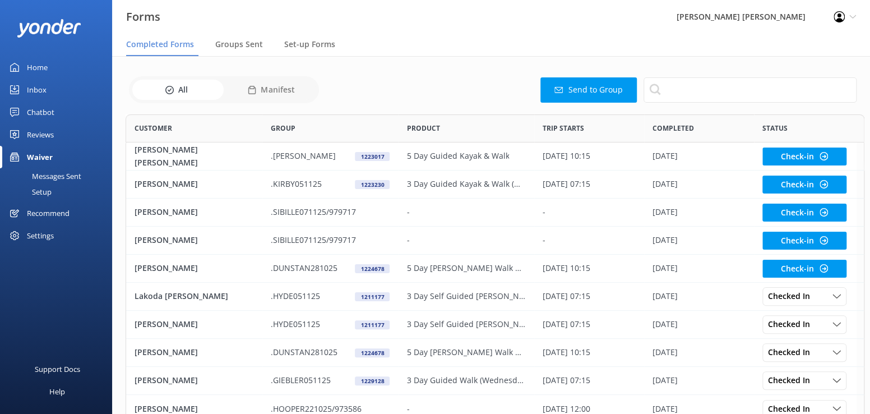
scroll to position [301, 723]
